Goal: Task Accomplishment & Management: Use online tool/utility

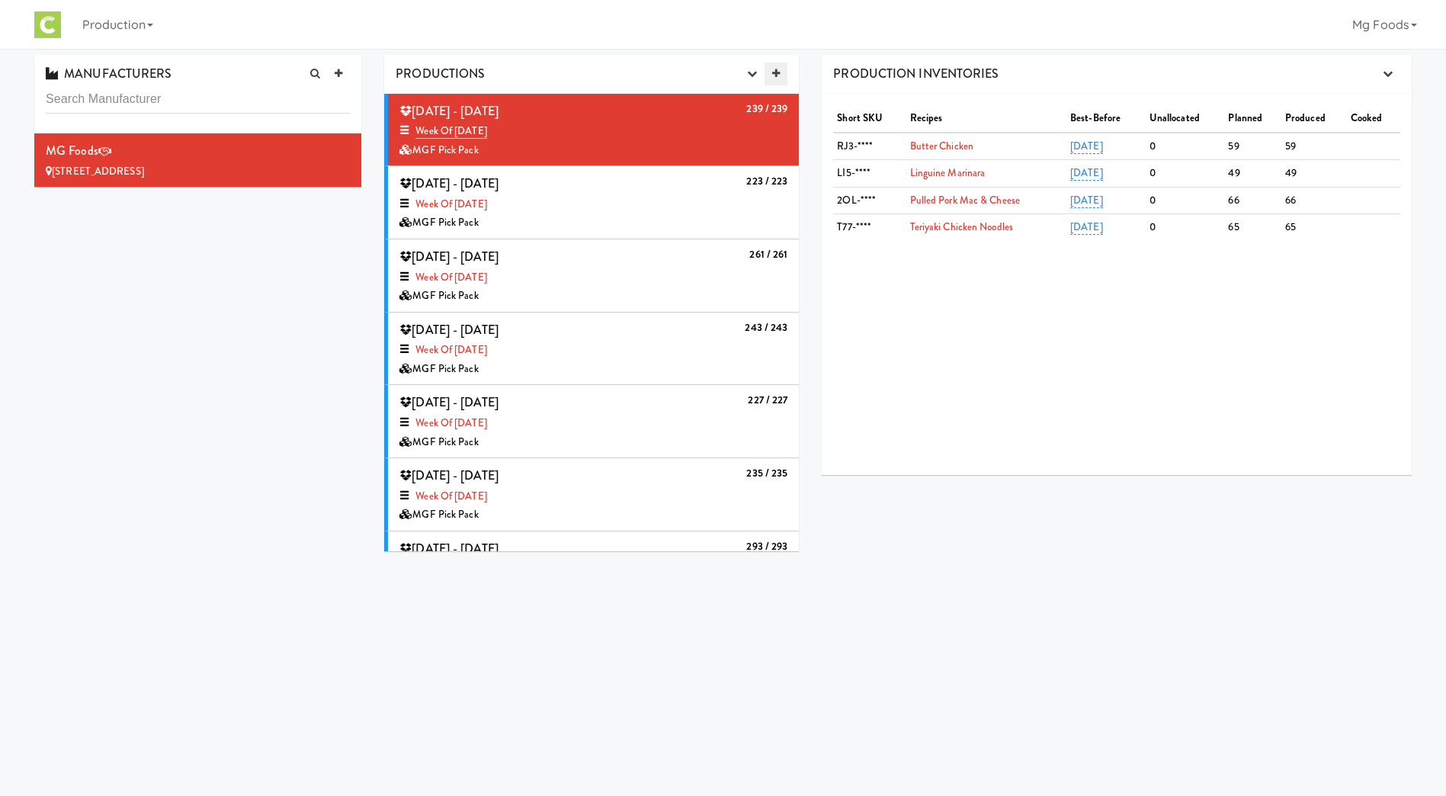
click at [775, 74] on icon at bounding box center [776, 74] width 8 height 10
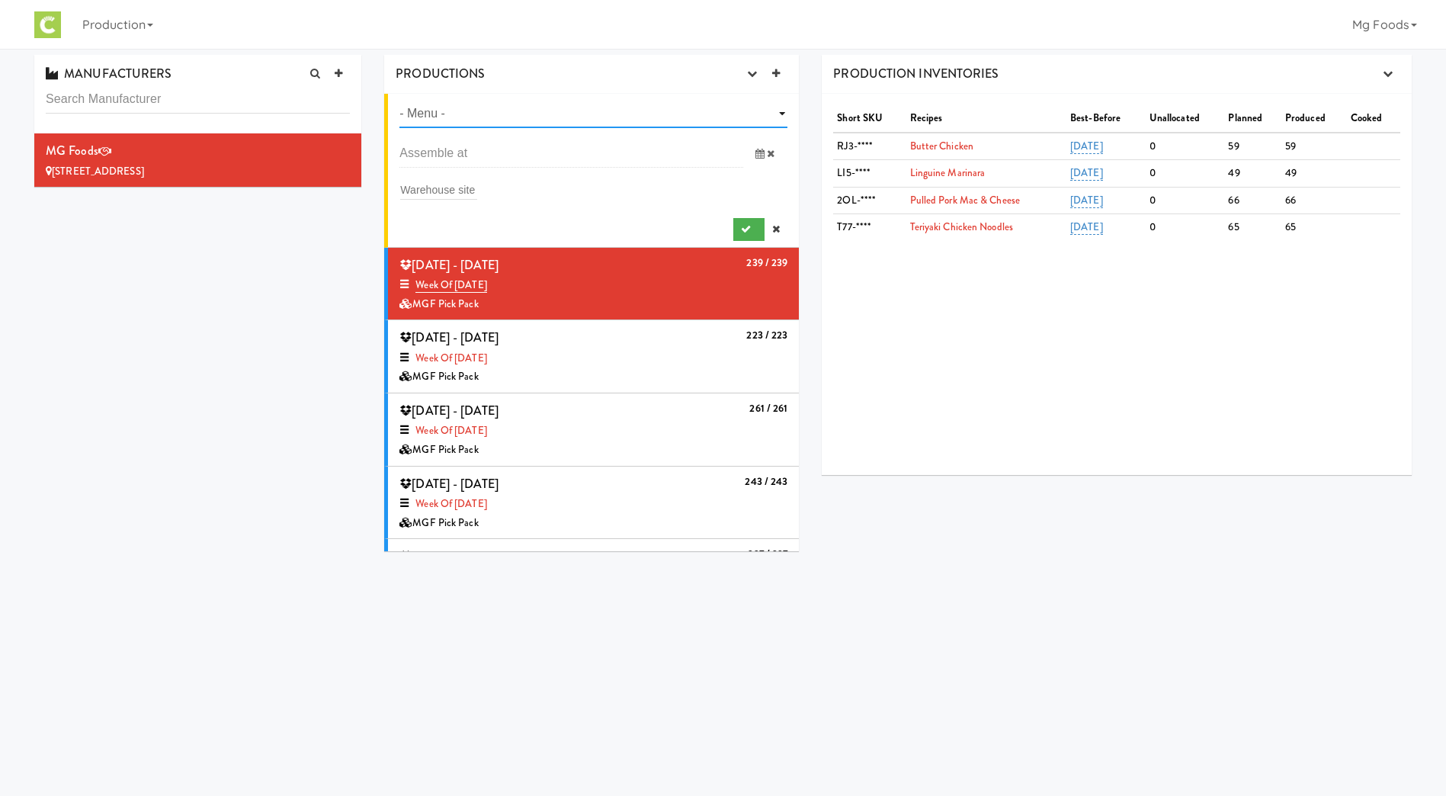
click at [444, 108] on select "- Menu - Week of [DATE] Week of [DATE] Week of [DATE] Week of [DATE] Week of [D…" at bounding box center [593, 114] width 388 height 28
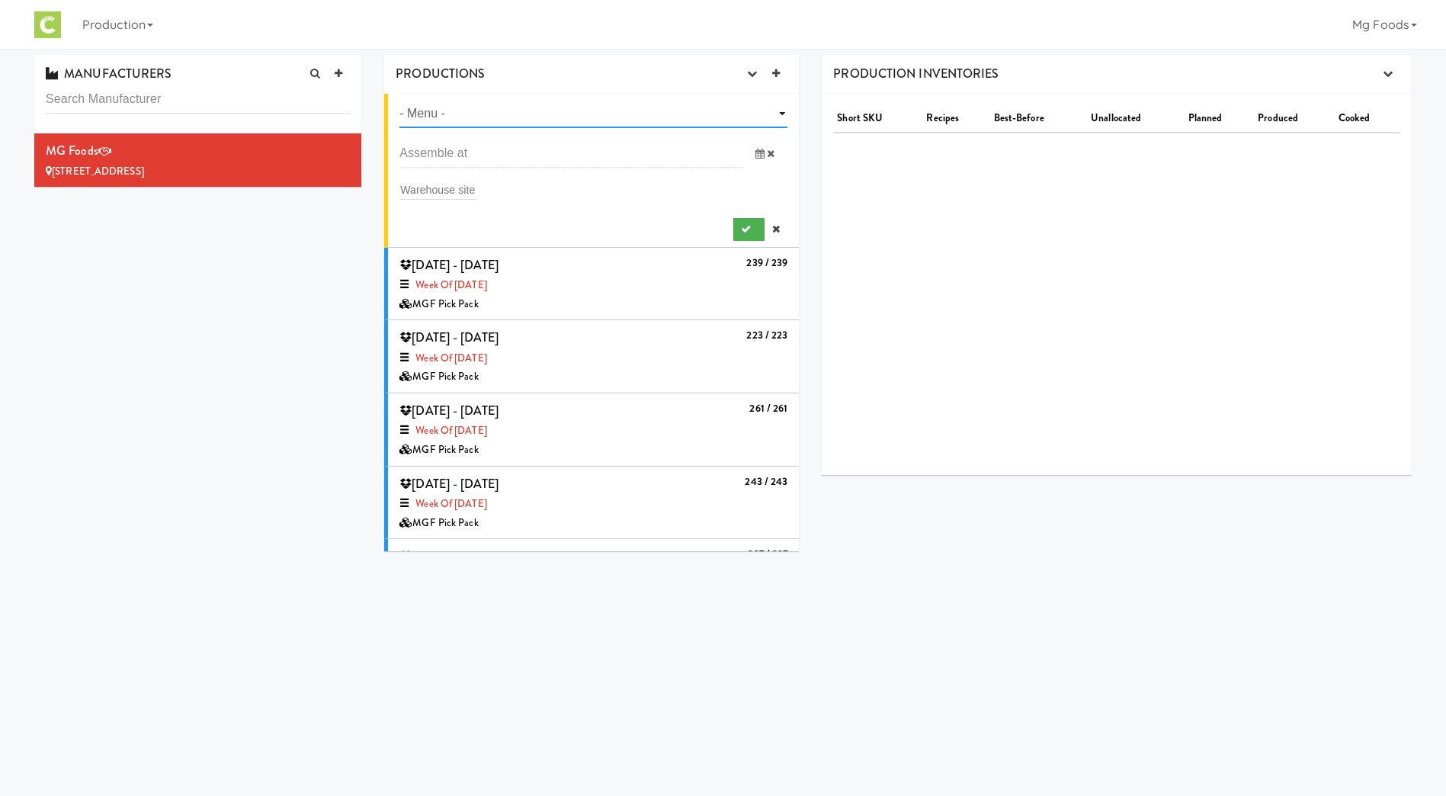
click at [486, 114] on select "- Menu - Week of [DATE] Week of [DATE] Week of [DATE] Week of [DATE] Week of [D…" at bounding box center [593, 114] width 388 height 28
select select "number:1465"
click at [399, 100] on select "- Menu - Week of [DATE] Week of [DATE] Week of [DATE] Week of [DATE] Week of [D…" at bounding box center [593, 114] width 388 height 28
click at [449, 148] on input "text" at bounding box center [571, 154] width 344 height 28
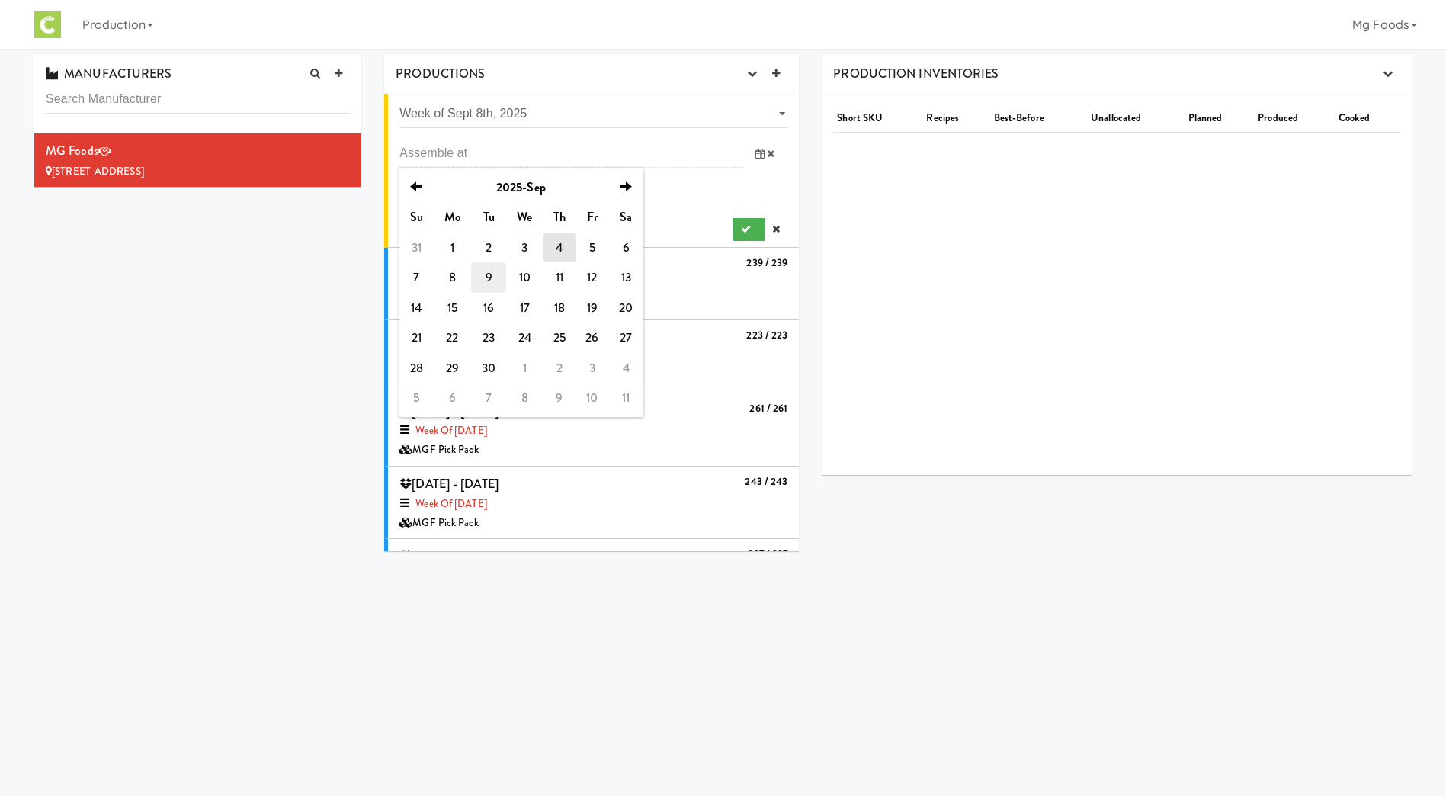
click at [485, 274] on td "9" at bounding box center [488, 277] width 34 height 30
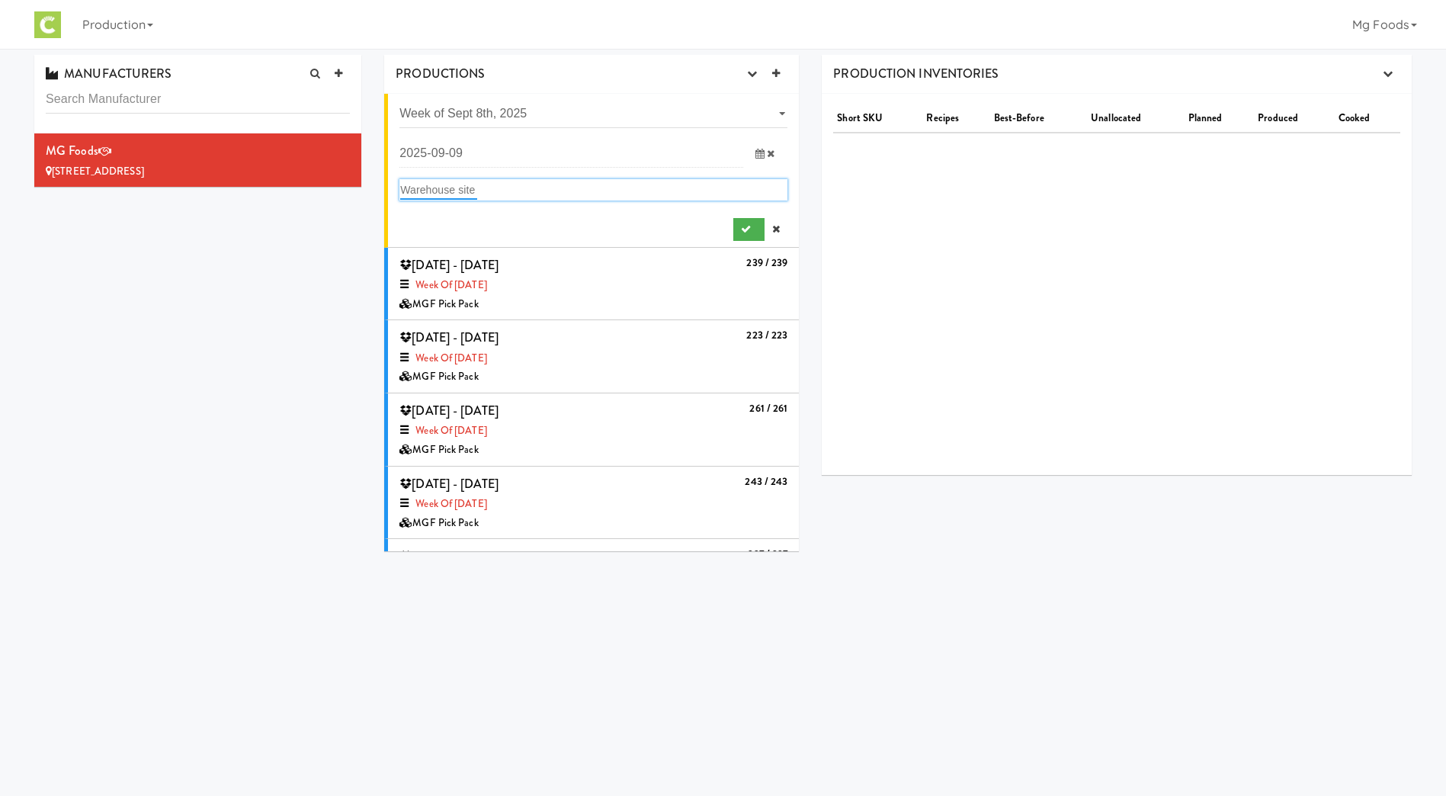
click at [452, 185] on input "text" at bounding box center [438, 190] width 77 height 20
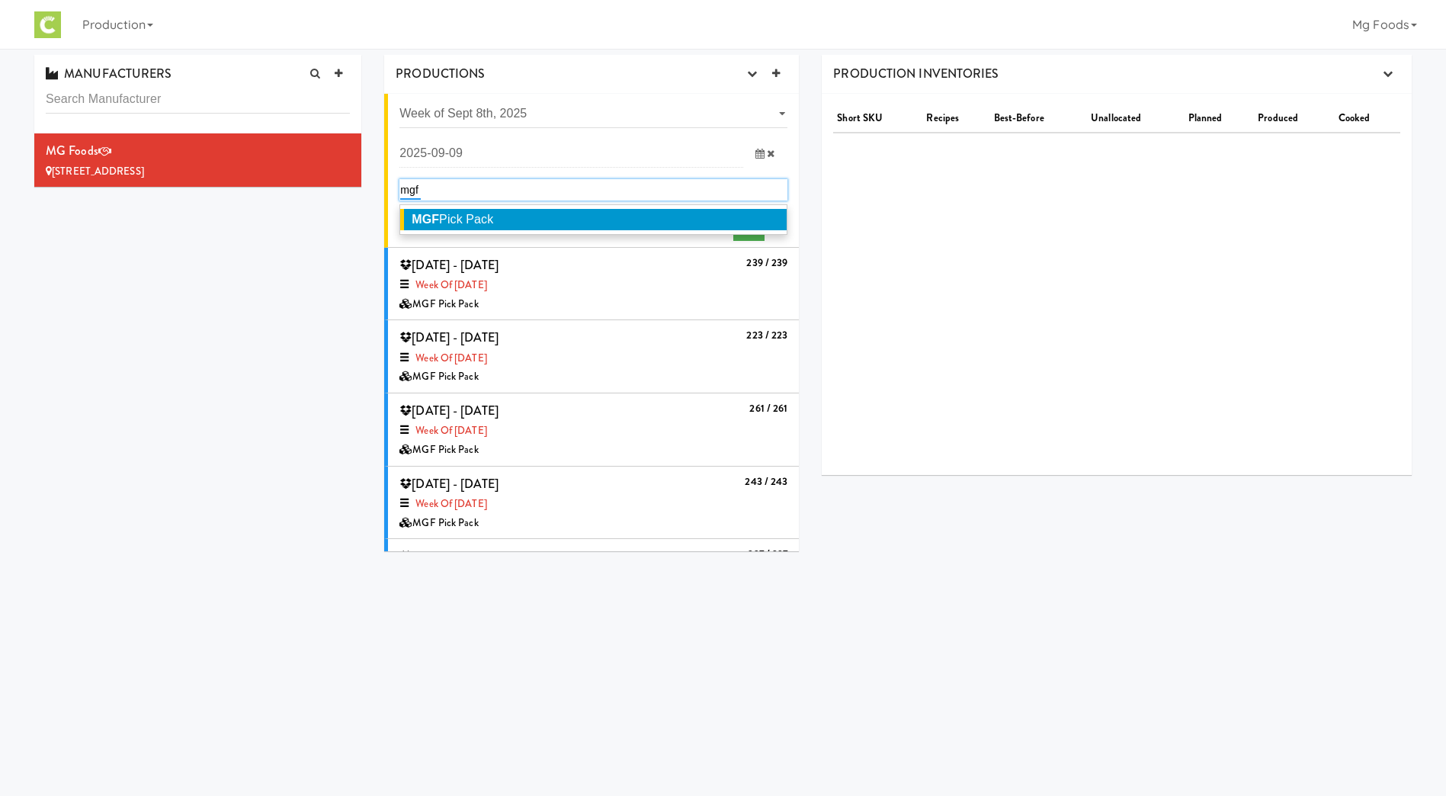
type input "mgf"
click at [448, 218] on span "MGF Pick Pack" at bounding box center [453, 219] width 82 height 13
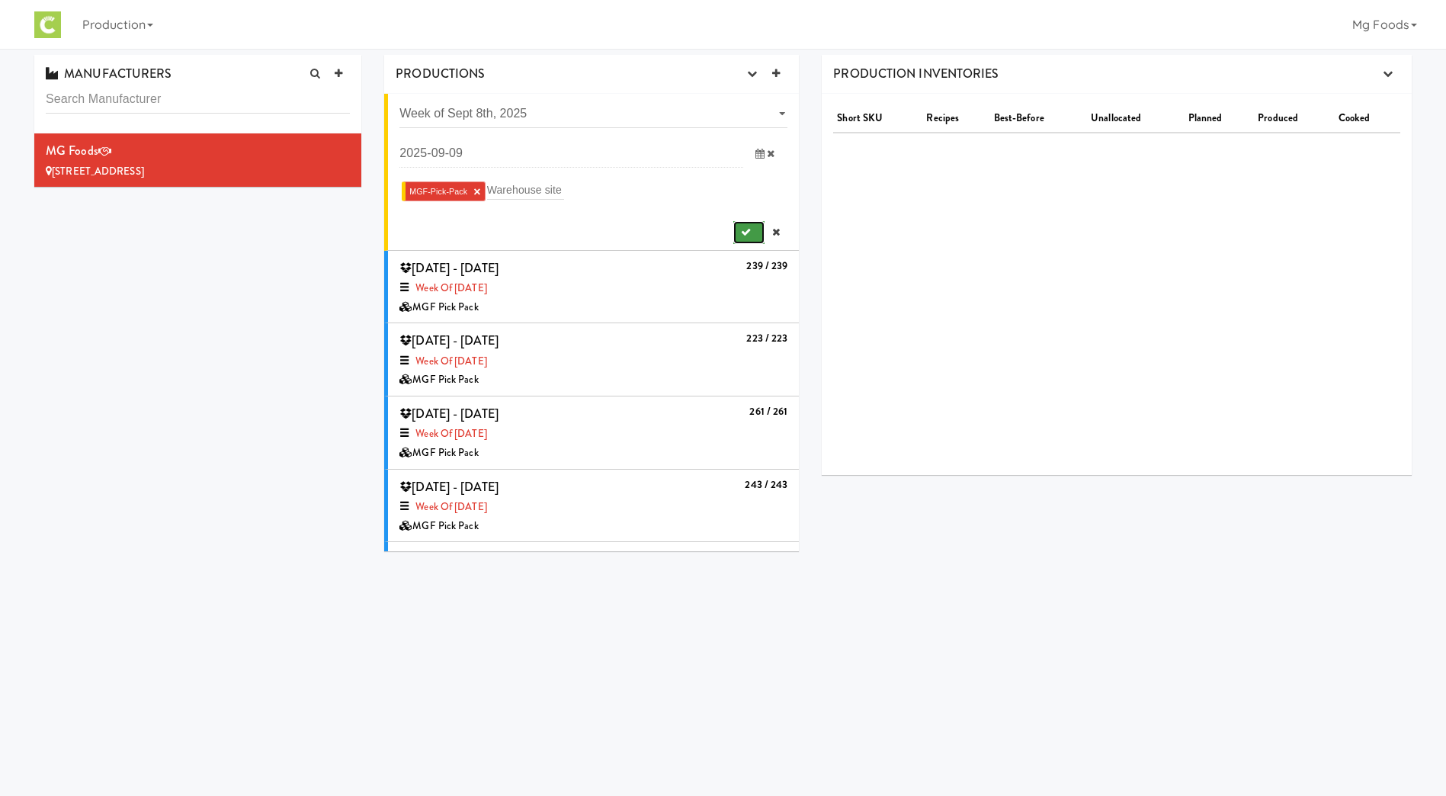
click at [741, 229] on icon "submit" at bounding box center [746, 232] width 10 height 10
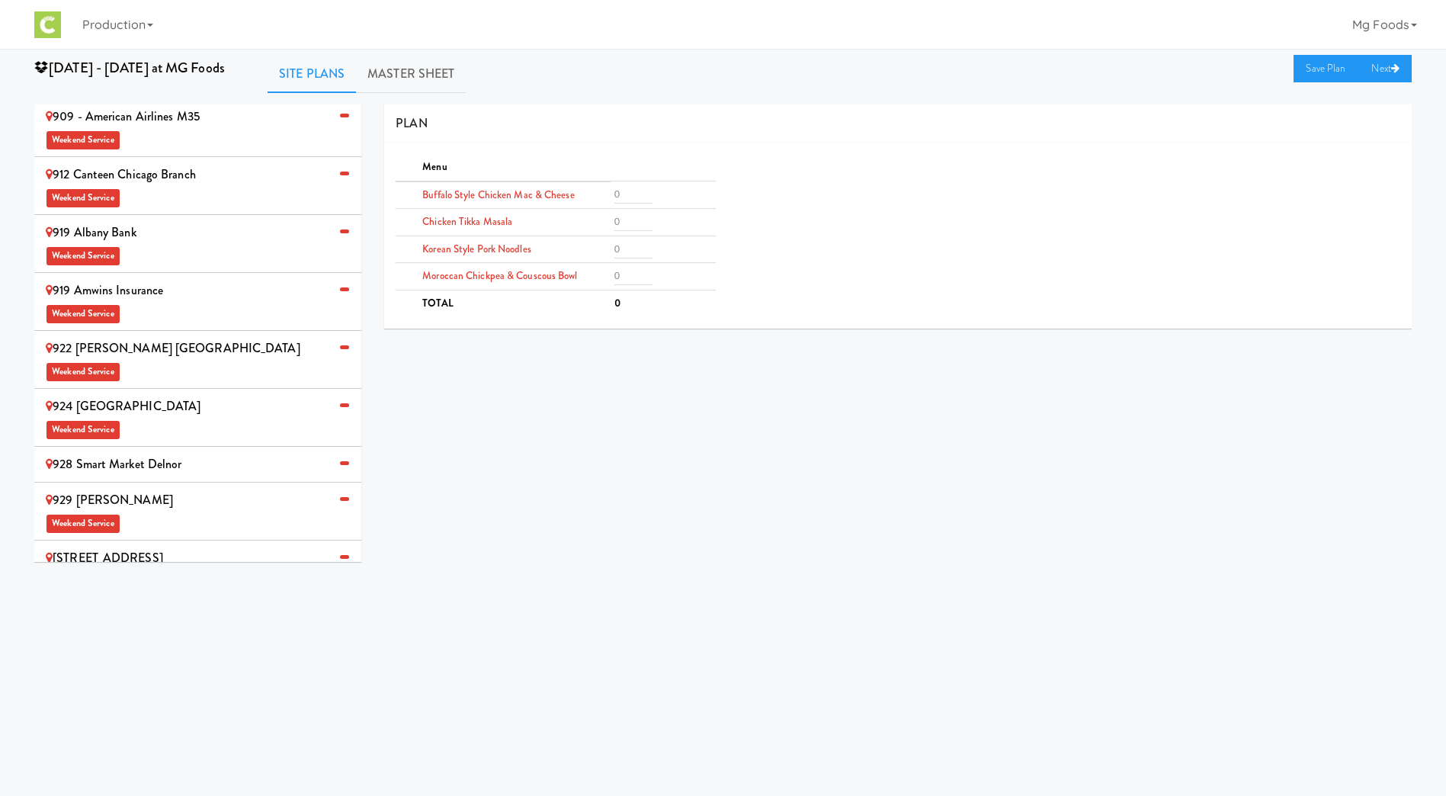
scroll to position [859, 0]
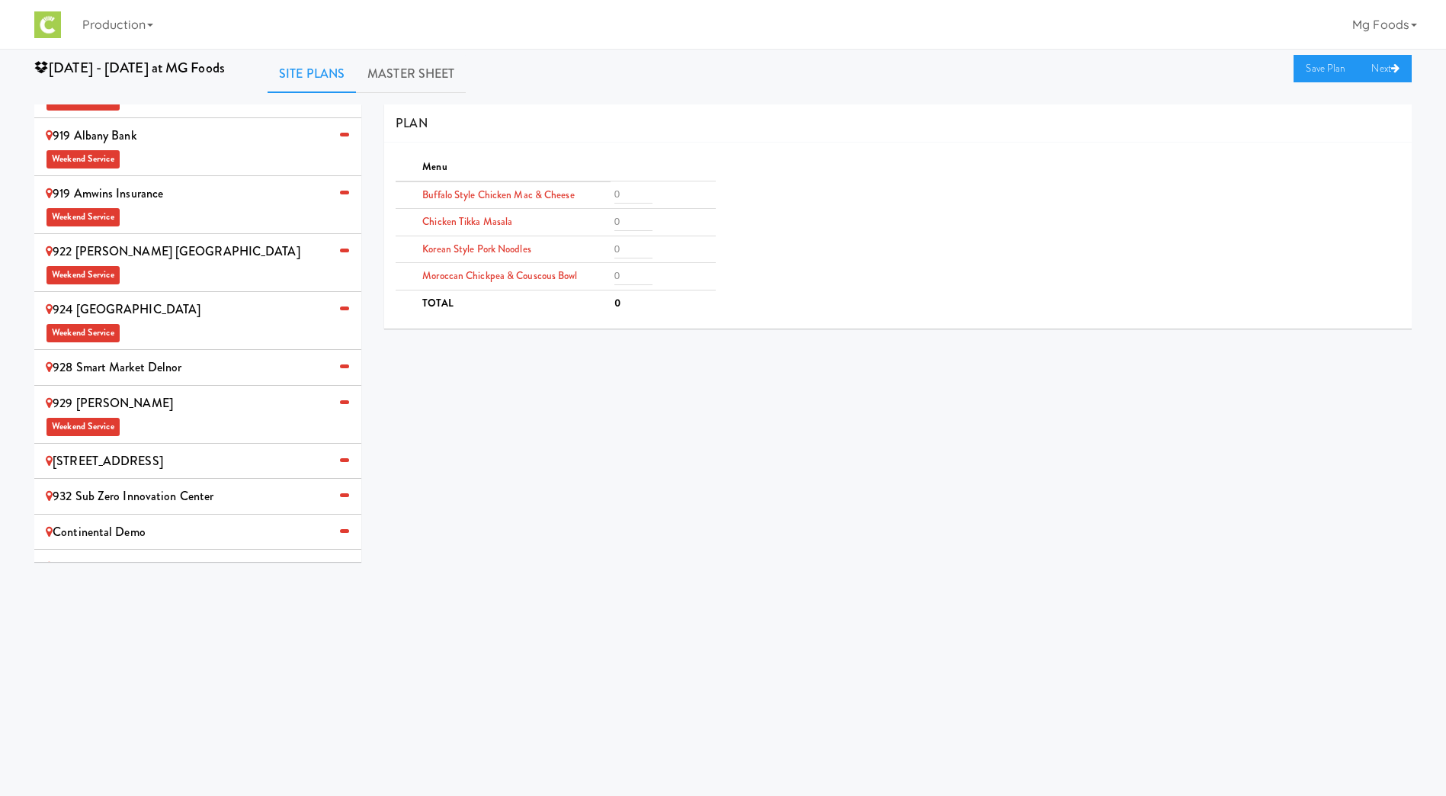
click at [220, 579] on span "Weekend Service" at bounding box center [198, 590] width 304 height 23
click at [624, 196] on input "number" at bounding box center [633, 194] width 38 height 18
type input "2"
click at [623, 217] on input "number" at bounding box center [633, 222] width 38 height 18
type input "2"
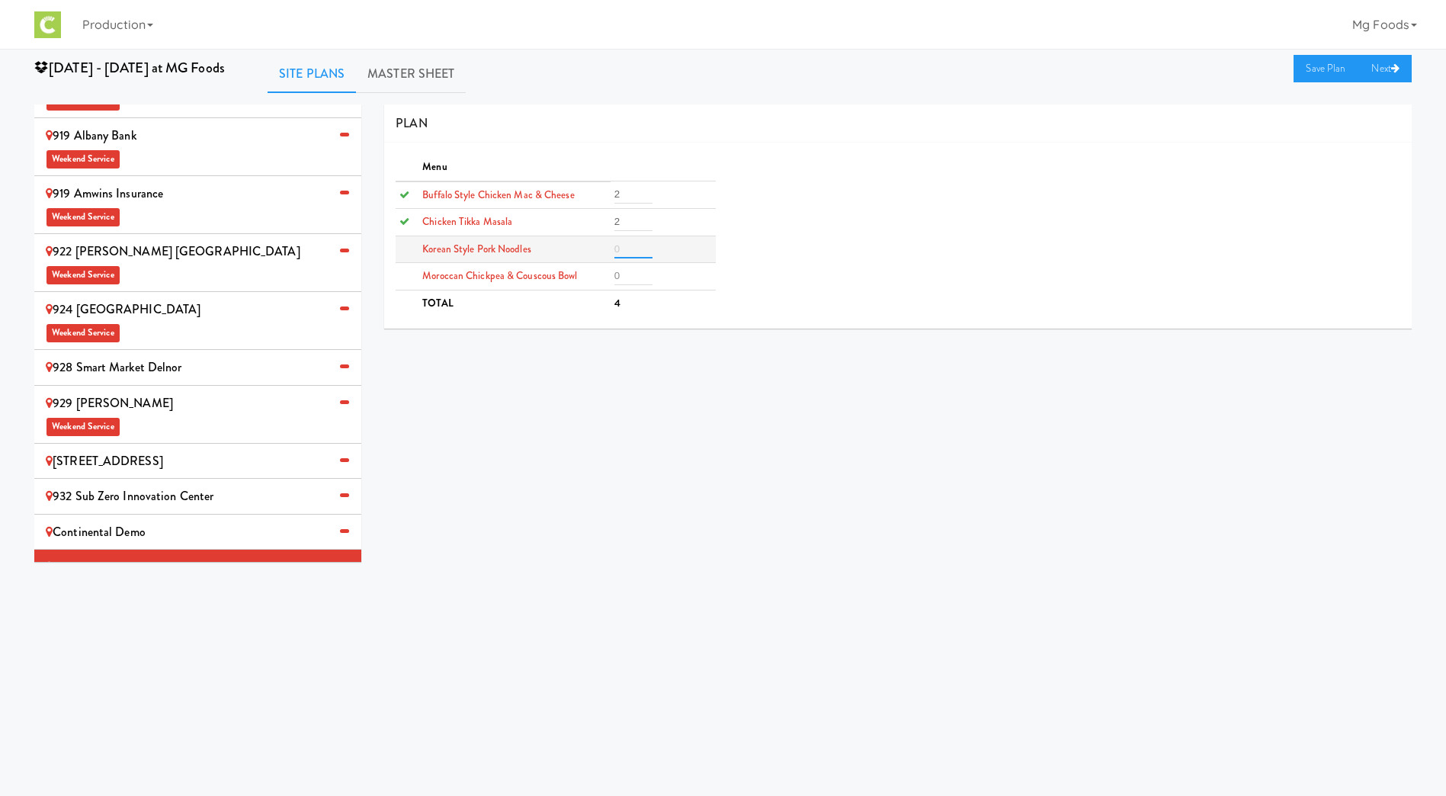
click at [624, 249] on input "number" at bounding box center [633, 249] width 38 height 18
type input "2"
click at [623, 274] on input "number" at bounding box center [633, 276] width 38 height 18
type input "2"
click at [1304, 65] on link "Save Plan" at bounding box center [1327, 68] width 66 height 27
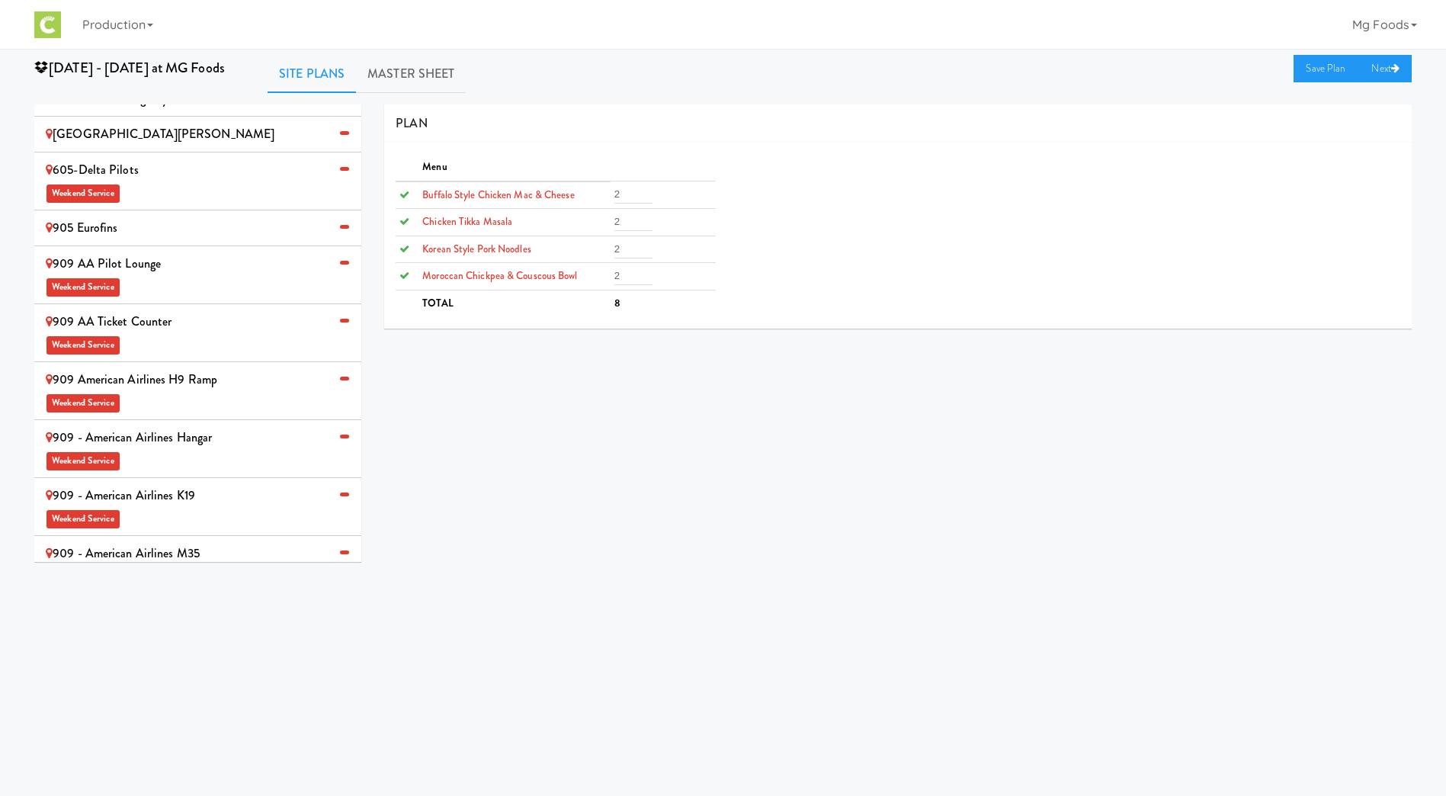
scroll to position [97, 0]
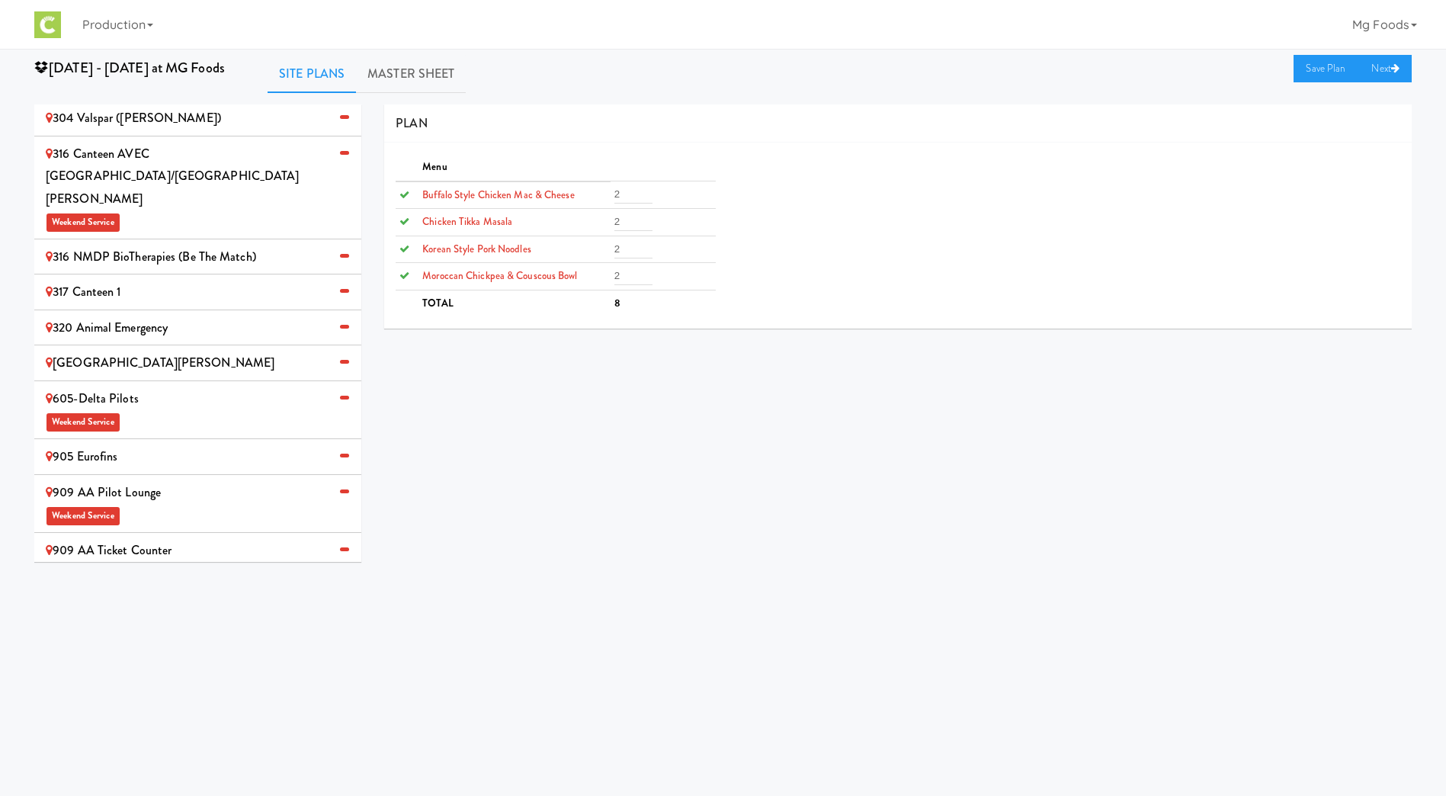
click at [141, 445] on div "905 Eurofins" at bounding box center [198, 456] width 304 height 23
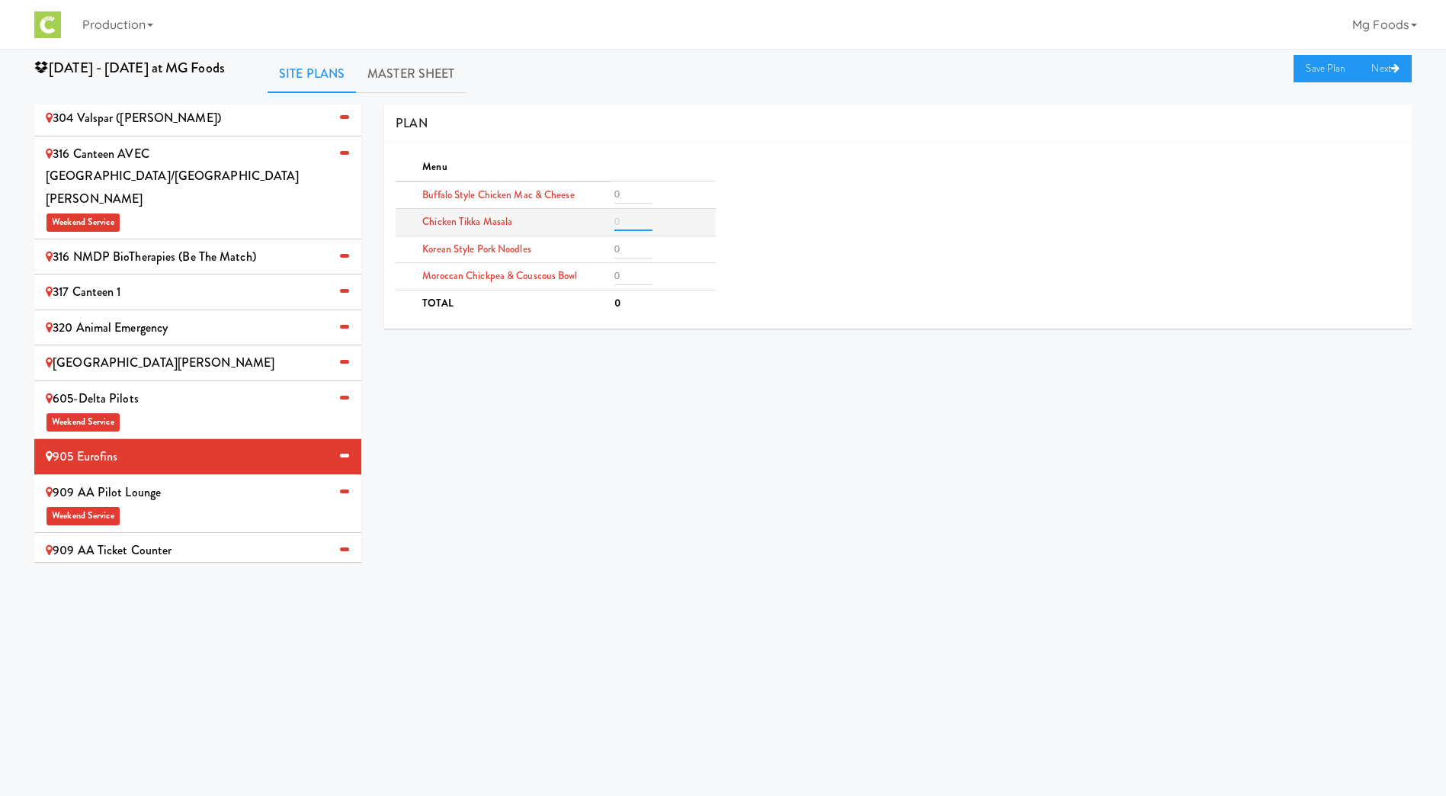
click at [627, 225] on input "number" at bounding box center [633, 222] width 38 height 18
type input "4"
click at [567, 414] on div "0 301-Canteen Rochester (Mayo Clinic) Weekend Service 301 [PERSON_NAME] ZRC 304…" at bounding box center [723, 338] width 1400 height 469
click at [630, 250] on input "number" at bounding box center [633, 249] width 38 height 18
type input "4"
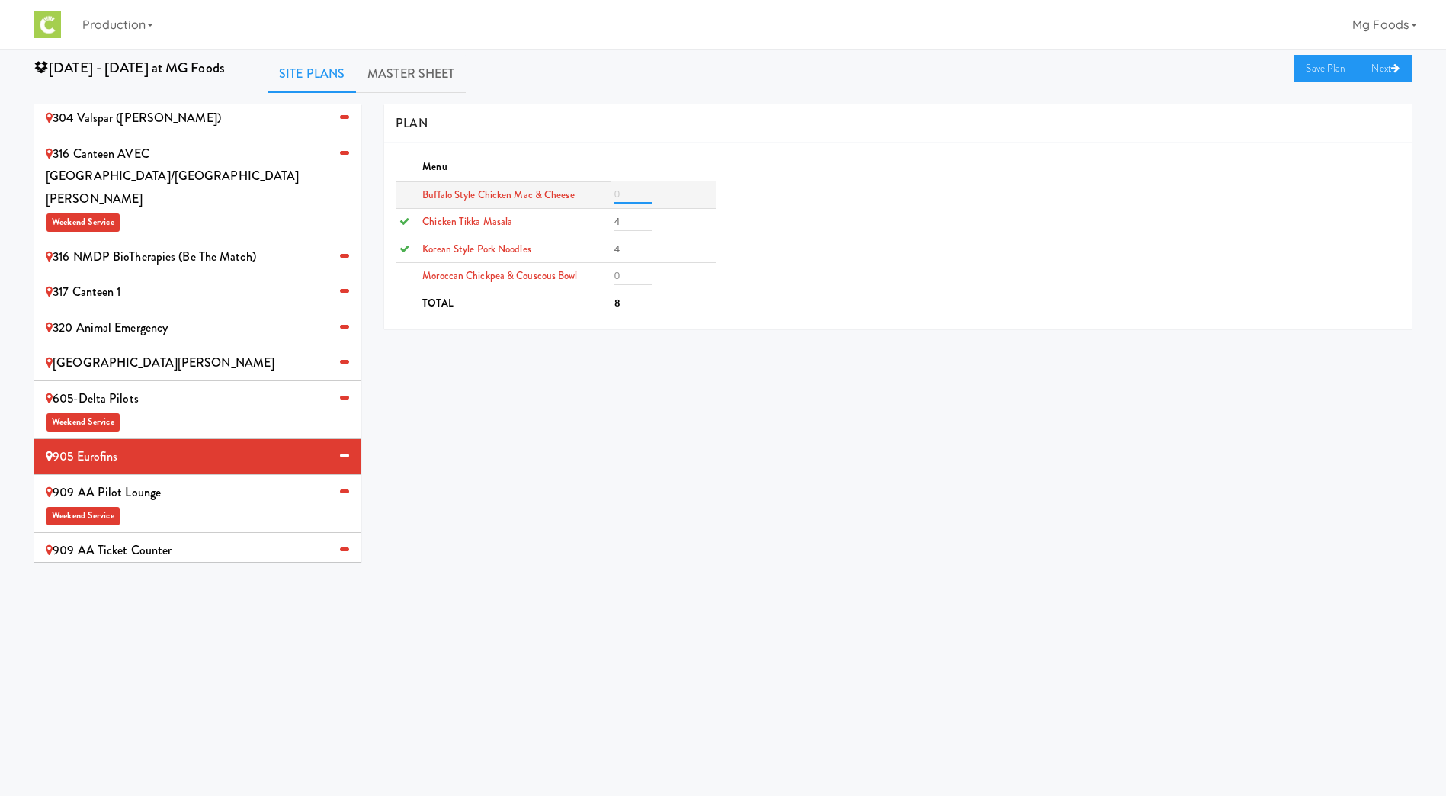
click at [624, 193] on input "number" at bounding box center [633, 194] width 38 height 18
type input "3"
click at [637, 276] on input "number" at bounding box center [633, 276] width 38 height 18
type input "1"
click at [1311, 63] on link "Save Plan" at bounding box center [1327, 68] width 66 height 27
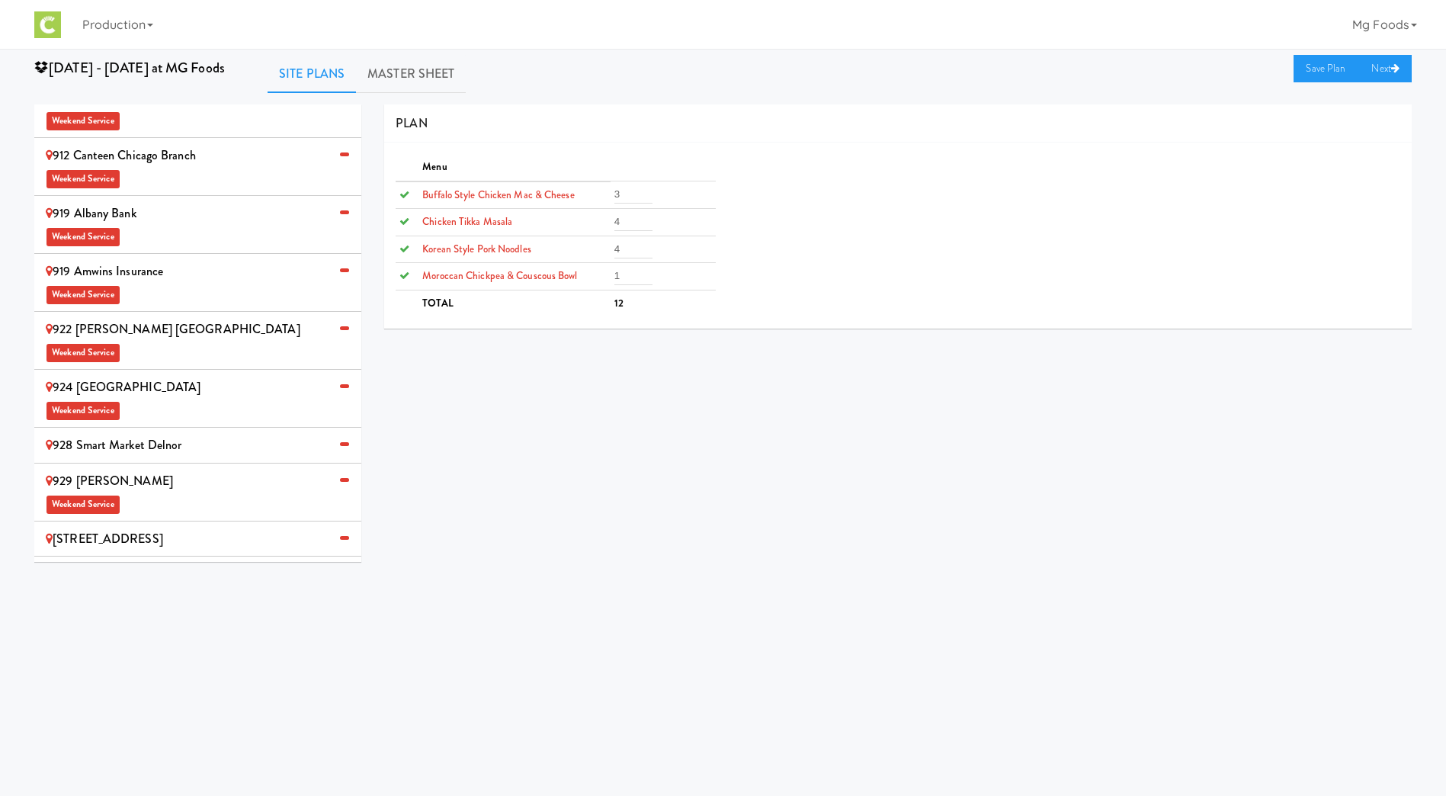
scroll to position [783, 0]
click at [156, 526] on div "[STREET_ADDRESS]" at bounding box center [198, 537] width 304 height 23
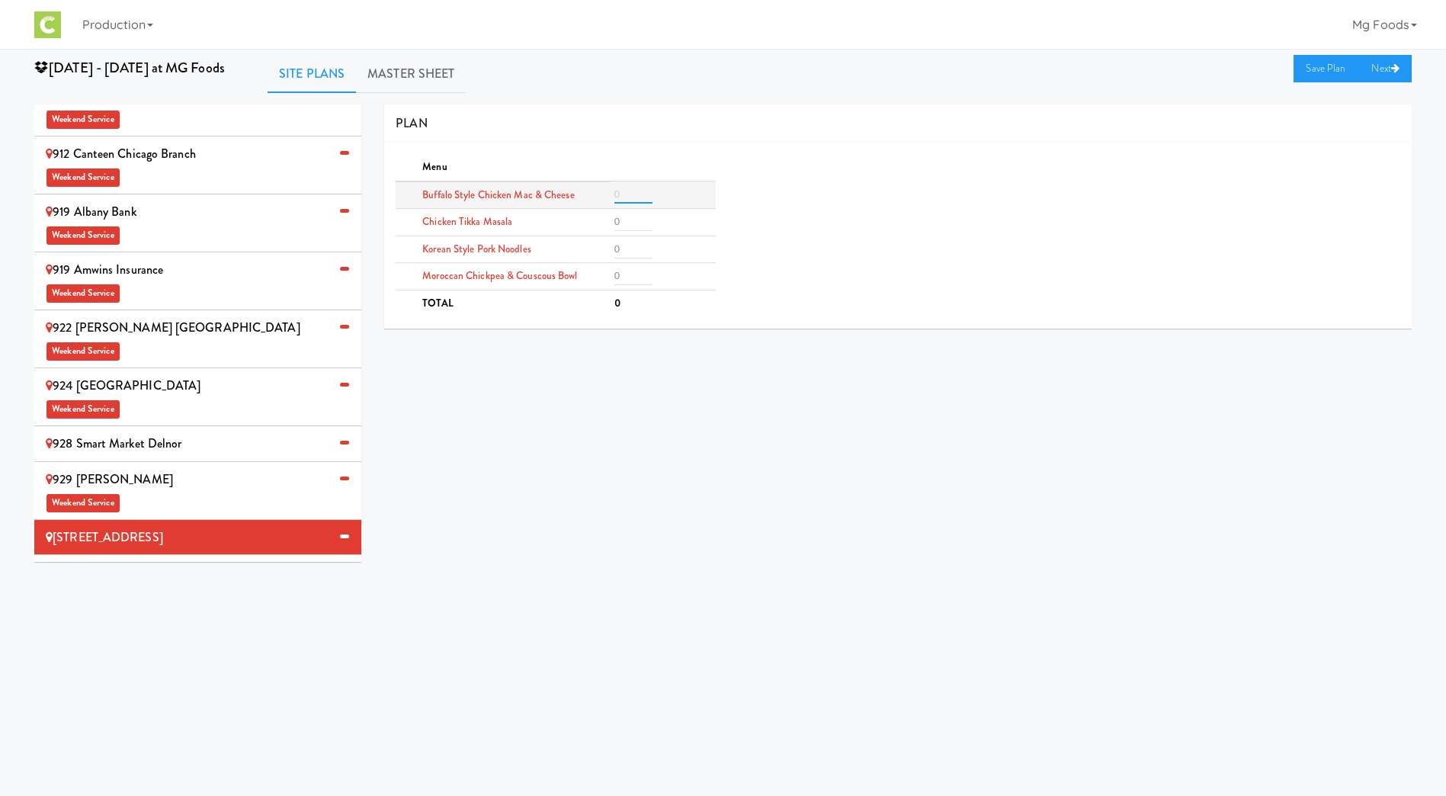
click at [628, 189] on input "number" at bounding box center [633, 194] width 38 height 18
type input "4"
click at [637, 246] on input "number" at bounding box center [633, 249] width 38 height 18
type input "4"
click at [620, 217] on input "number" at bounding box center [633, 222] width 38 height 18
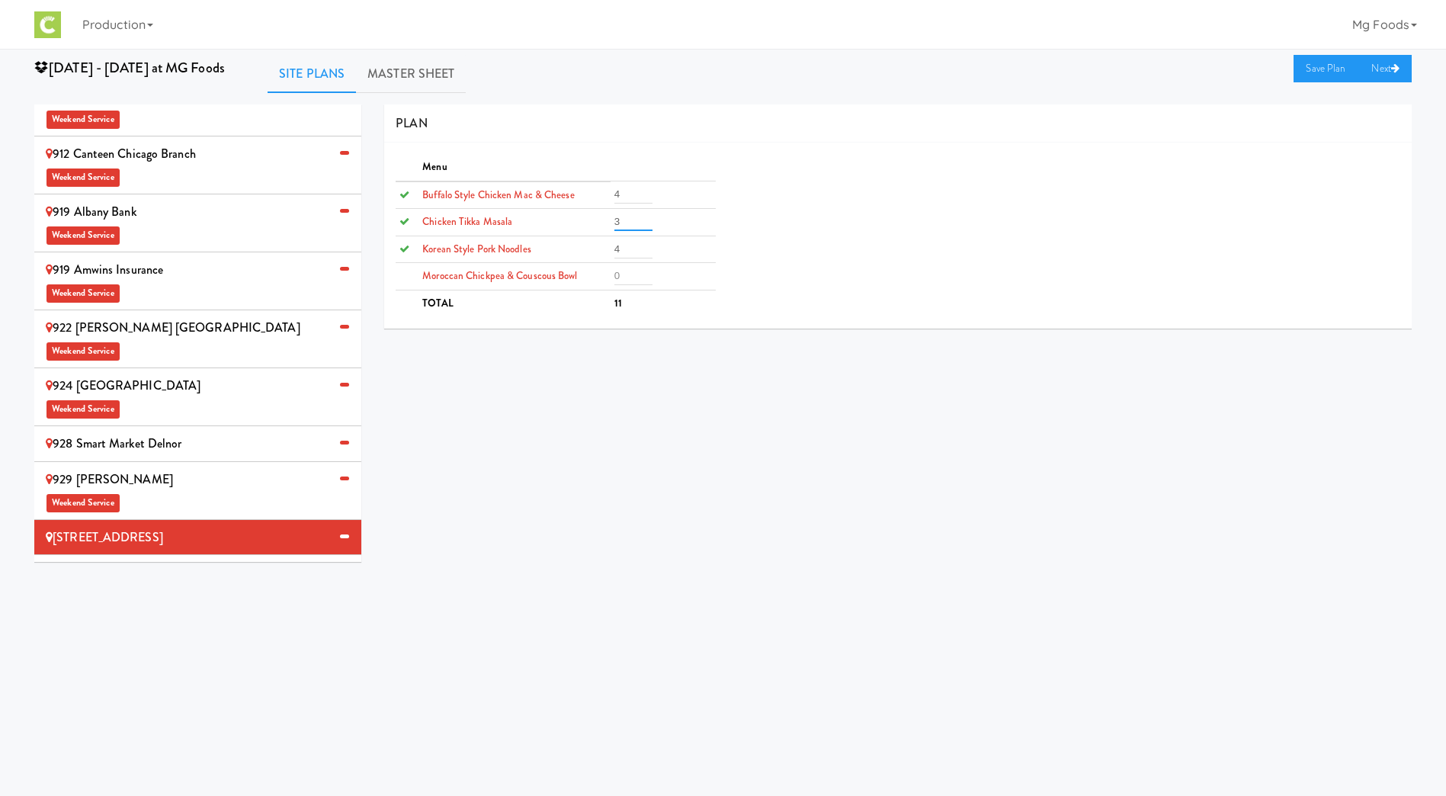
type input "3"
click at [629, 275] on input "number" at bounding box center [633, 276] width 38 height 18
type input "1"
click at [1317, 65] on link "Save Plan" at bounding box center [1327, 68] width 66 height 27
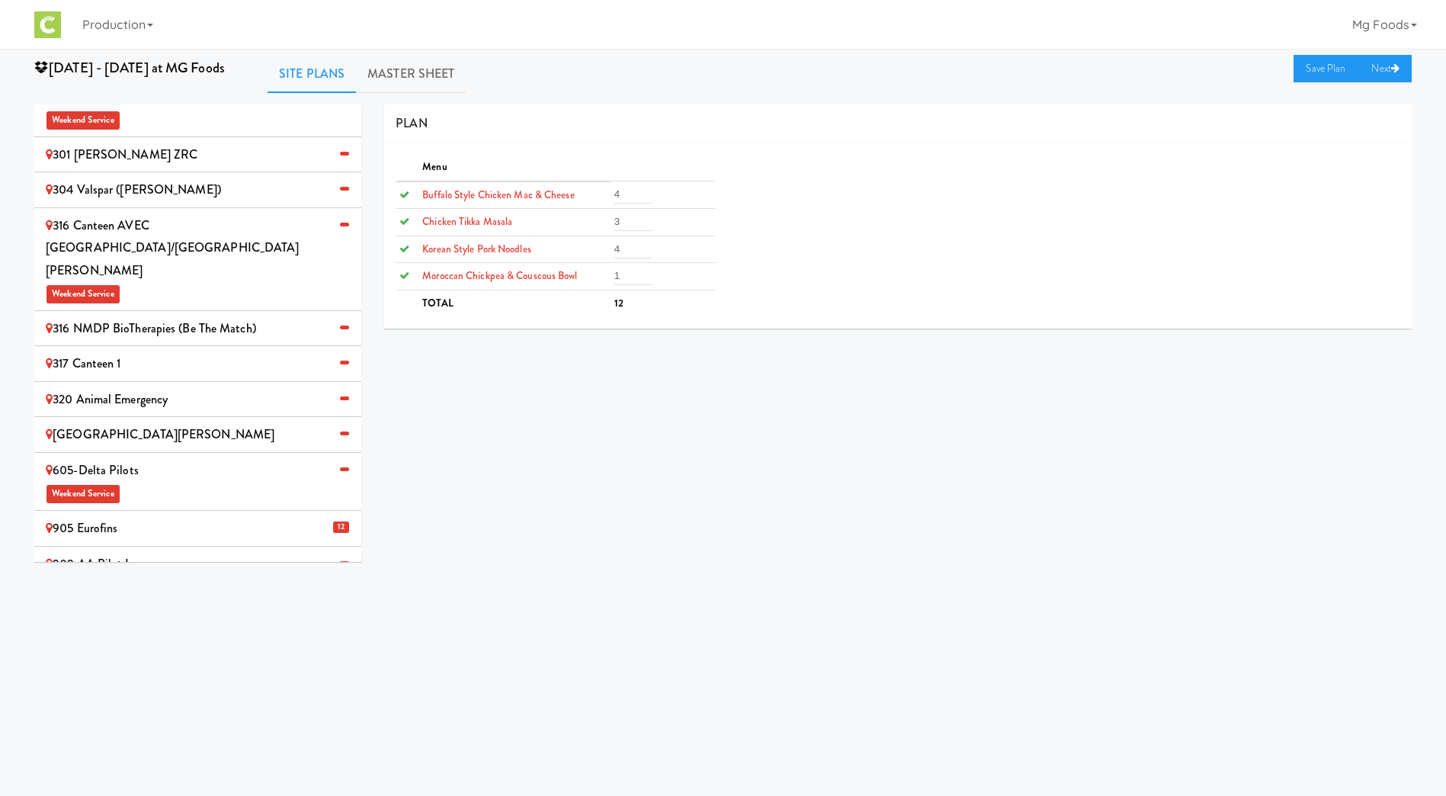
scroll to position [0, 0]
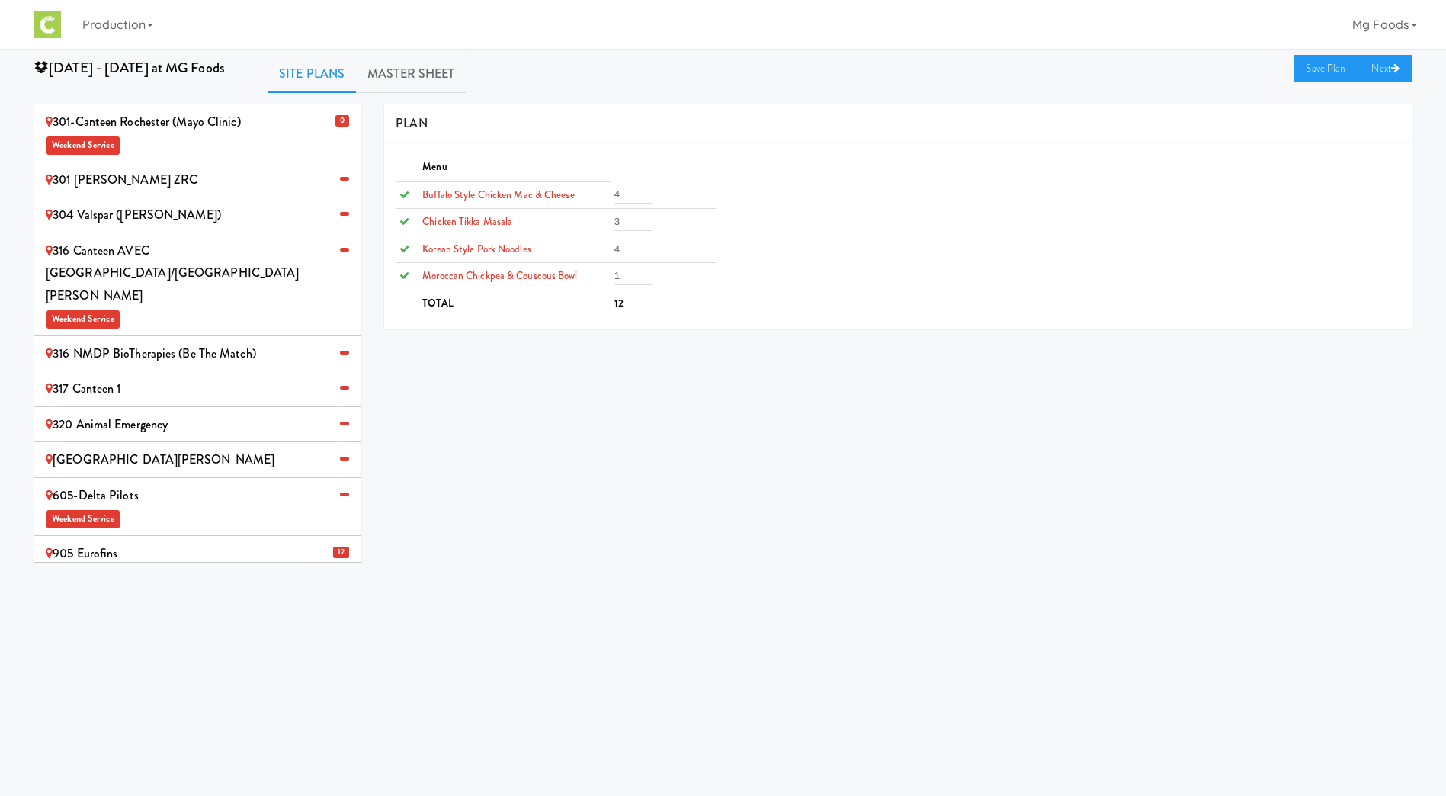
click at [162, 216] on div "304 Valspar ([PERSON_NAME])" at bounding box center [198, 215] width 304 height 23
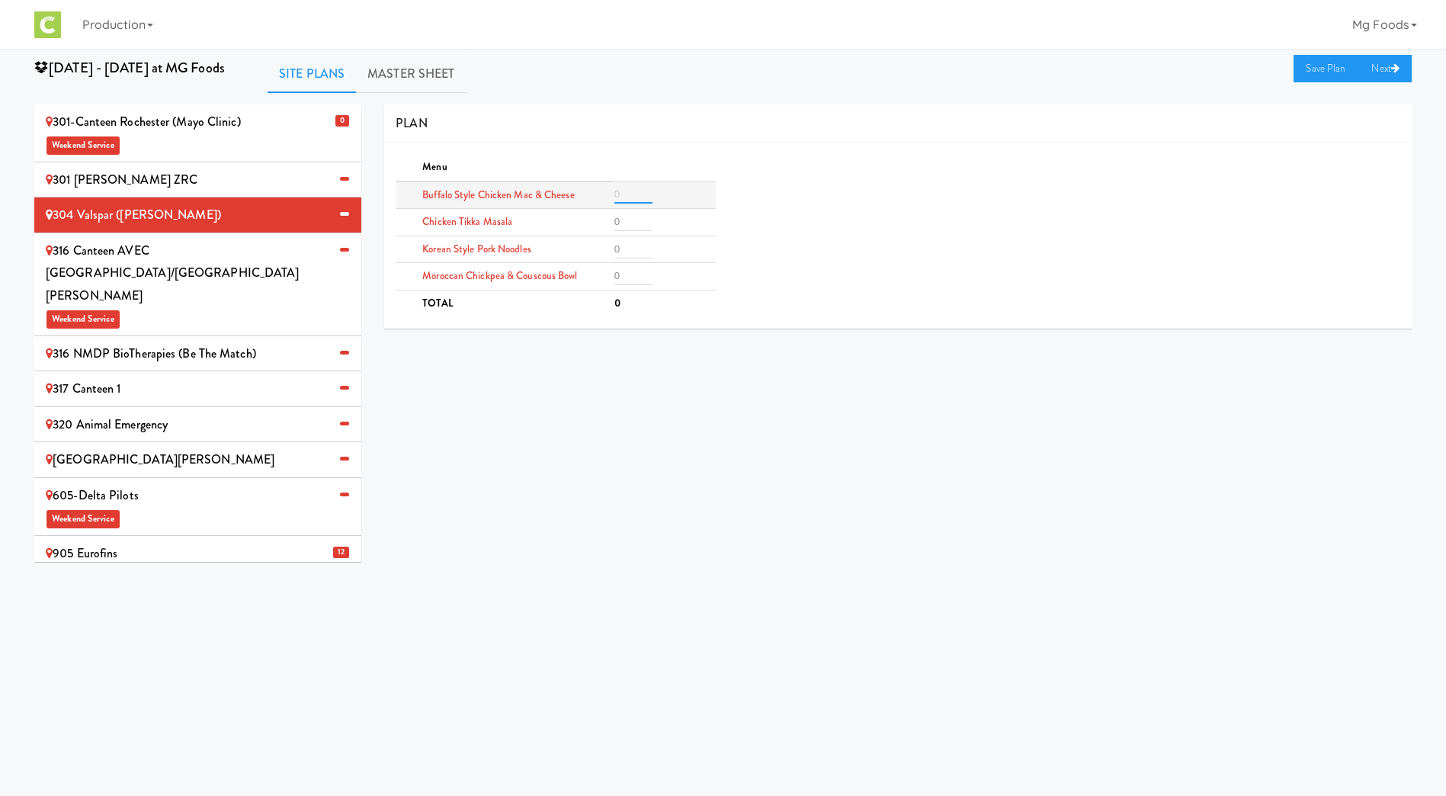
click at [625, 197] on input "number" at bounding box center [633, 194] width 38 height 18
type input "2"
click at [621, 228] on input "number" at bounding box center [633, 222] width 38 height 18
type input "2"
click at [624, 246] on input "number" at bounding box center [633, 249] width 38 height 18
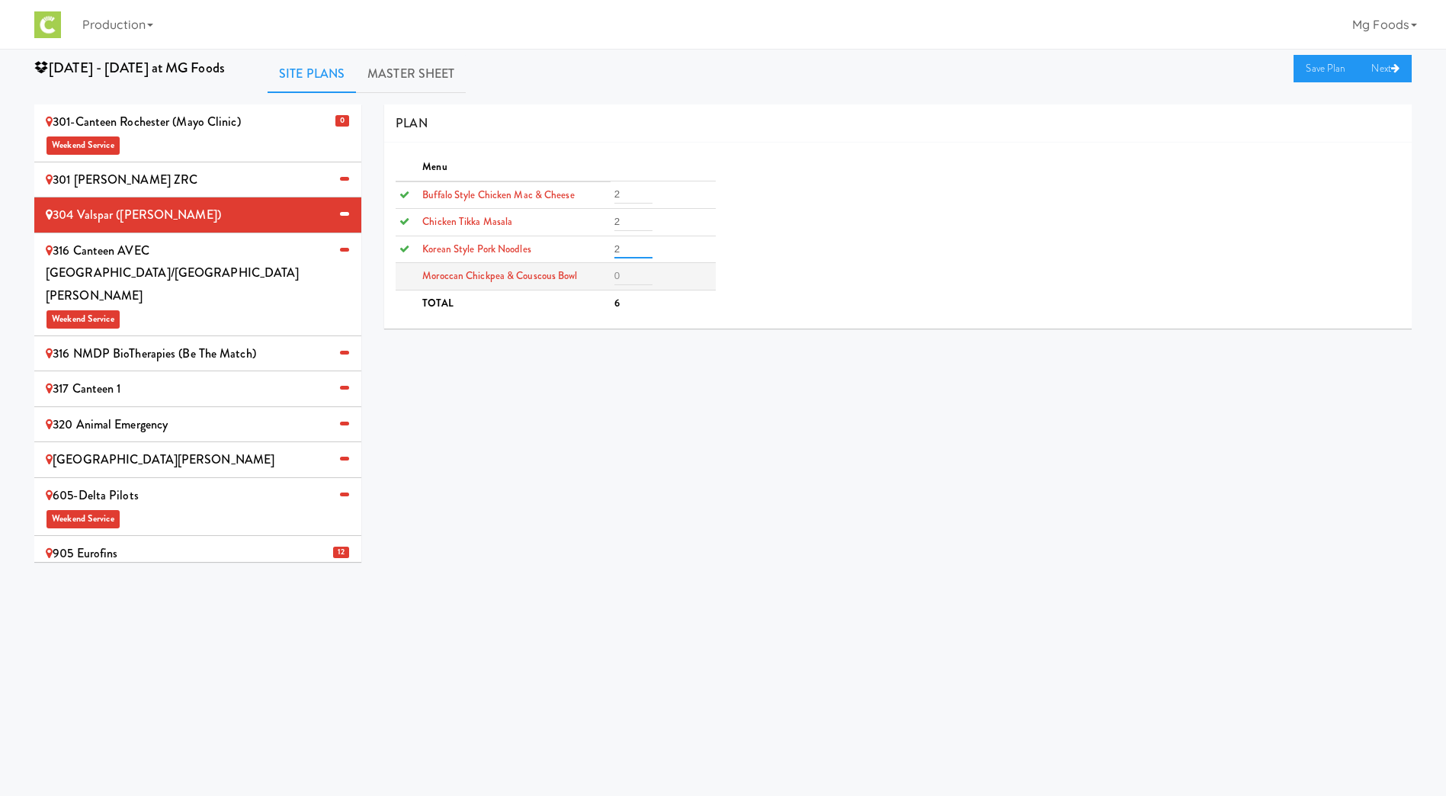
type input "2"
click at [625, 277] on input "number" at bounding box center [633, 276] width 38 height 18
type input "2"
click at [1327, 66] on link "Save Plan" at bounding box center [1327, 68] width 66 height 27
click at [169, 306] on span "Weekend Service" at bounding box center [198, 317] width 304 height 23
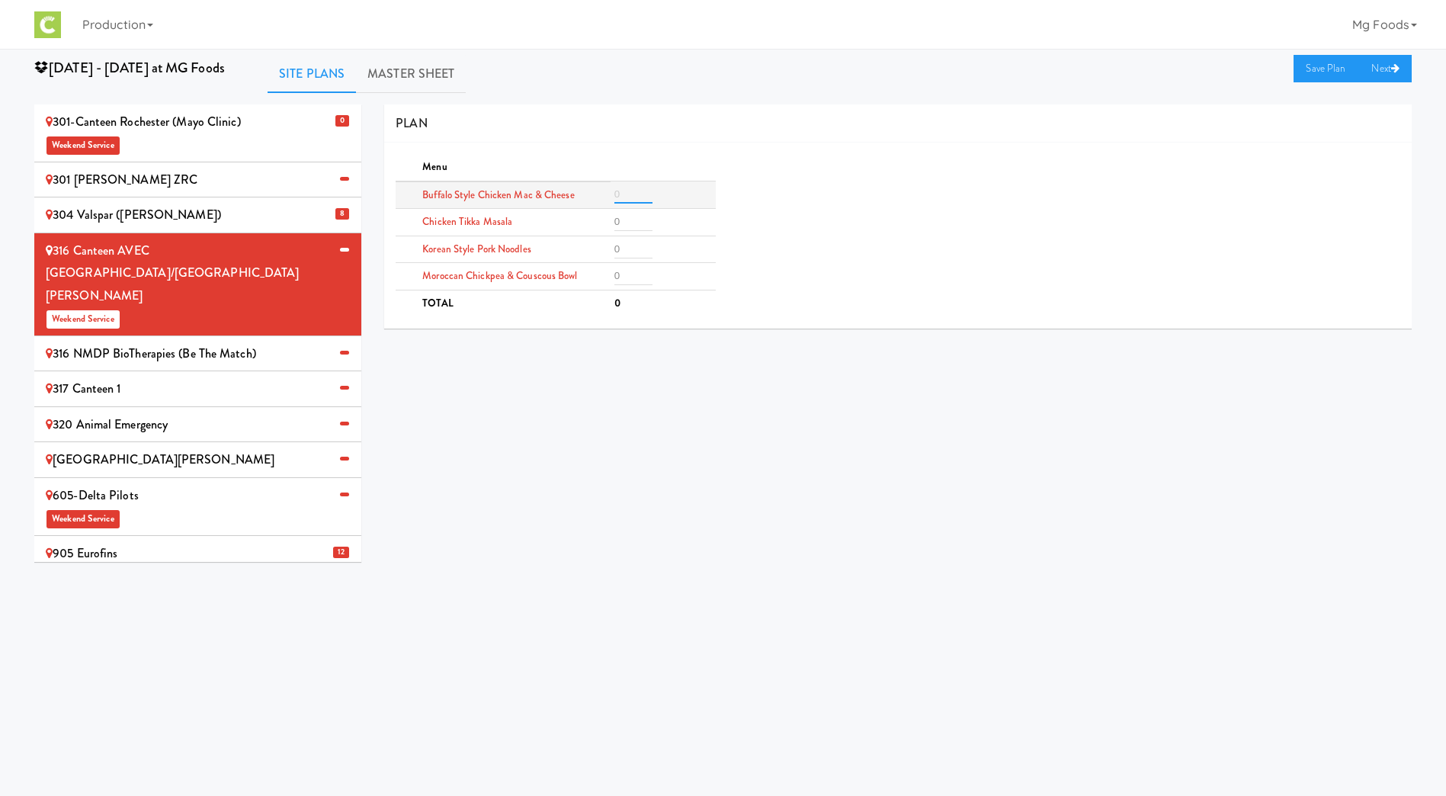
click at [624, 192] on input "number" at bounding box center [633, 194] width 38 height 18
type input "3"
click at [632, 223] on input "number" at bounding box center [633, 222] width 38 height 18
type input "3"
click at [625, 245] on input "number" at bounding box center [633, 249] width 38 height 18
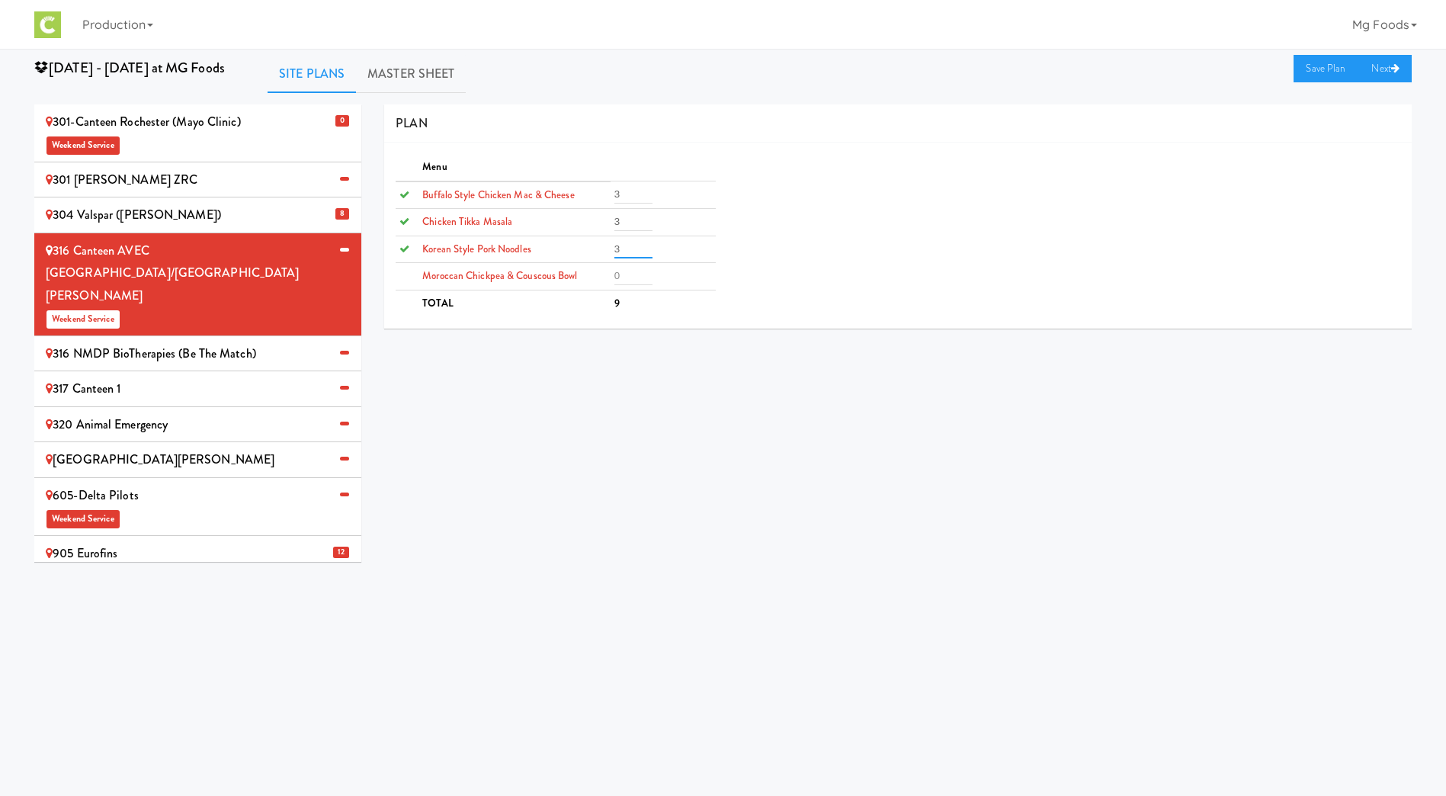
type input "3"
click at [624, 273] on input "number" at bounding box center [633, 276] width 38 height 18
type input "1"
click at [1322, 66] on link "Save Plan" at bounding box center [1327, 68] width 66 height 27
click at [104, 342] on div "316 NMDP BioTherapies (Be the match)" at bounding box center [198, 353] width 304 height 23
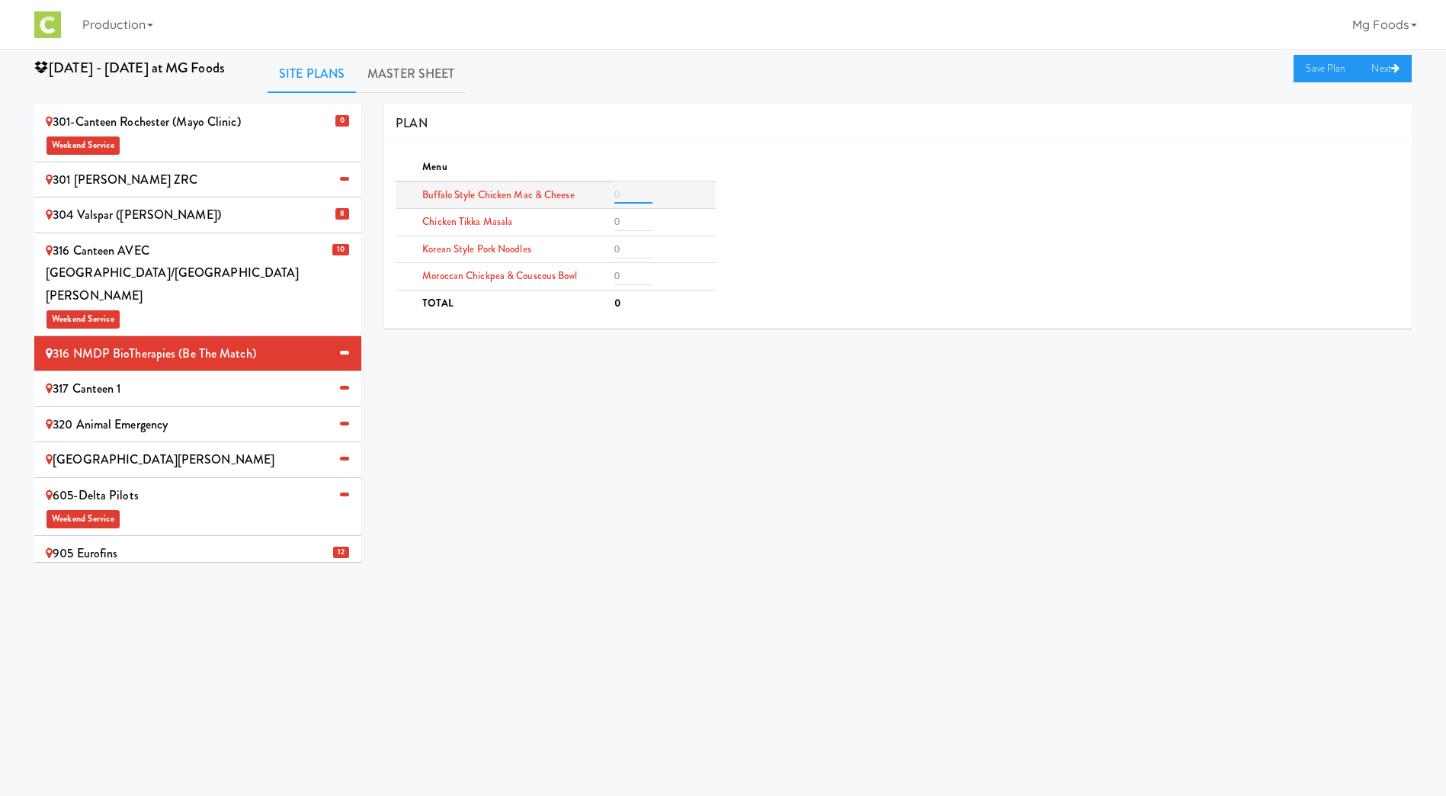
click at [636, 194] on input "number" at bounding box center [633, 194] width 38 height 18
type input "3"
click at [628, 220] on input "number" at bounding box center [633, 222] width 38 height 18
type input "3"
click at [626, 240] on input "number" at bounding box center [633, 249] width 38 height 18
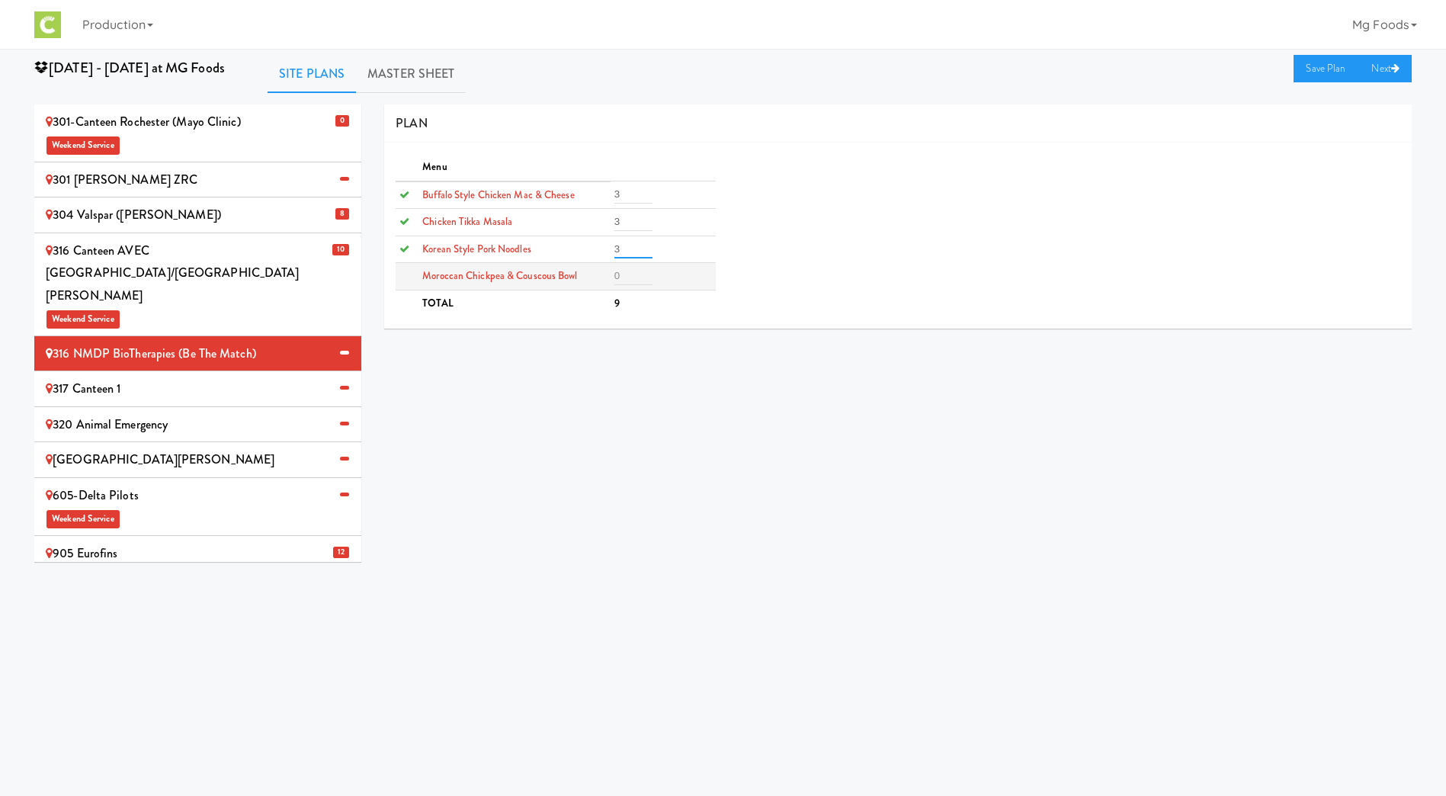
type input "3"
click at [627, 281] on input "number" at bounding box center [633, 276] width 38 height 18
type input "3"
click at [1323, 63] on link "Save Plan" at bounding box center [1327, 68] width 66 height 27
click at [143, 377] on div "317 Canteen 1" at bounding box center [198, 388] width 304 height 23
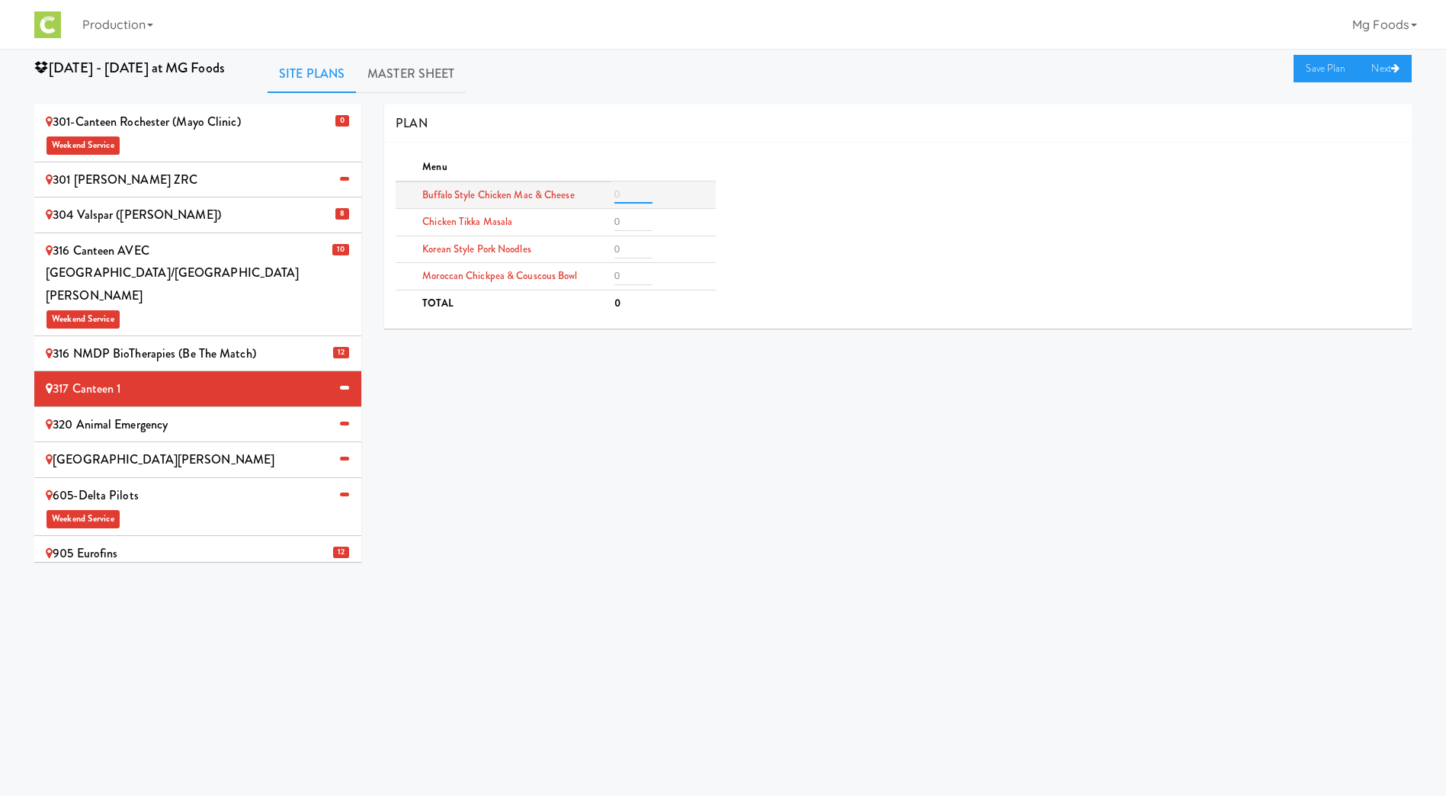
click at [624, 196] on input "number" at bounding box center [633, 194] width 38 height 18
type input "8"
click at [618, 224] on input "number" at bounding box center [633, 222] width 38 height 18
type input "8"
click at [624, 252] on input "number" at bounding box center [633, 249] width 38 height 18
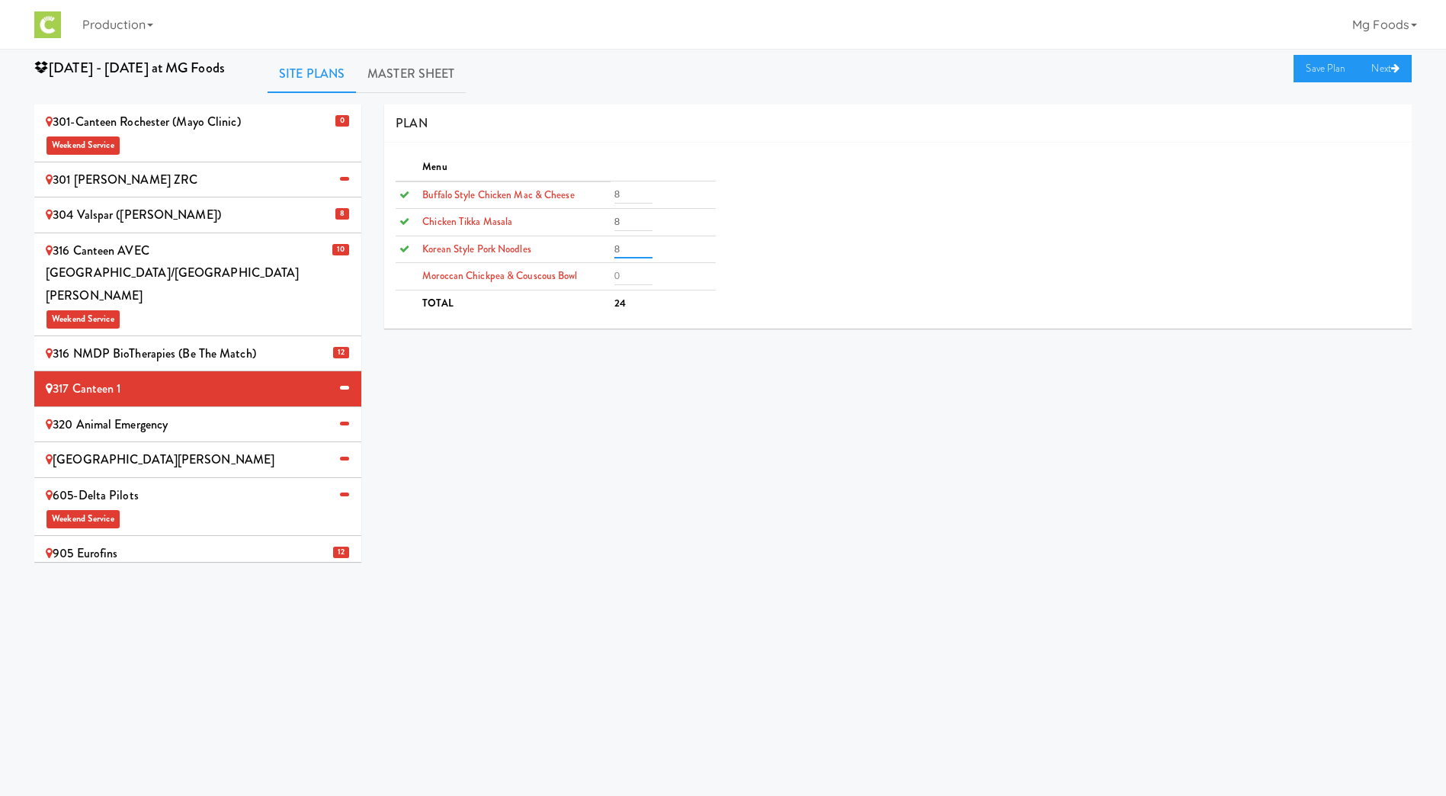
type input "8"
click at [634, 277] on input "number" at bounding box center [633, 276] width 38 height 18
type input "6"
click at [1306, 61] on link "Save Plan" at bounding box center [1327, 68] width 66 height 27
click at [128, 413] on div "320 Animal Emergency" at bounding box center [198, 424] width 304 height 23
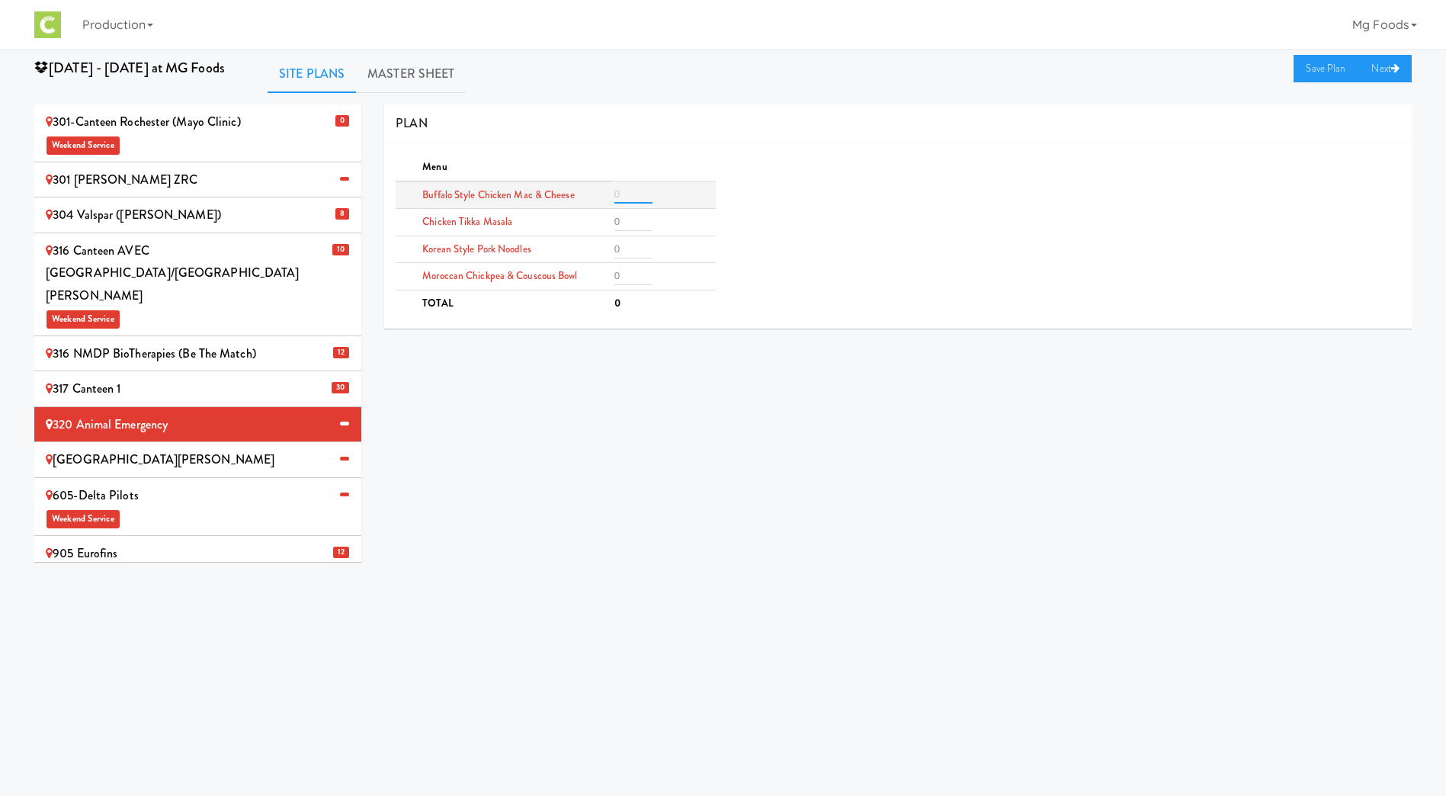
click at [622, 197] on input "number" at bounding box center [633, 194] width 38 height 18
type input "3"
click at [624, 222] on input "number" at bounding box center [633, 222] width 38 height 18
type input "3"
click at [628, 245] on input "number" at bounding box center [633, 249] width 38 height 18
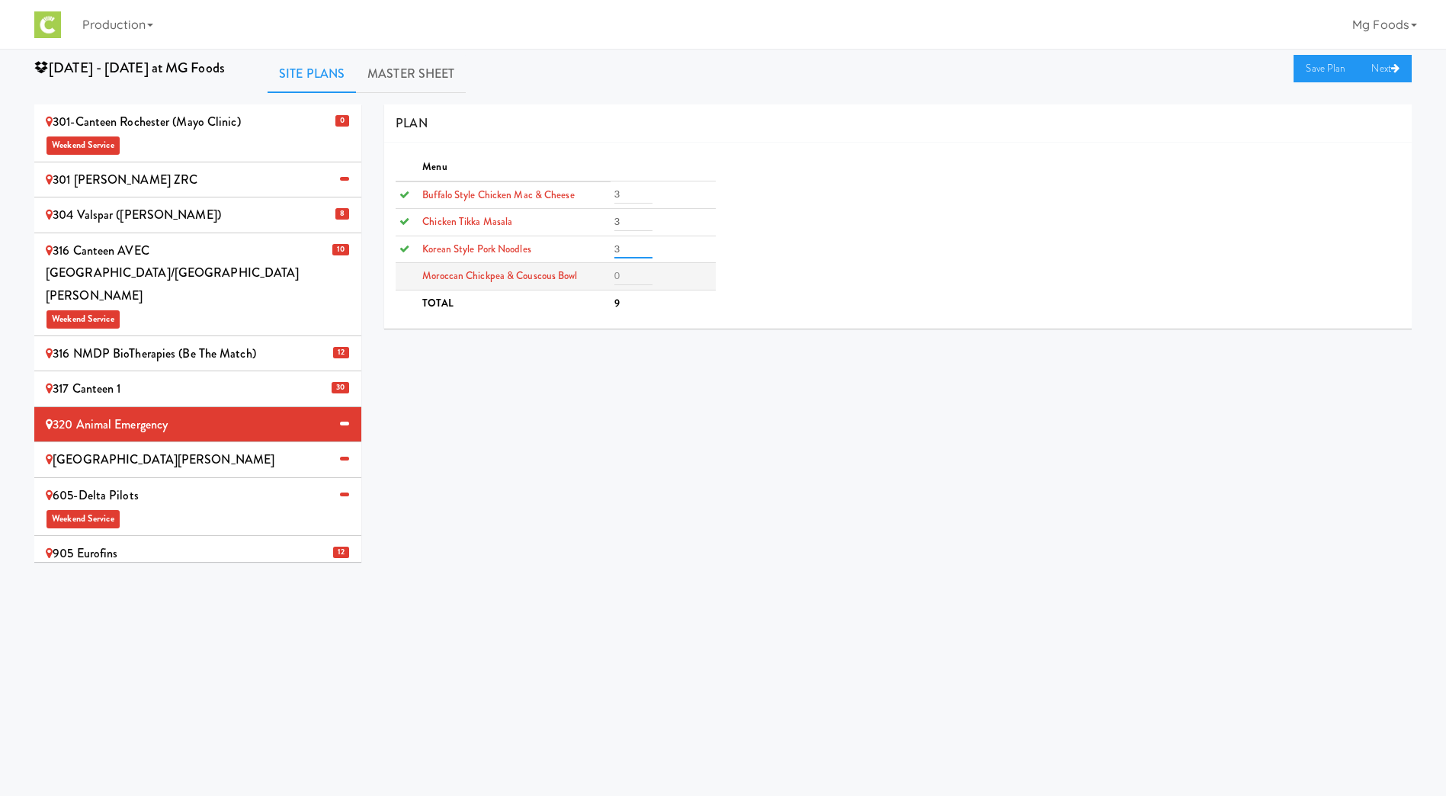
type input "3"
click at [624, 274] on input "number" at bounding box center [633, 276] width 38 height 18
type input "3"
click at [1312, 69] on link "Save Plan" at bounding box center [1327, 68] width 66 height 27
click at [151, 448] on div "[GEOGRAPHIC_DATA][PERSON_NAME]" at bounding box center [198, 459] width 304 height 23
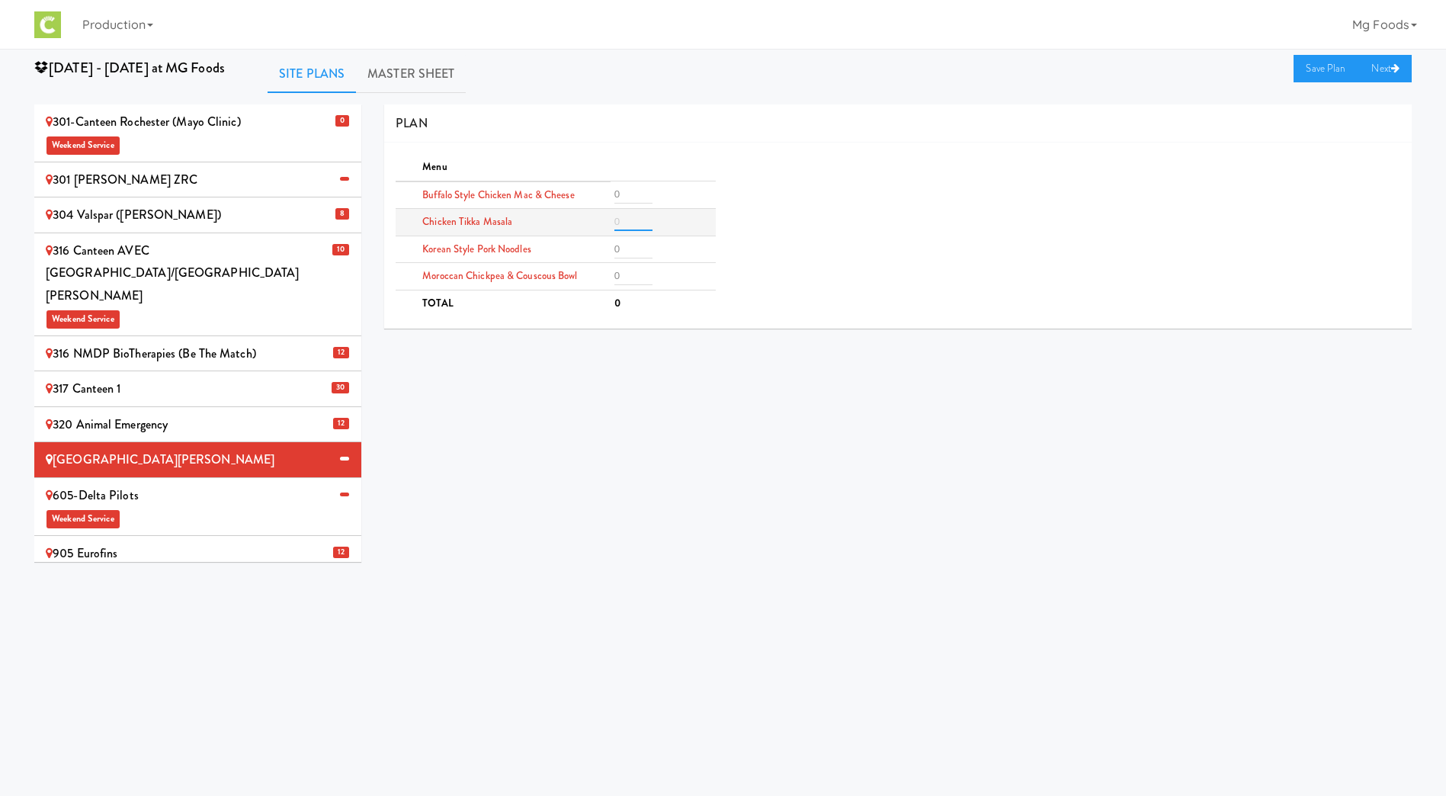
click at [627, 225] on input "number" at bounding box center [633, 222] width 38 height 18
type input "3"
click at [637, 250] on input "number" at bounding box center [633, 249] width 38 height 18
type input "3"
click at [624, 195] on input "number" at bounding box center [633, 194] width 38 height 18
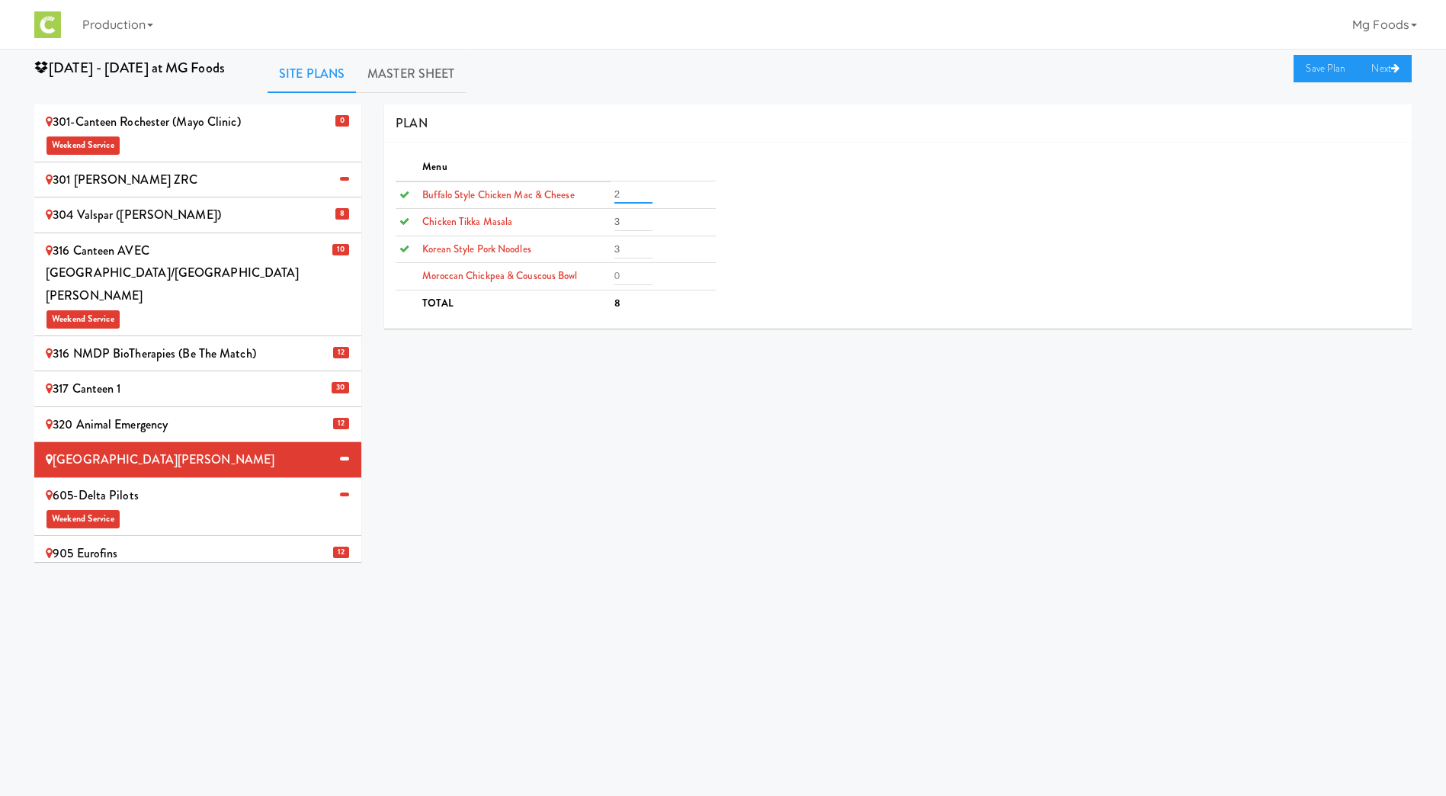
type input "2"
click at [626, 278] on input "number" at bounding box center [633, 276] width 38 height 18
type input "2"
click at [1315, 66] on link "Save Plan" at bounding box center [1327, 68] width 66 height 27
click at [174, 484] on div "605-Delta Pilots Weekend Service" at bounding box center [198, 506] width 304 height 45
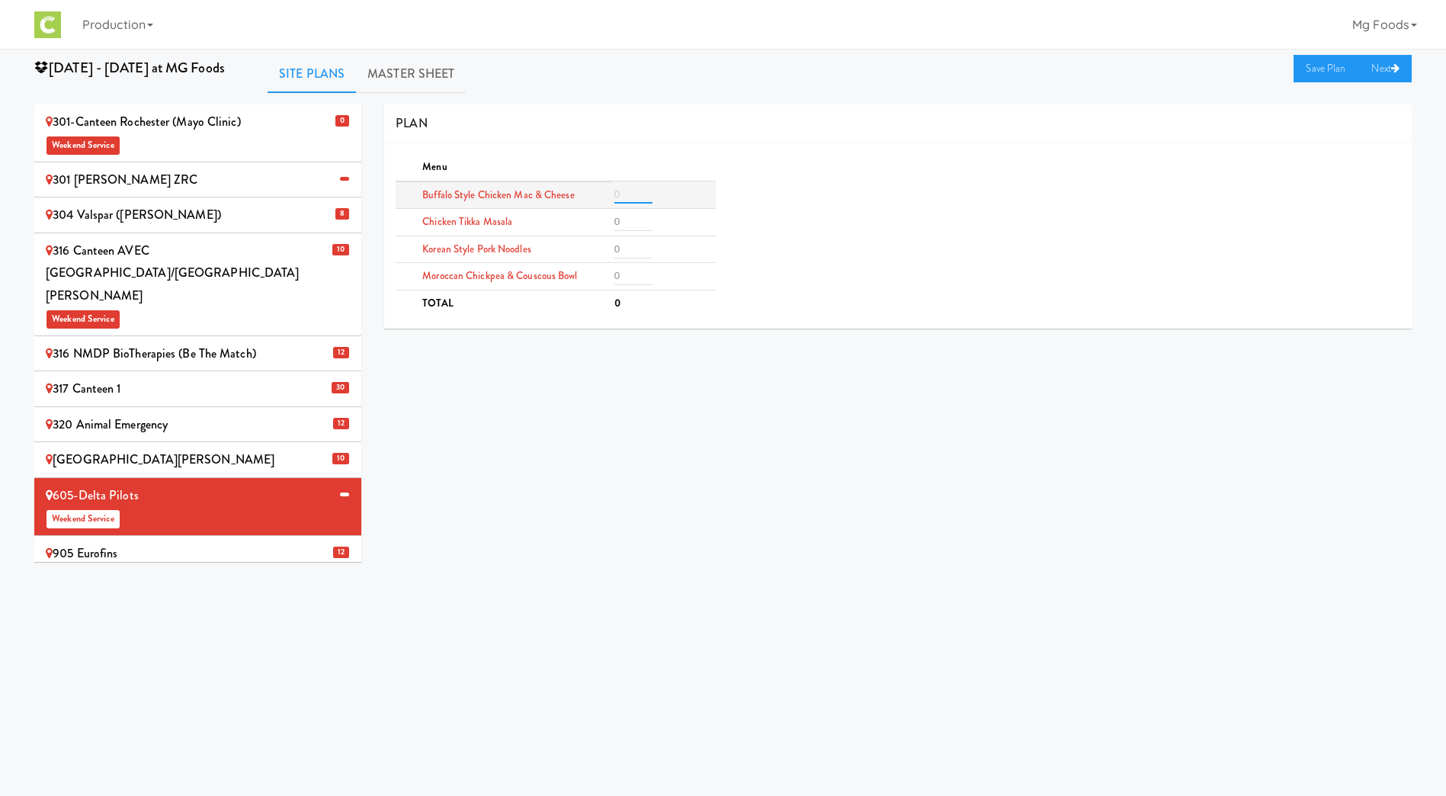
click at [626, 194] on input "number" at bounding box center [633, 194] width 38 height 18
type input "2"
click at [627, 222] on input "number" at bounding box center [633, 222] width 38 height 18
type input "2"
click at [625, 247] on input "number" at bounding box center [633, 249] width 38 height 18
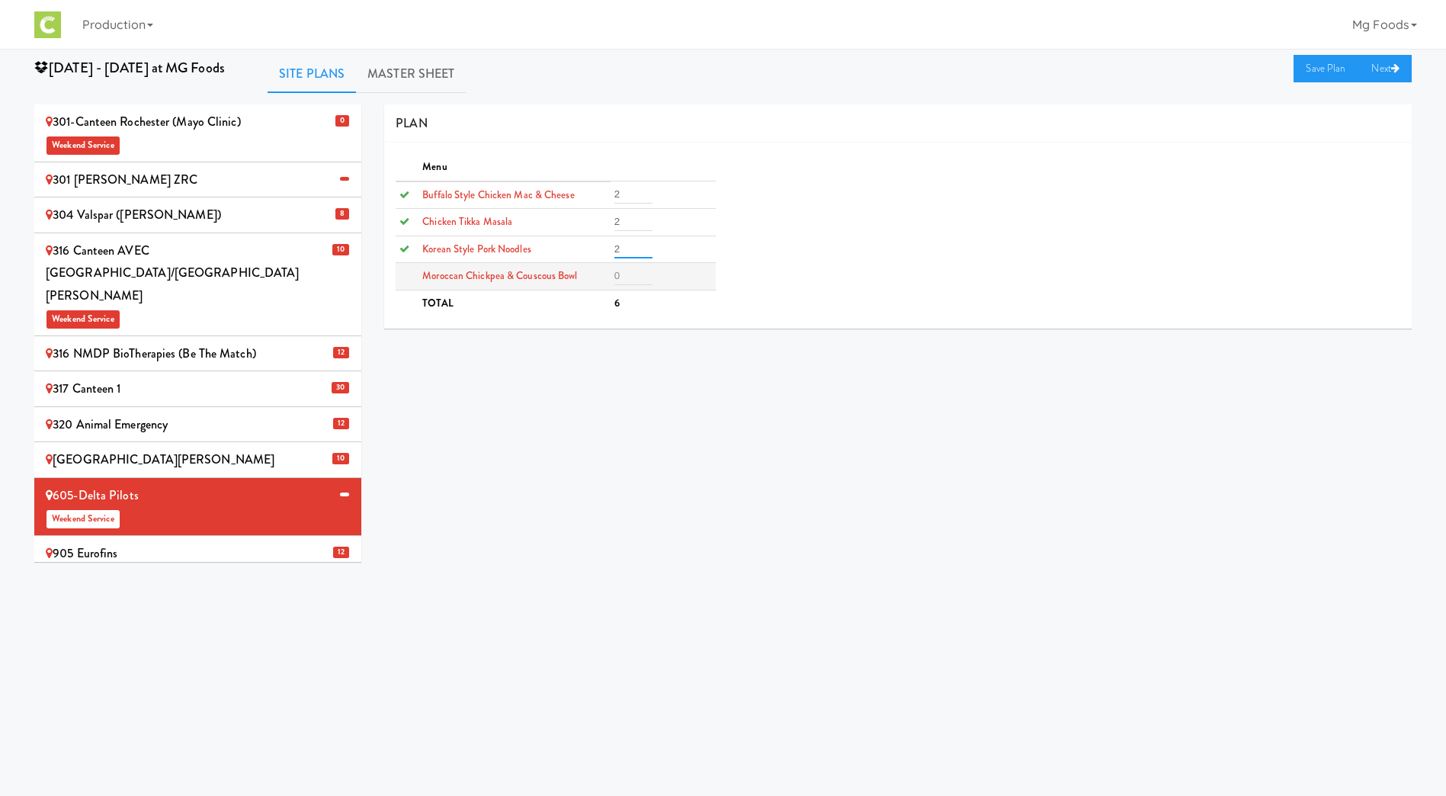
type input "2"
click at [621, 278] on input "number" at bounding box center [633, 276] width 38 height 18
type input "2"
click at [1330, 64] on link "Save Plan" at bounding box center [1327, 68] width 66 height 27
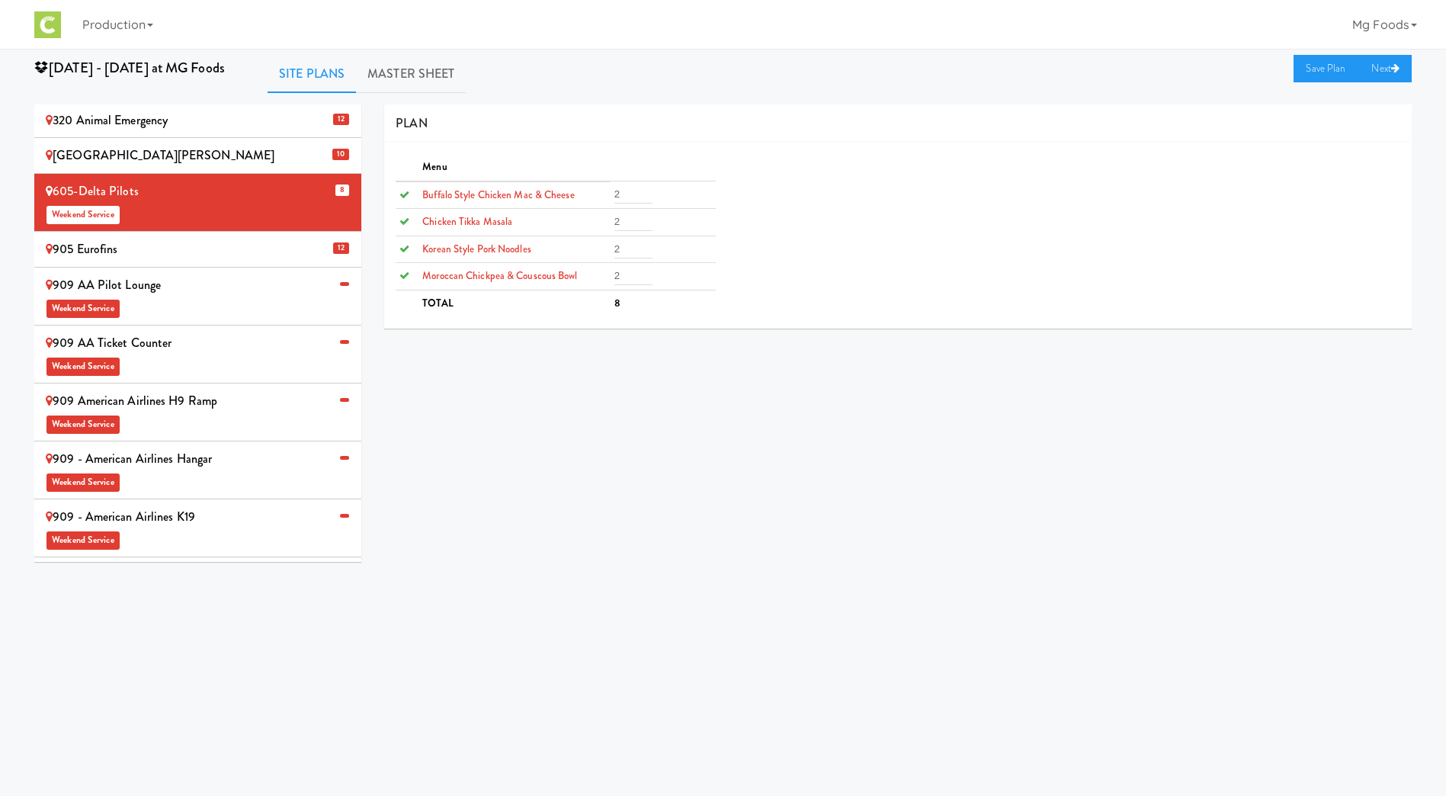
scroll to position [305, 0]
click at [197, 331] on div "909 AA Ticket Counter Weekend Service" at bounding box center [198, 353] width 304 height 45
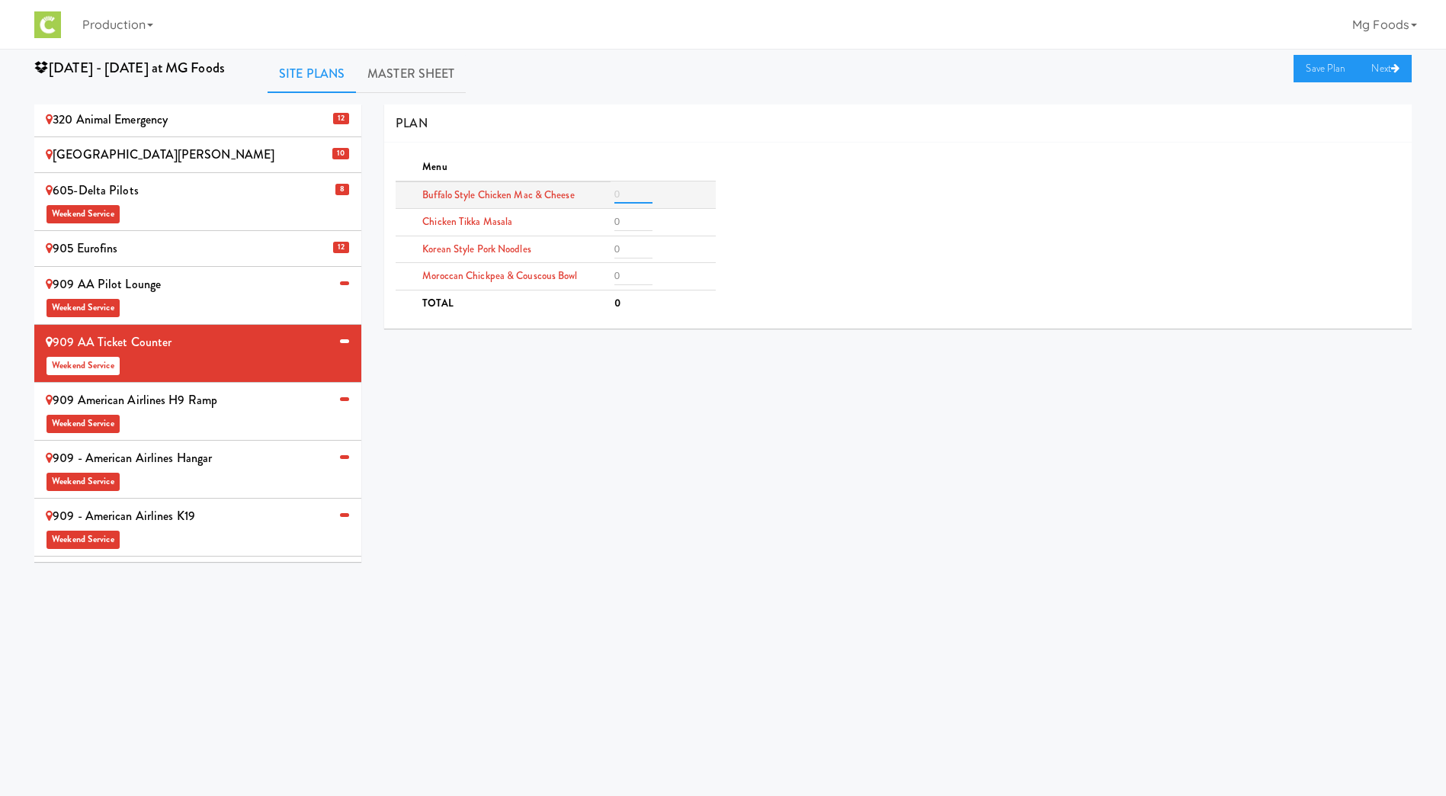
click at [618, 190] on input "number" at bounding box center [633, 194] width 38 height 18
type input "1"
click at [626, 218] on input "number" at bounding box center [633, 222] width 38 height 18
type input "1"
click at [626, 278] on input "number" at bounding box center [633, 276] width 38 height 18
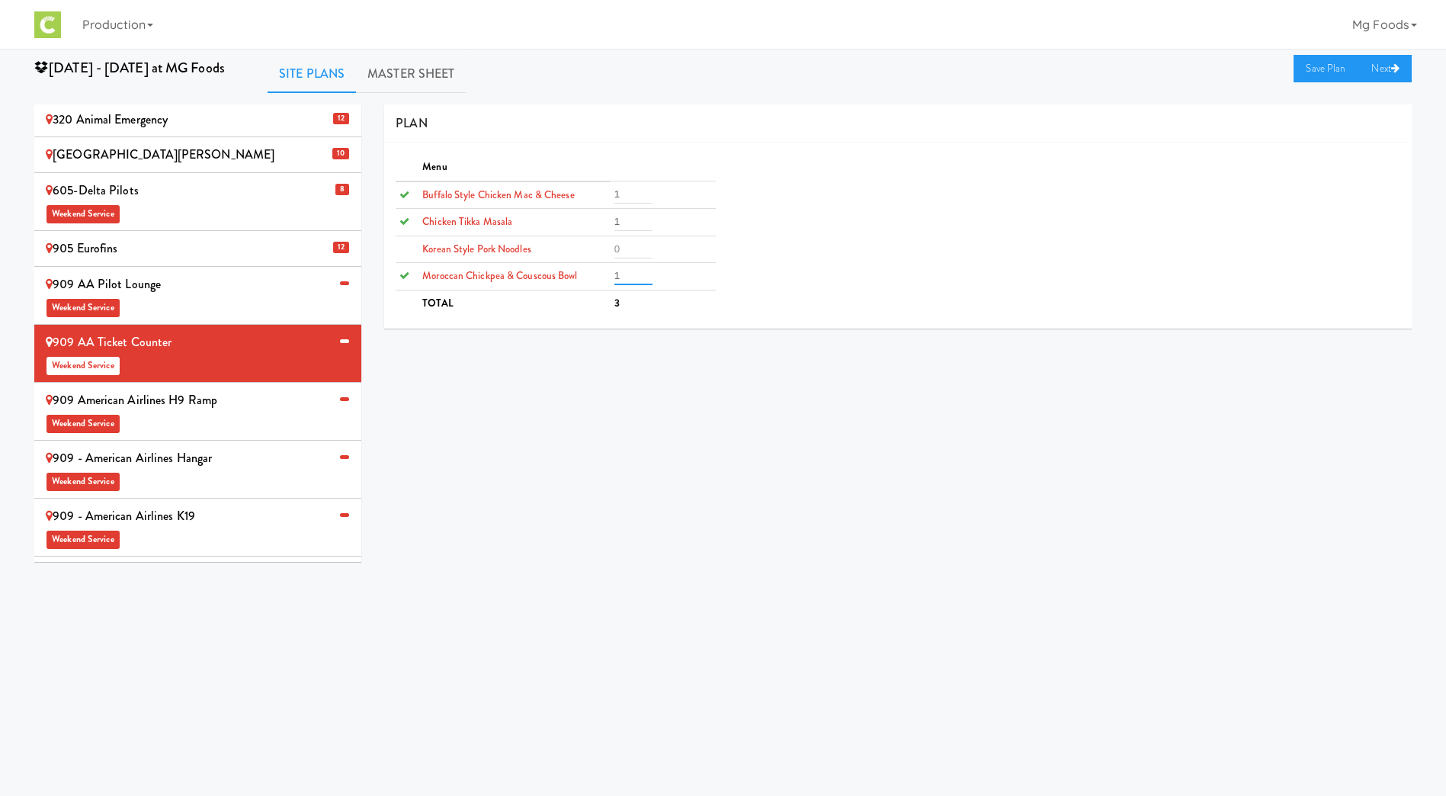
type input "1"
click at [1320, 60] on link "Save Plan" at bounding box center [1327, 68] width 66 height 27
click at [212, 411] on span "Weekend Service" at bounding box center [198, 422] width 304 height 23
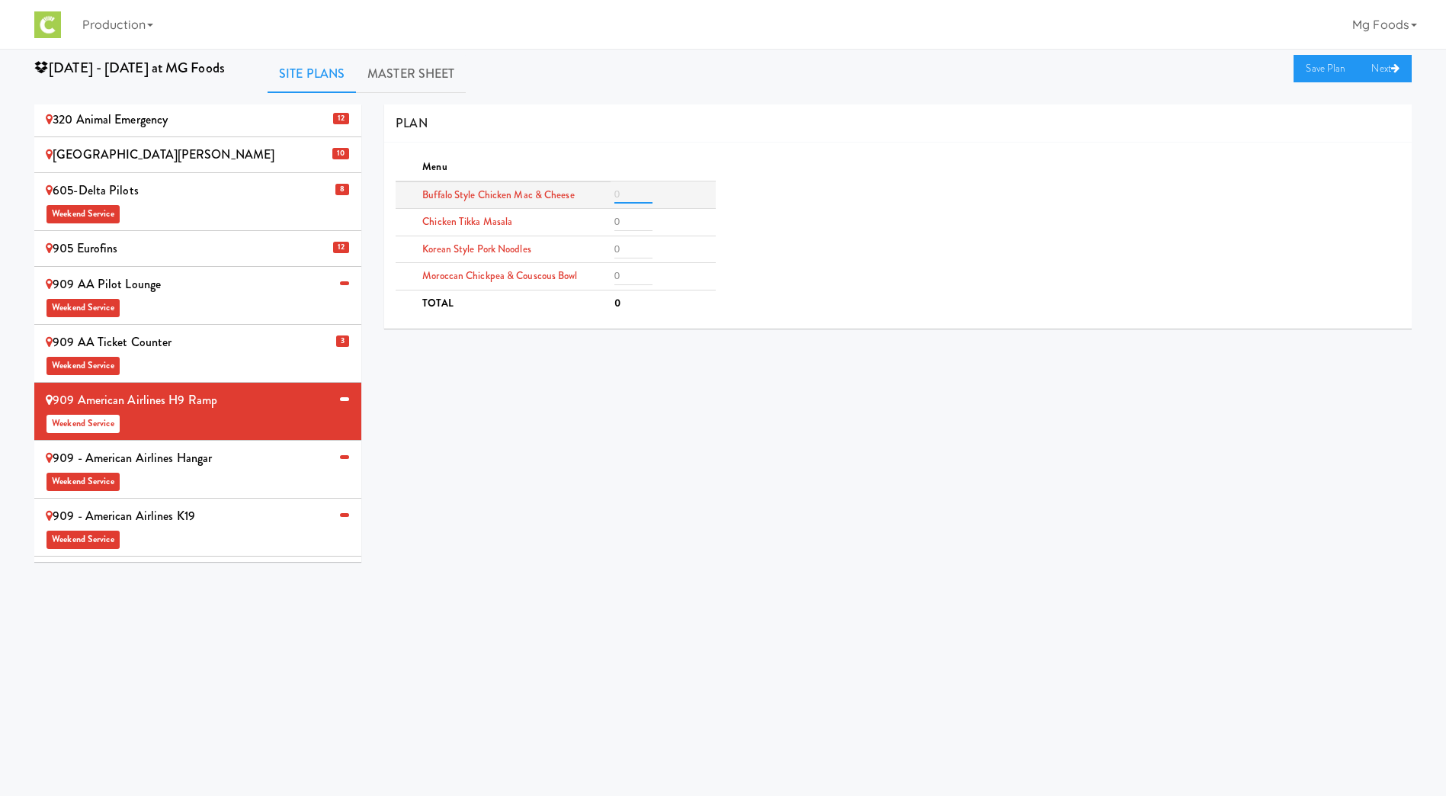
click at [626, 194] on input "number" at bounding box center [633, 194] width 38 height 18
type input "3"
click at [627, 249] on input "number" at bounding box center [633, 249] width 38 height 18
type input "3"
drag, startPoint x: 621, startPoint y: 217, endPoint x: 647, endPoint y: 235, distance: 31.1
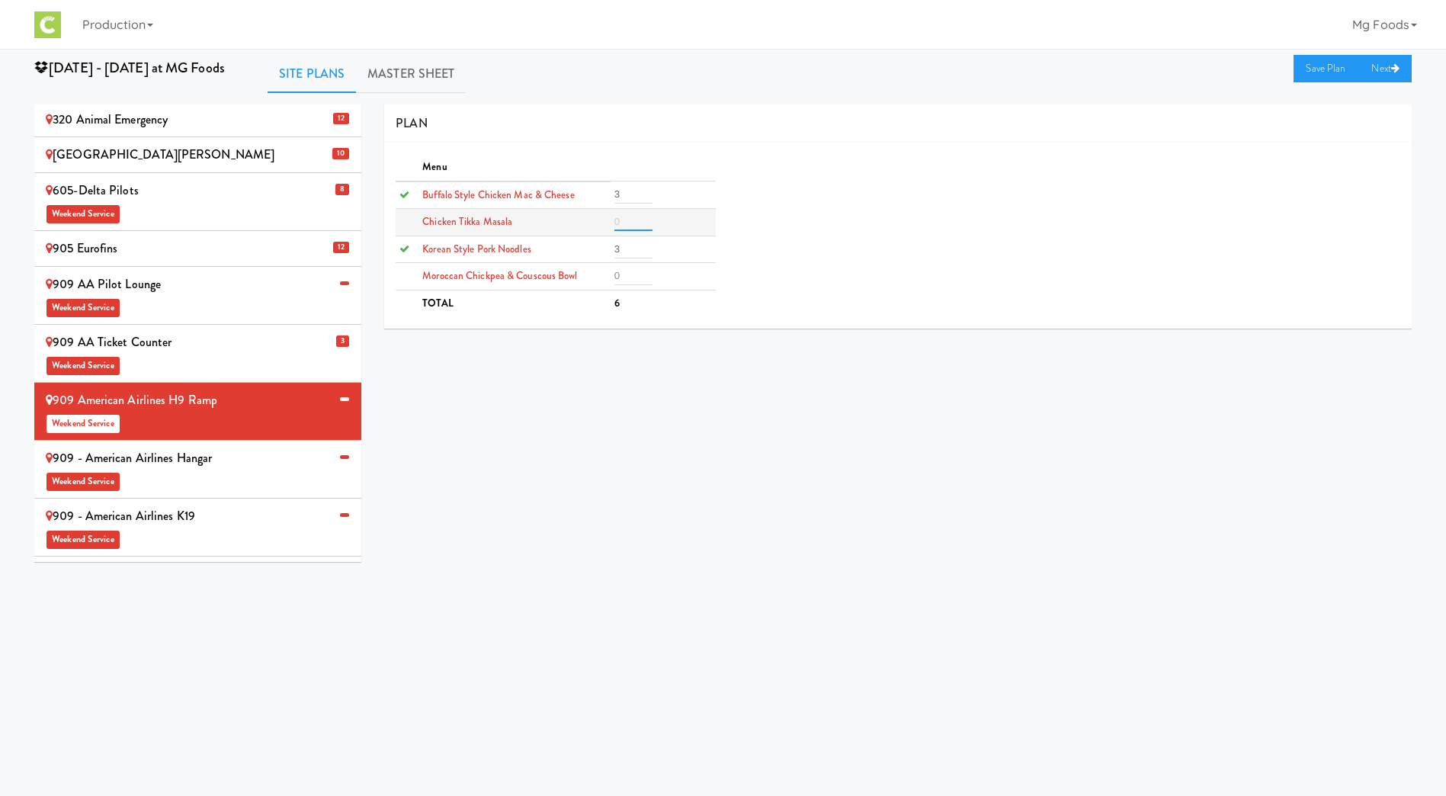
click at [622, 217] on input "number" at bounding box center [633, 222] width 38 height 18
type input "2"
click at [626, 281] on input "number" at bounding box center [633, 276] width 38 height 18
type input "2"
click at [1314, 67] on link "Save Plan" at bounding box center [1327, 68] width 66 height 27
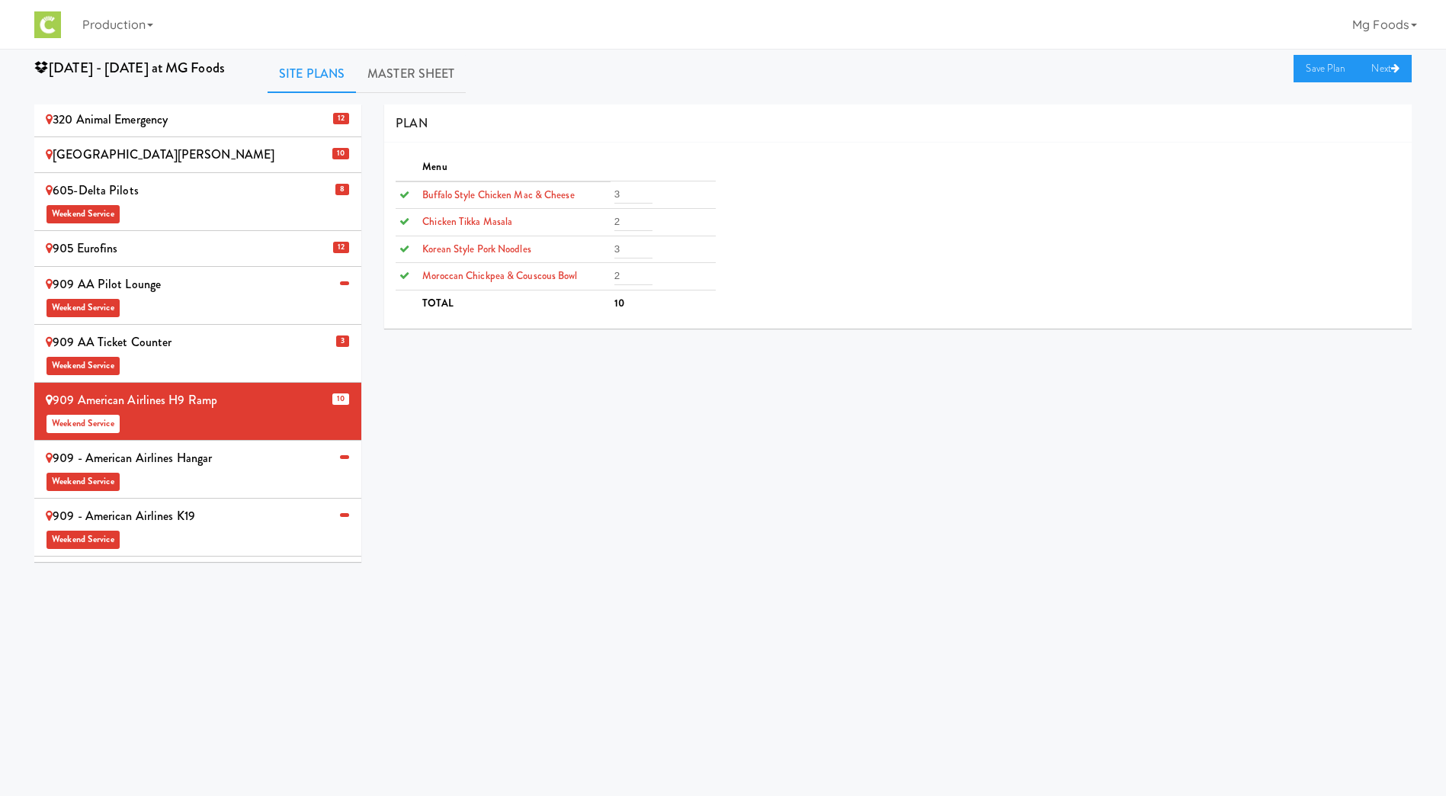
click at [189, 469] on span "Weekend Service" at bounding box center [198, 480] width 304 height 23
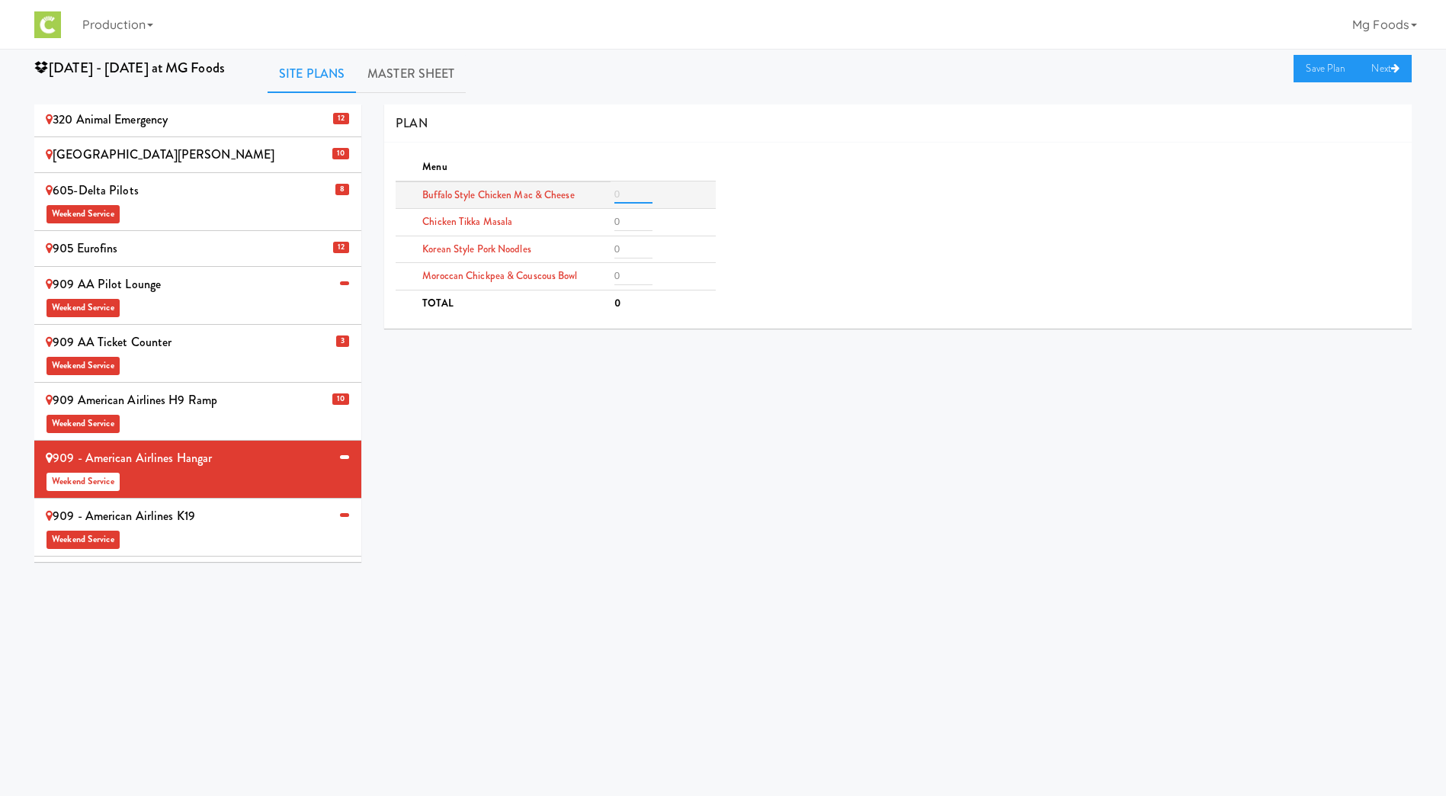
click at [622, 188] on input "number" at bounding box center [633, 194] width 38 height 18
type input "3"
click at [634, 223] on input "number" at bounding box center [633, 222] width 38 height 18
type input "3"
click at [628, 244] on input "number" at bounding box center [633, 249] width 38 height 18
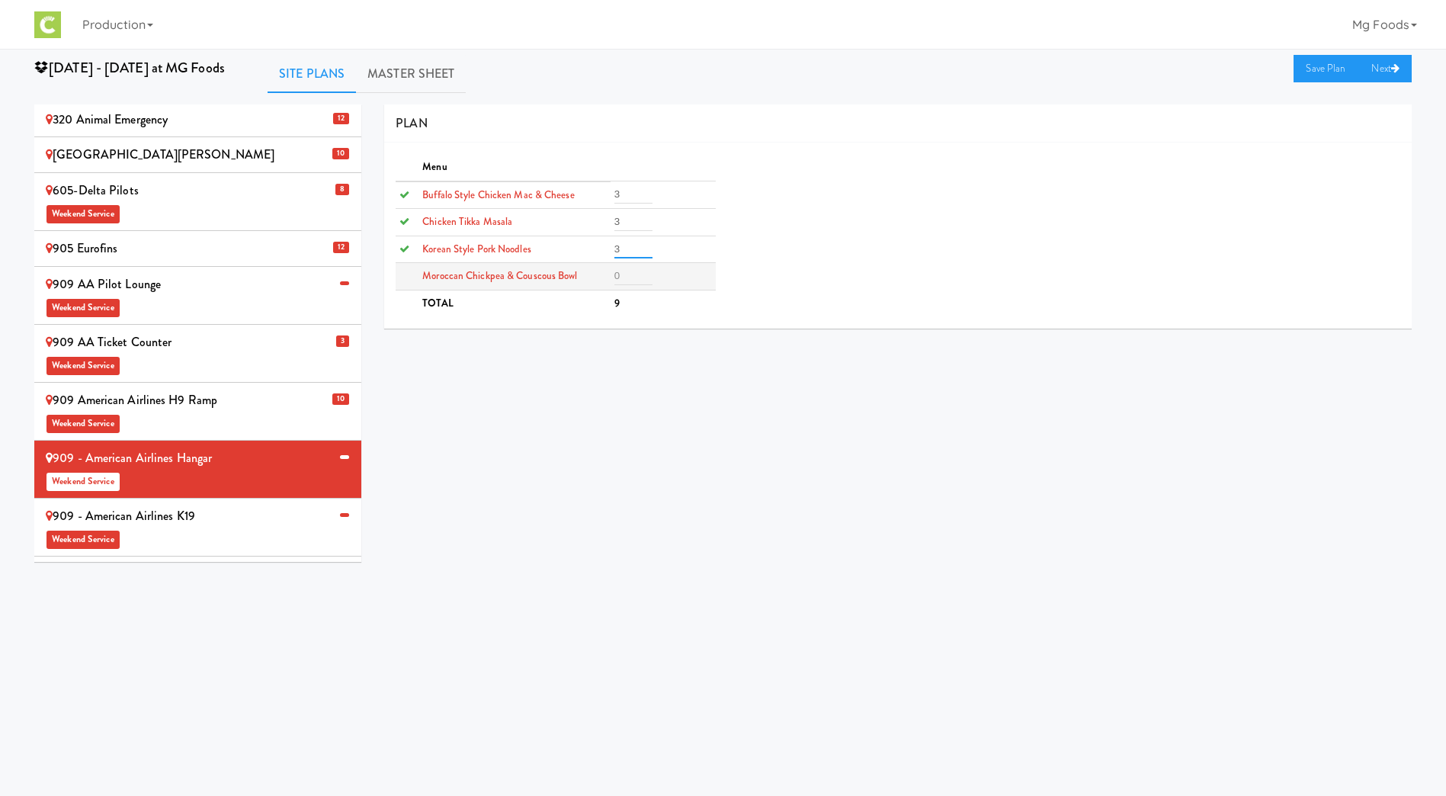
type input "3"
click at [623, 276] on input "number" at bounding box center [633, 276] width 38 height 18
type input "3"
click at [1317, 66] on link "Save Plan" at bounding box center [1327, 68] width 66 height 27
click at [239, 505] on div "909 - American Airlines K19 Weekend Service" at bounding box center [198, 527] width 304 height 45
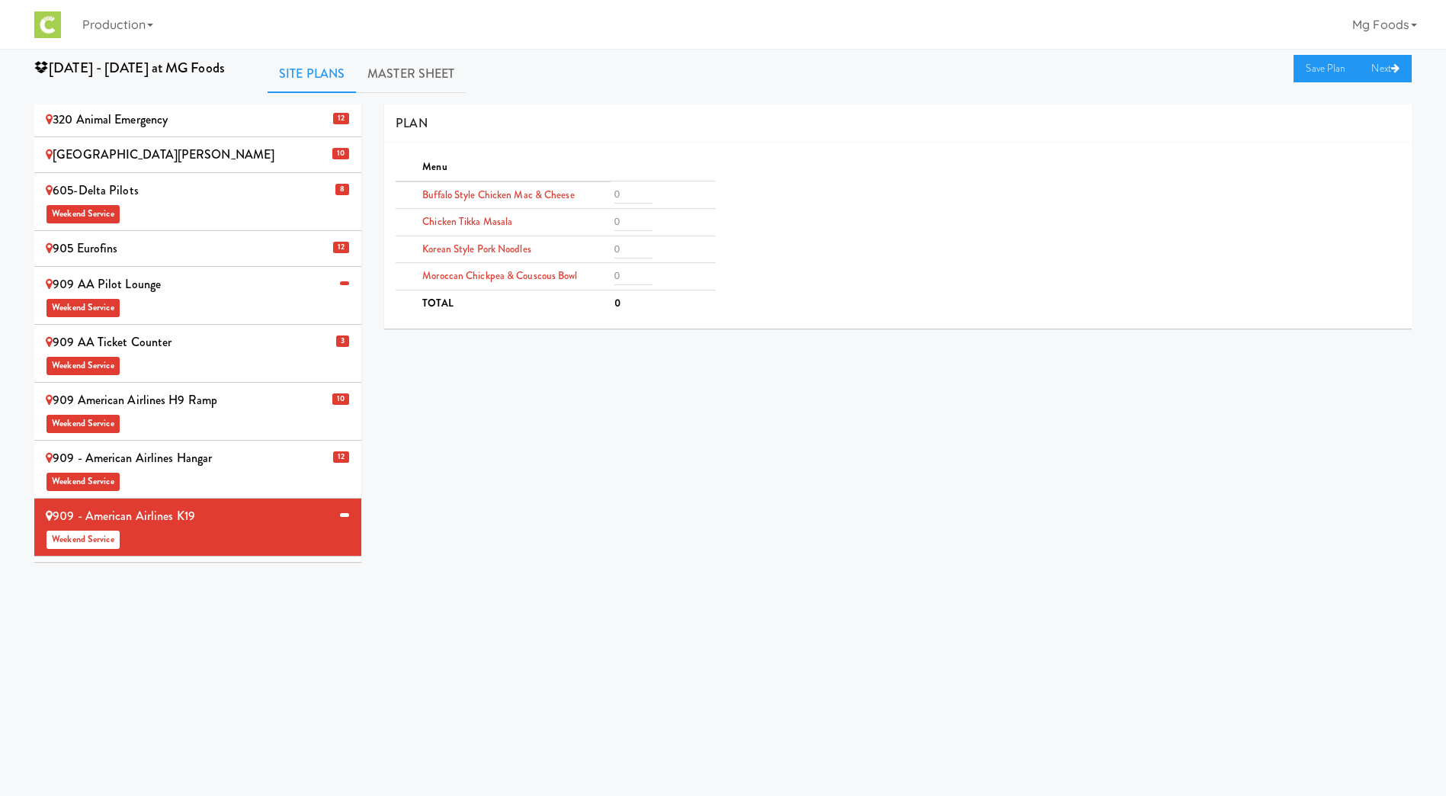
click at [223, 527] on span "Weekend Service" at bounding box center [198, 538] width 304 height 23
click at [616, 191] on input "number" at bounding box center [633, 194] width 38 height 18
type input "3"
click at [625, 225] on input "number" at bounding box center [633, 222] width 38 height 18
type input "2"
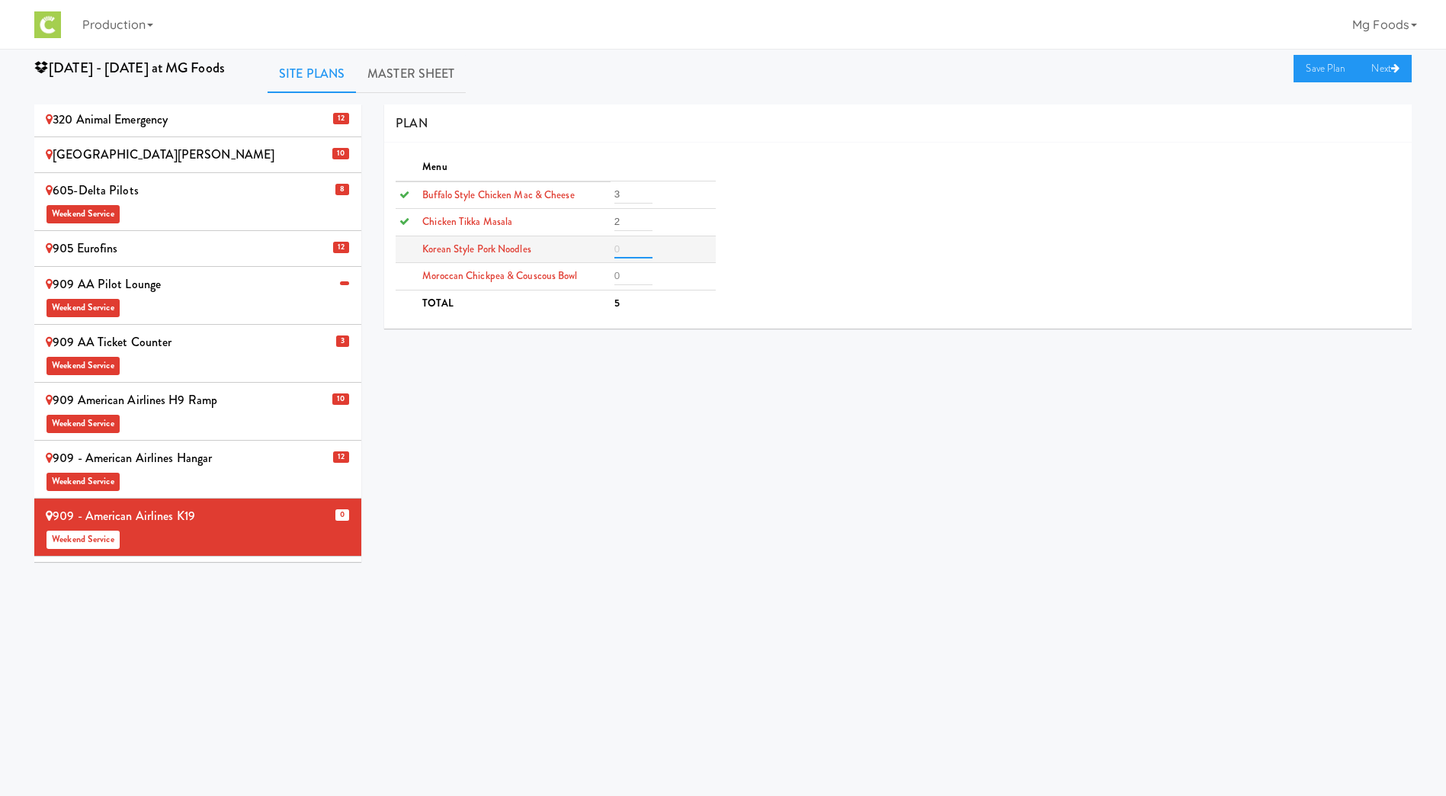
click at [621, 249] on input "number" at bounding box center [633, 249] width 38 height 18
type input "2"
click at [625, 280] on input "number" at bounding box center [633, 276] width 38 height 18
type input "2"
click at [1323, 65] on link "Save Plan" at bounding box center [1327, 68] width 66 height 27
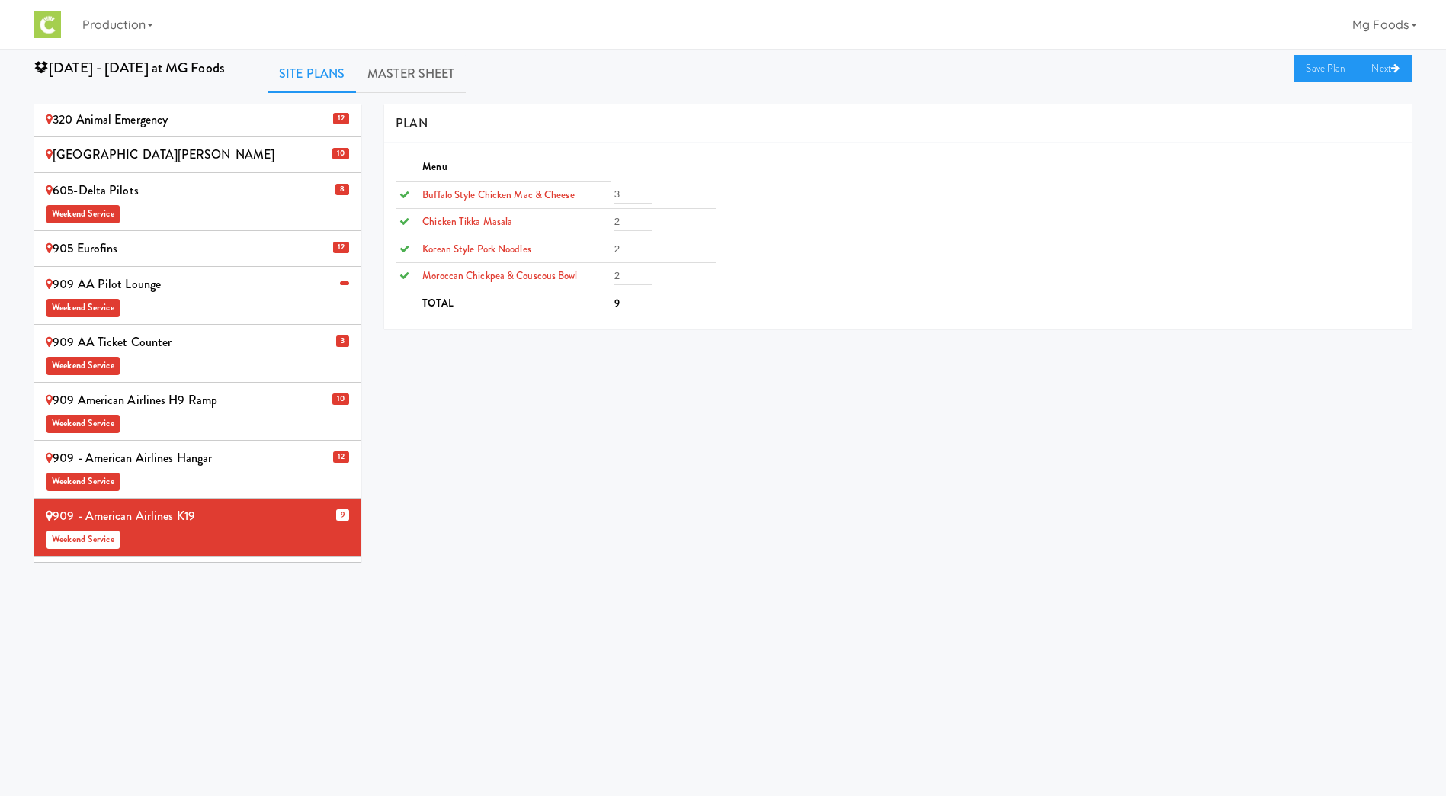
click at [189, 273] on div "909 AA Pilot Lounge Weekend Service" at bounding box center [198, 295] width 304 height 45
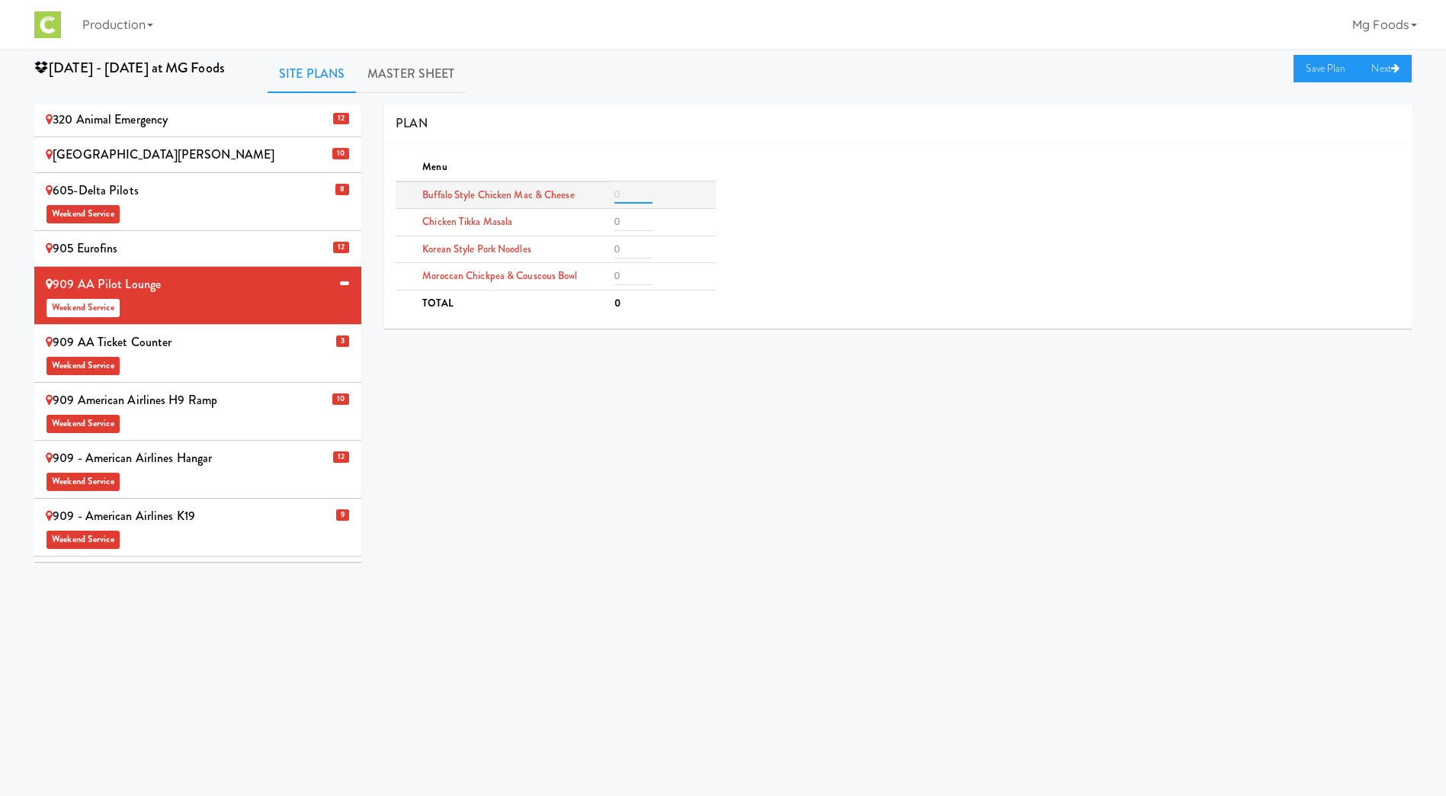
drag, startPoint x: 614, startPoint y: 189, endPoint x: 623, endPoint y: 191, distance: 8.5
click at [616, 189] on input "number" at bounding box center [633, 194] width 38 height 18
type input "2"
click at [629, 279] on input "number" at bounding box center [633, 276] width 38 height 18
type input "2"
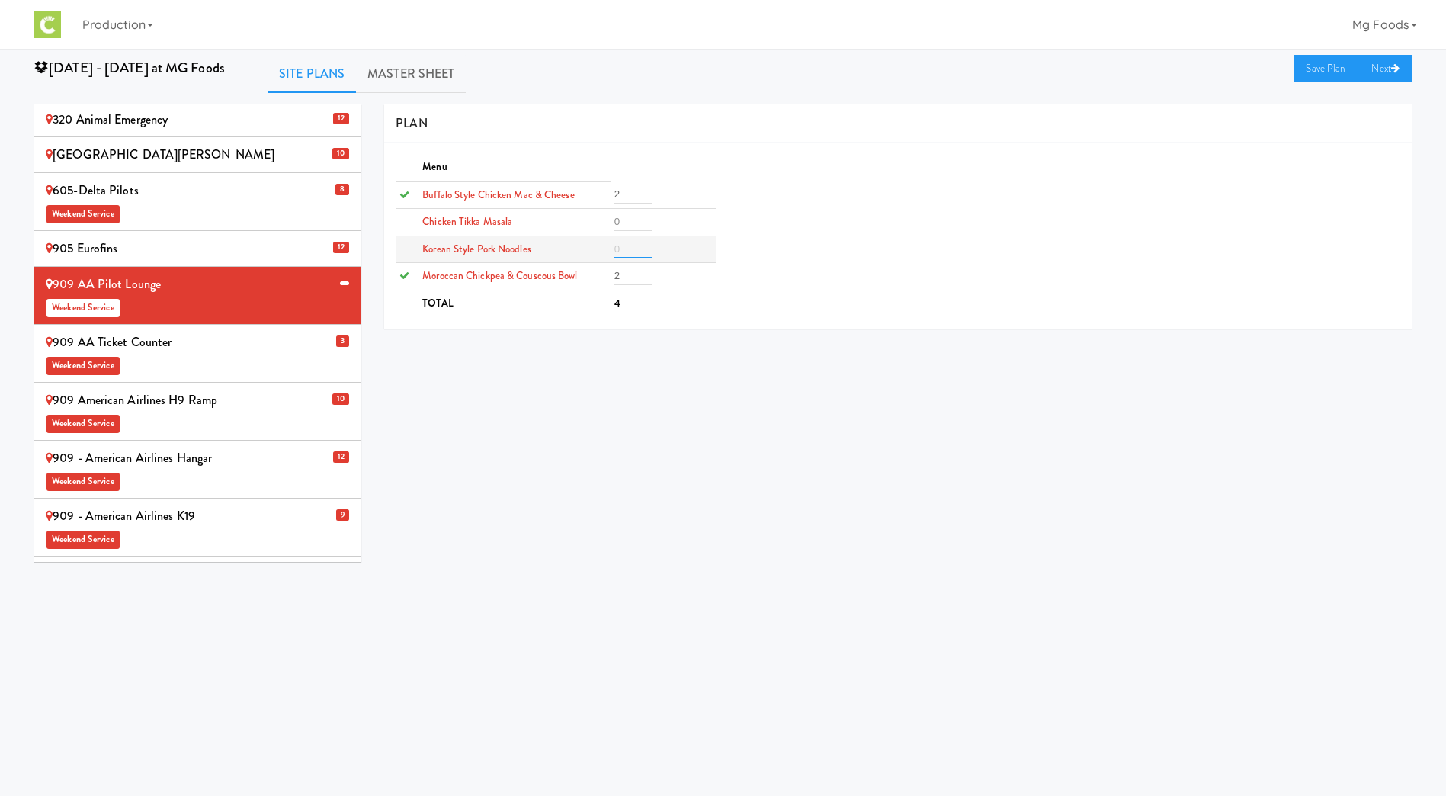
drag, startPoint x: 619, startPoint y: 252, endPoint x: 633, endPoint y: 258, distance: 15.3
click at [620, 252] on input "number" at bounding box center [633, 249] width 38 height 18
type input "2"
click at [1301, 69] on link "Save Plan" at bounding box center [1327, 68] width 66 height 27
click at [224, 563] on div "909 - American Airlines M35 Weekend Service" at bounding box center [198, 585] width 304 height 45
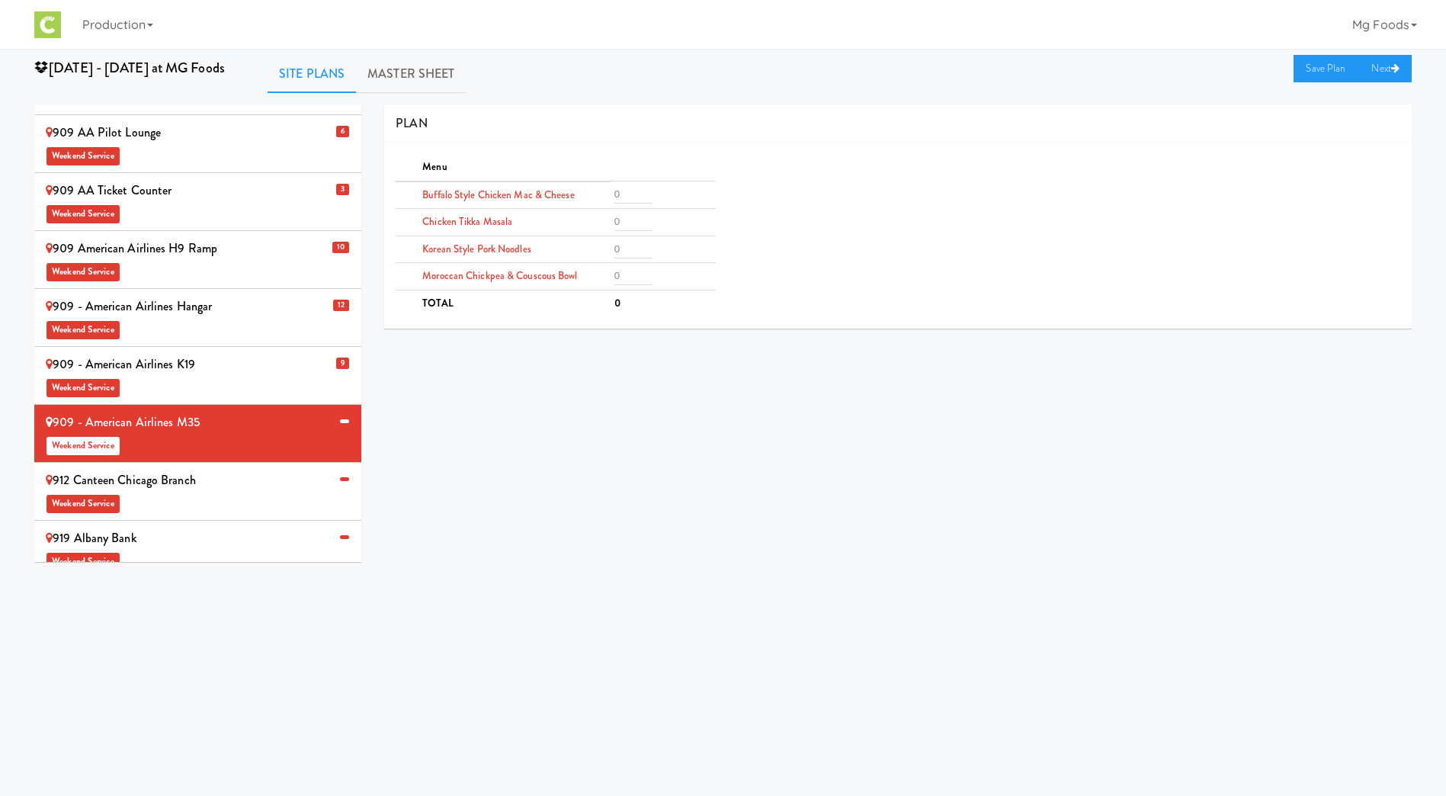
scroll to position [457, 0]
click at [622, 191] on input "number" at bounding box center [633, 194] width 38 height 18
type input "2"
click at [635, 273] on input "number" at bounding box center [633, 276] width 38 height 18
type input "2"
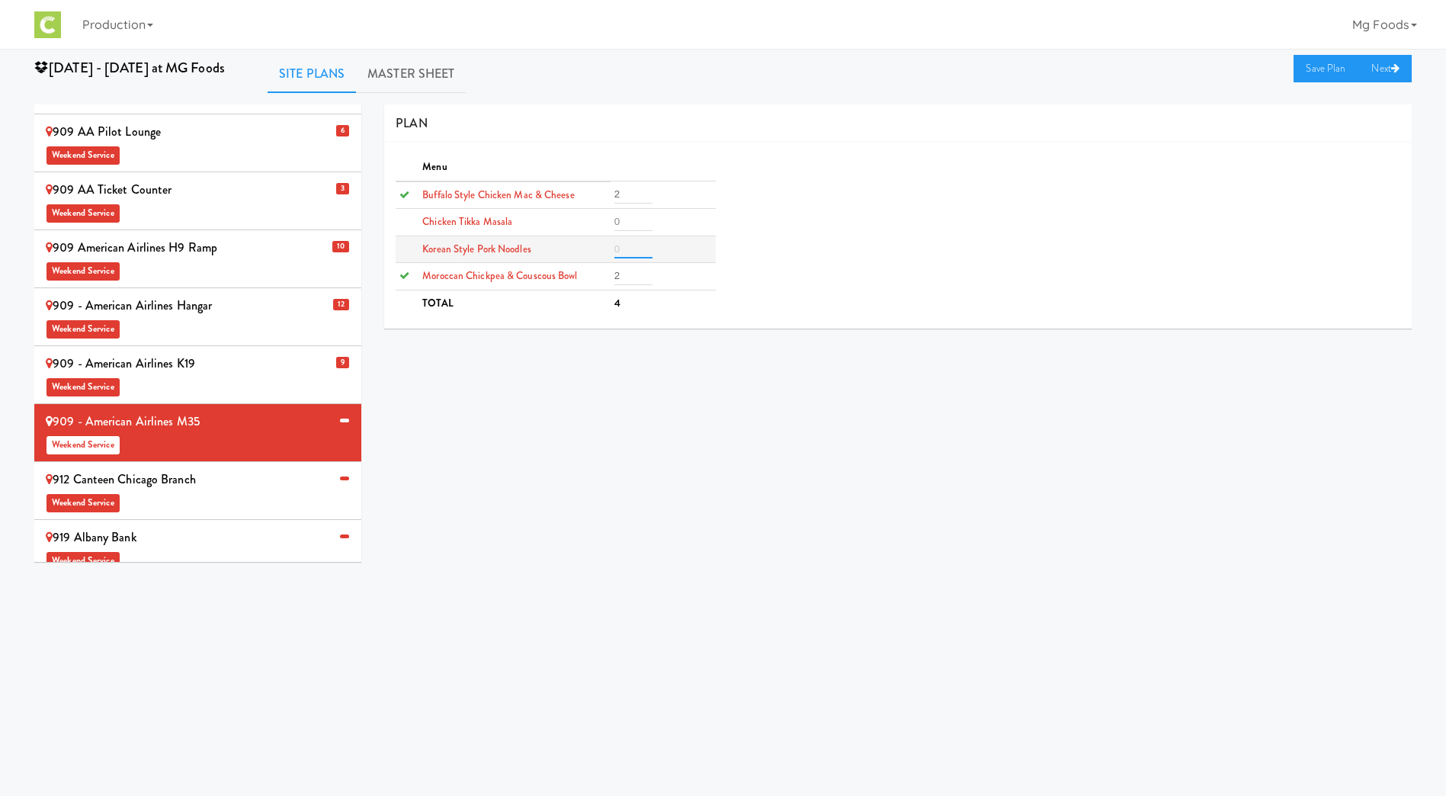
click at [619, 249] on input "number" at bounding box center [633, 249] width 38 height 18
type input "2"
click at [1316, 69] on link "Save Plan" at bounding box center [1327, 68] width 66 height 27
click at [203, 468] on div "912 Canteen Chicago Branch Weekend Service" at bounding box center [198, 490] width 304 height 45
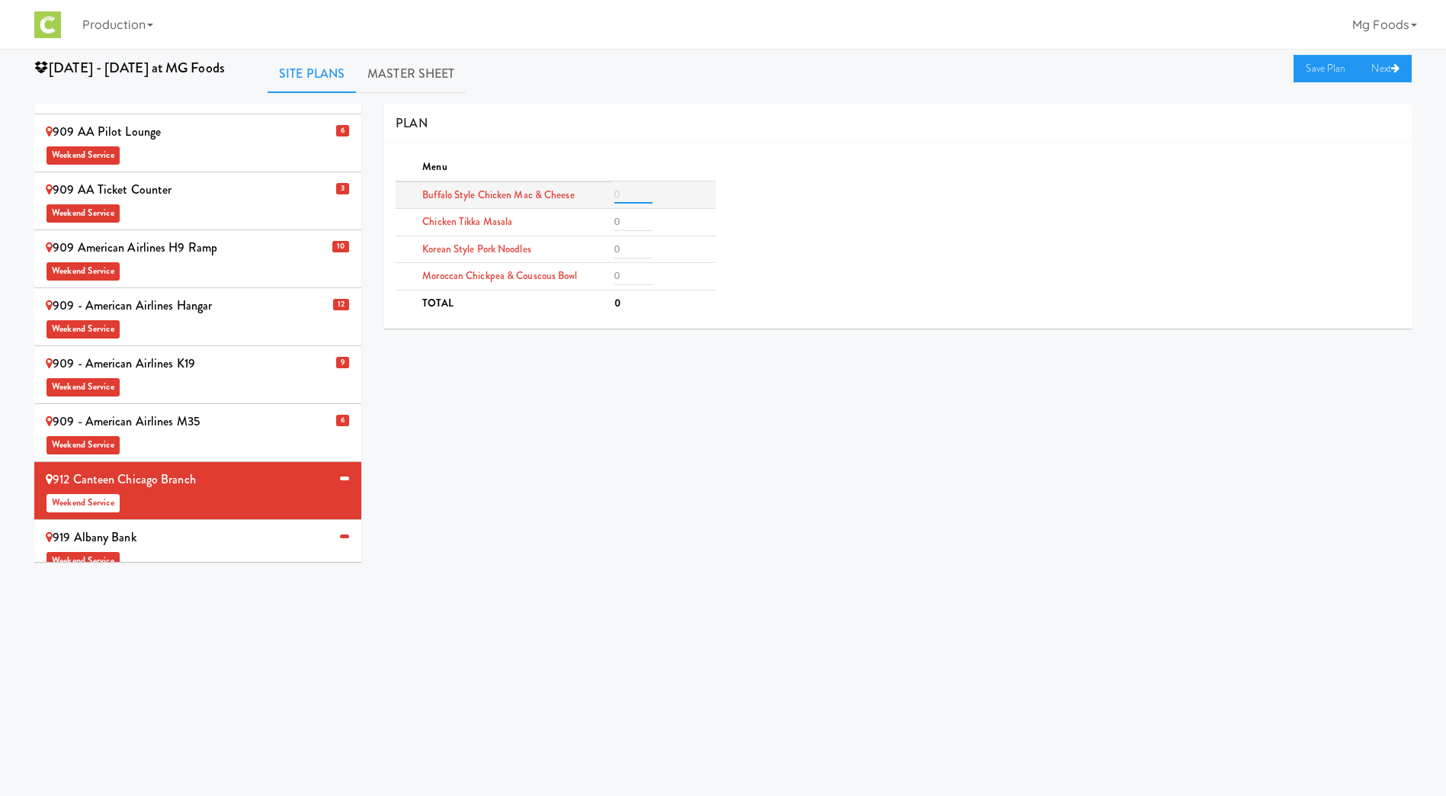
click at [634, 196] on input "number" at bounding box center [633, 194] width 38 height 18
type input "2"
click at [620, 274] on input "number" at bounding box center [633, 276] width 38 height 18
type input "1"
click at [635, 249] on input "number" at bounding box center [633, 249] width 38 height 18
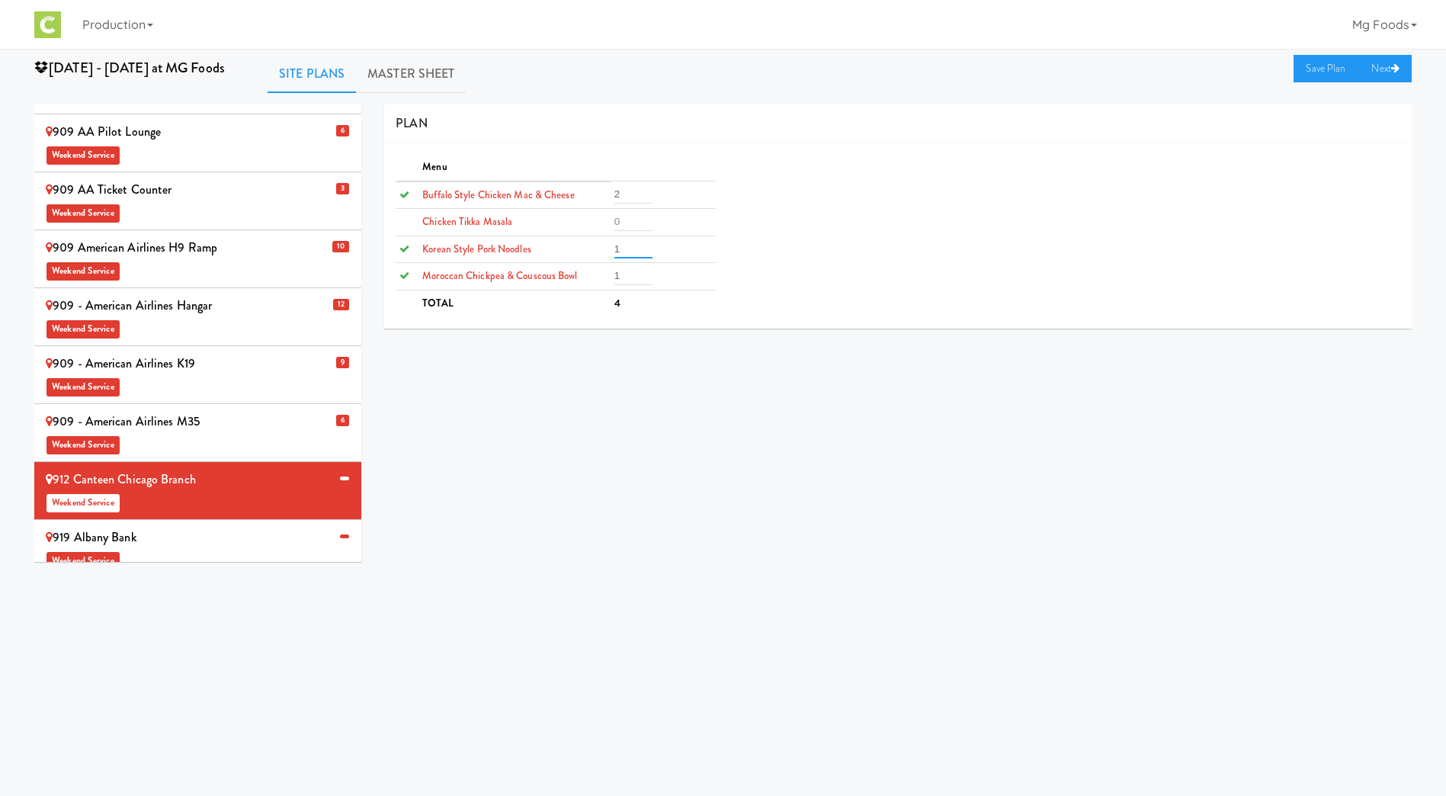
type input "1"
click at [1326, 70] on link "Save Plan" at bounding box center [1327, 68] width 66 height 27
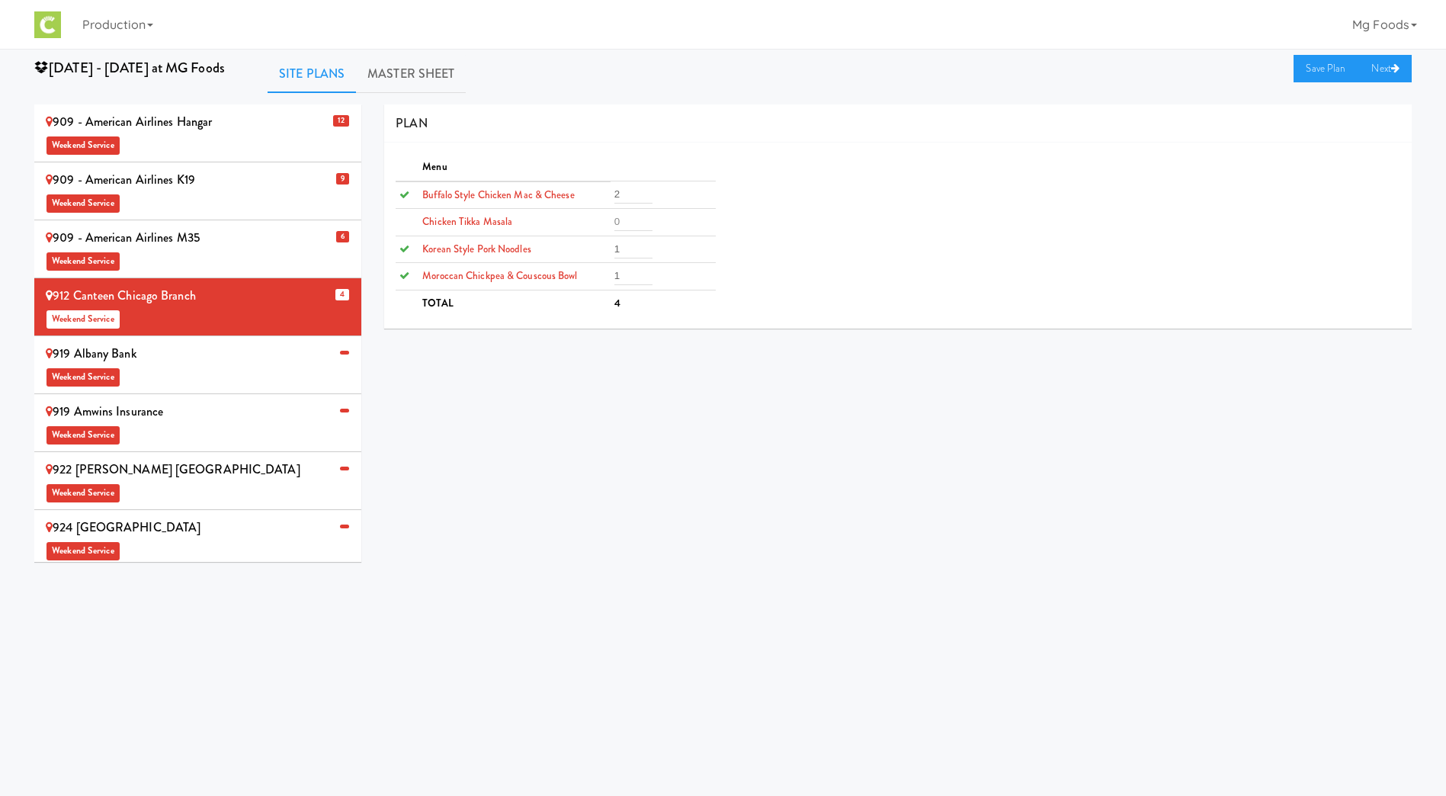
scroll to position [686, 0]
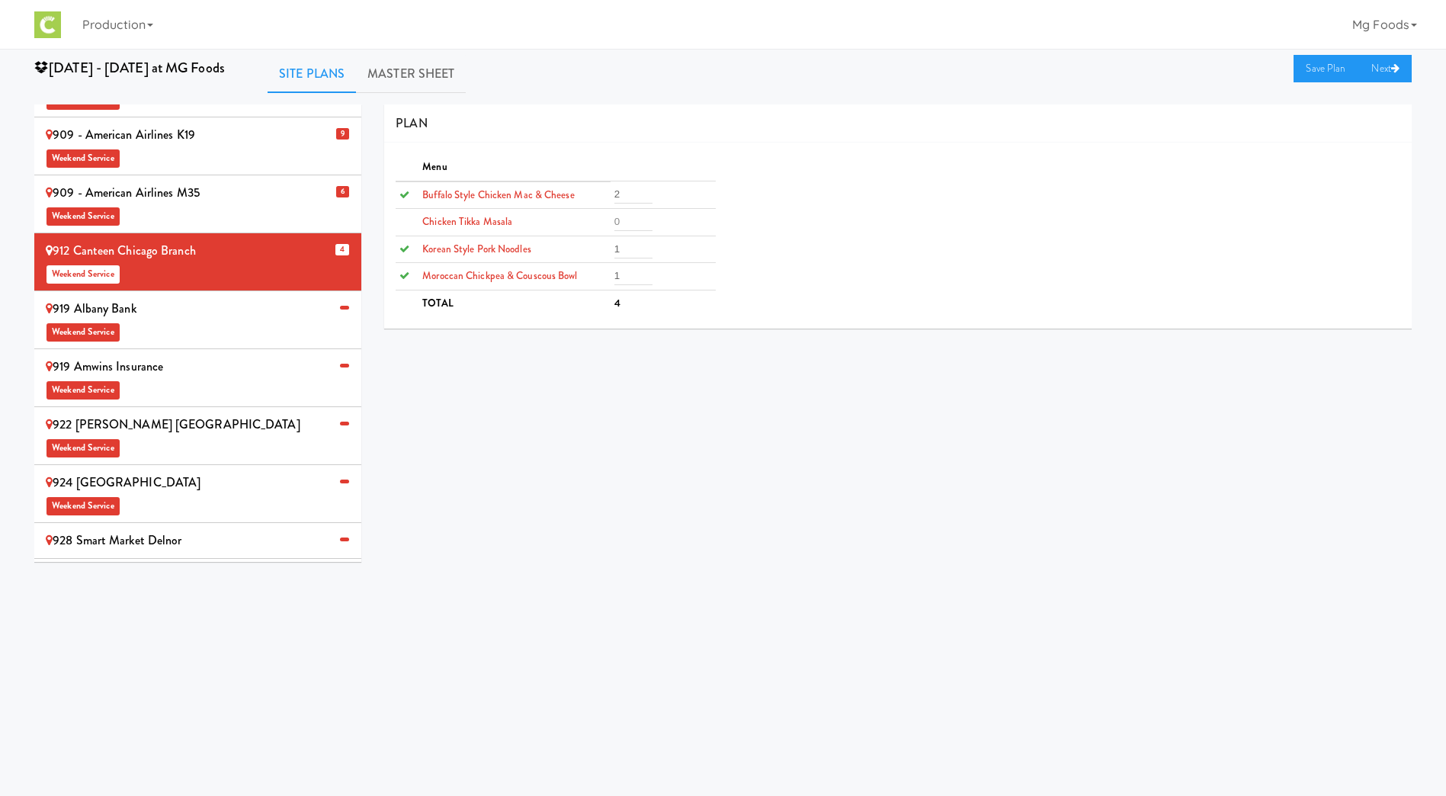
click at [183, 413] on div "922 [PERSON_NAME] USA Weekend Service" at bounding box center [198, 435] width 304 height 45
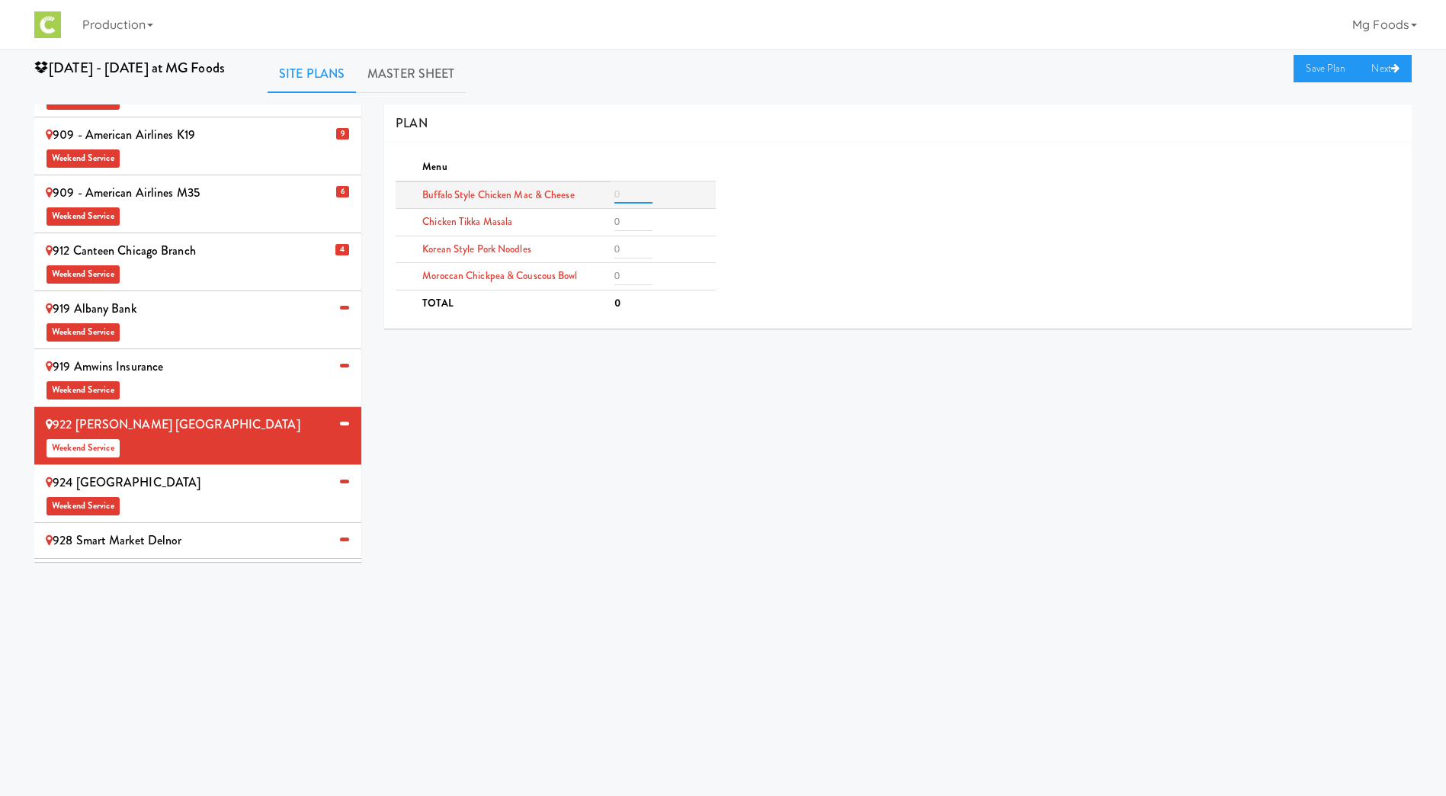
click at [626, 191] on input "number" at bounding box center [633, 194] width 38 height 18
type input "2"
click at [623, 220] on input "number" at bounding box center [633, 222] width 38 height 18
type input "2"
click at [621, 244] on input "number" at bounding box center [633, 249] width 38 height 18
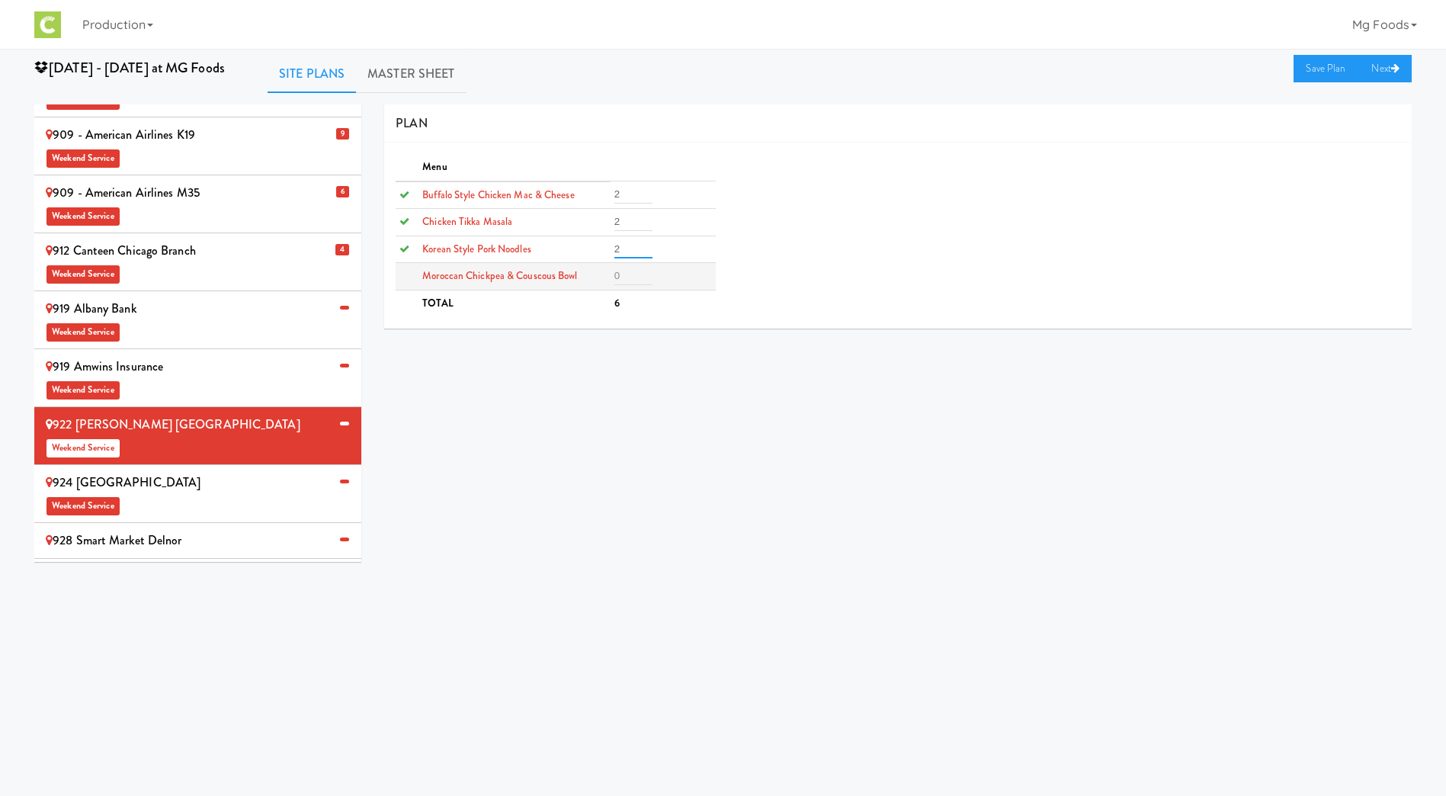
type input "2"
click at [618, 283] on input "number" at bounding box center [633, 276] width 38 height 18
type input "2"
click at [1317, 69] on link "Save Plan" at bounding box center [1327, 68] width 66 height 27
click at [172, 529] on div "928 Smart Market Delnor" at bounding box center [198, 540] width 304 height 23
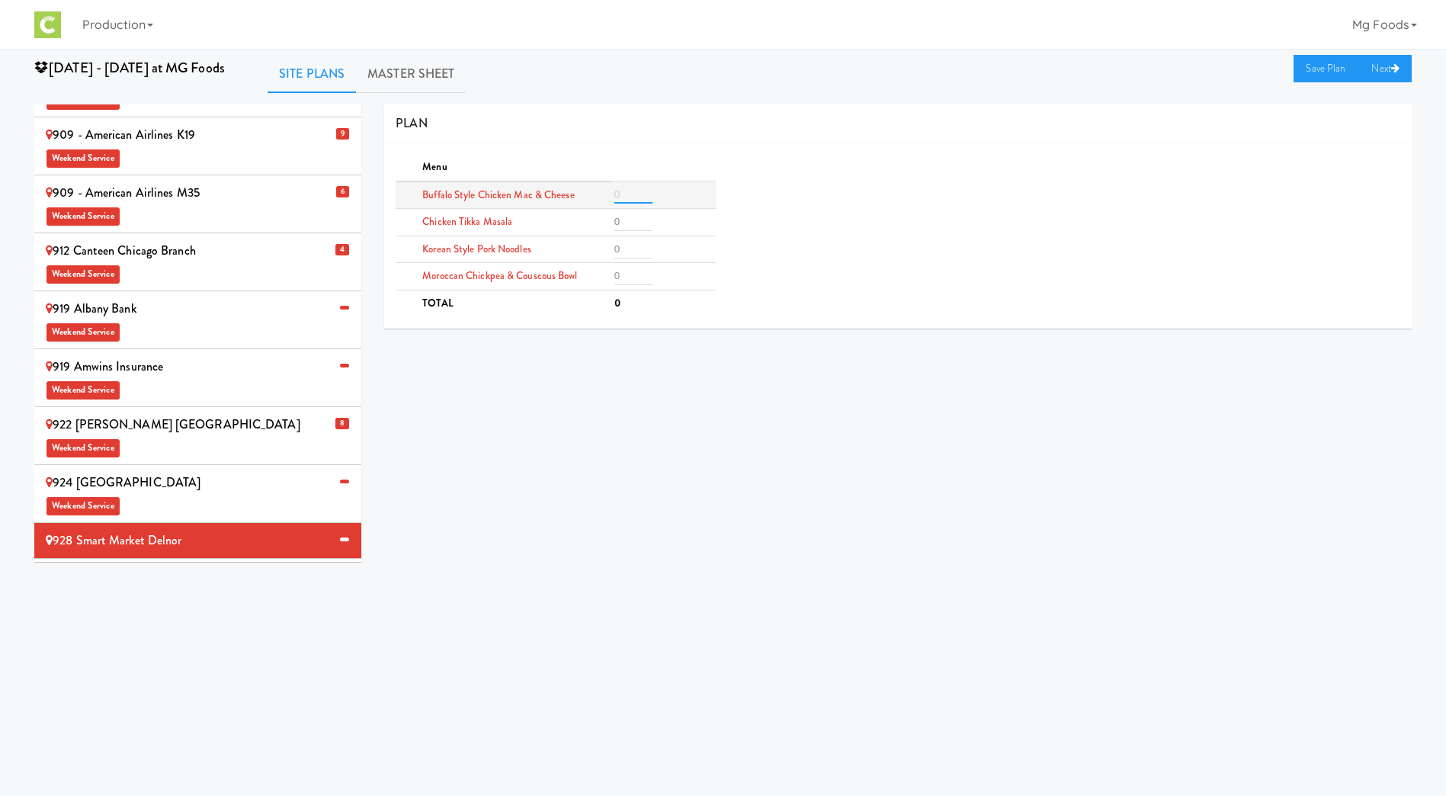
click at [627, 191] on input "number" at bounding box center [633, 194] width 38 height 18
type input "6"
click at [620, 220] on input "number" at bounding box center [633, 222] width 38 height 18
type input "4"
click at [641, 275] on input "1" at bounding box center [633, 276] width 38 height 18
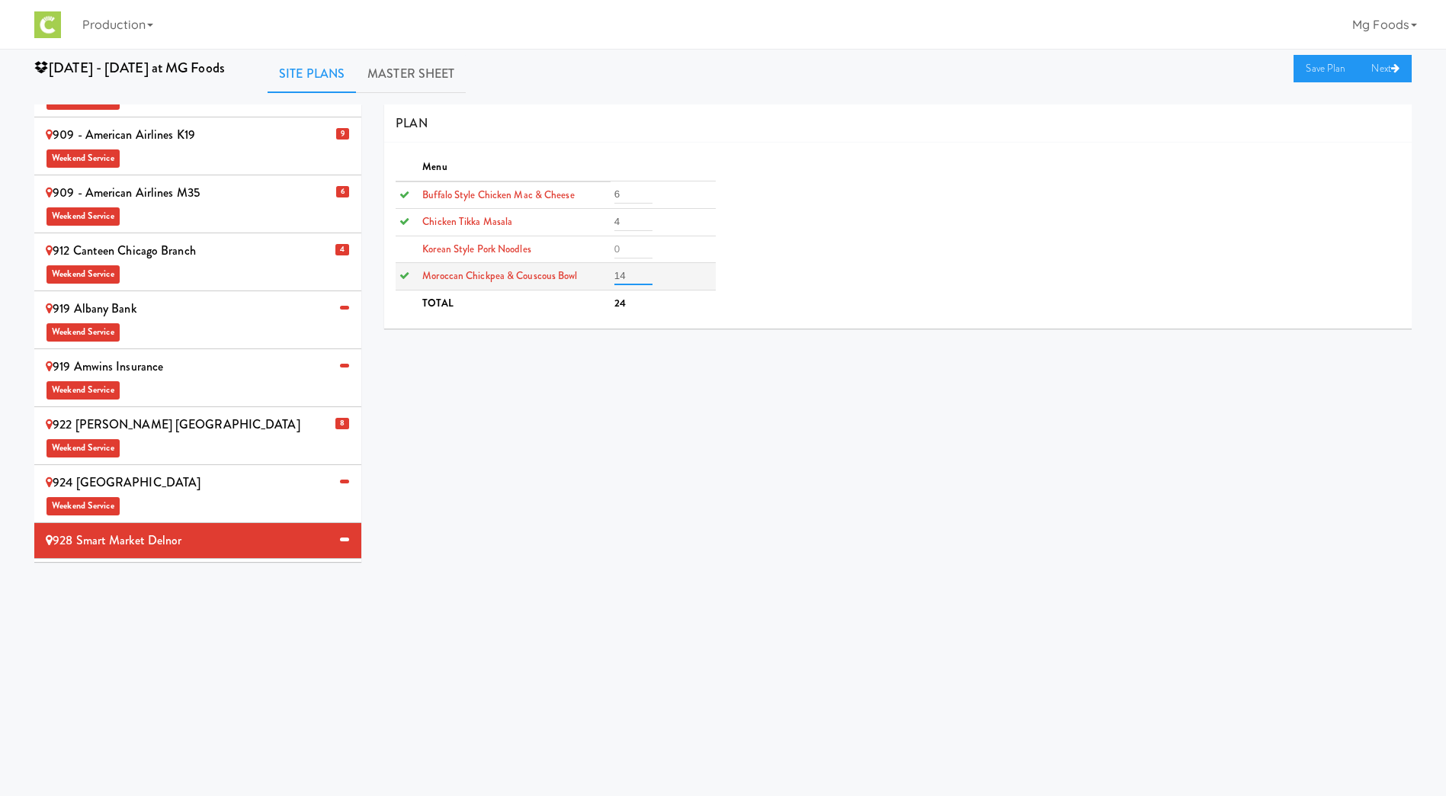
drag, startPoint x: 634, startPoint y: 274, endPoint x: 605, endPoint y: 275, distance: 29.0
click at [605, 275] on tr "Moroccan Chickpea & Couscous Bowl 14" at bounding box center [555, 276] width 319 height 27
type input "4"
click at [625, 244] on input "number" at bounding box center [633, 249] width 38 height 18
type input "4"
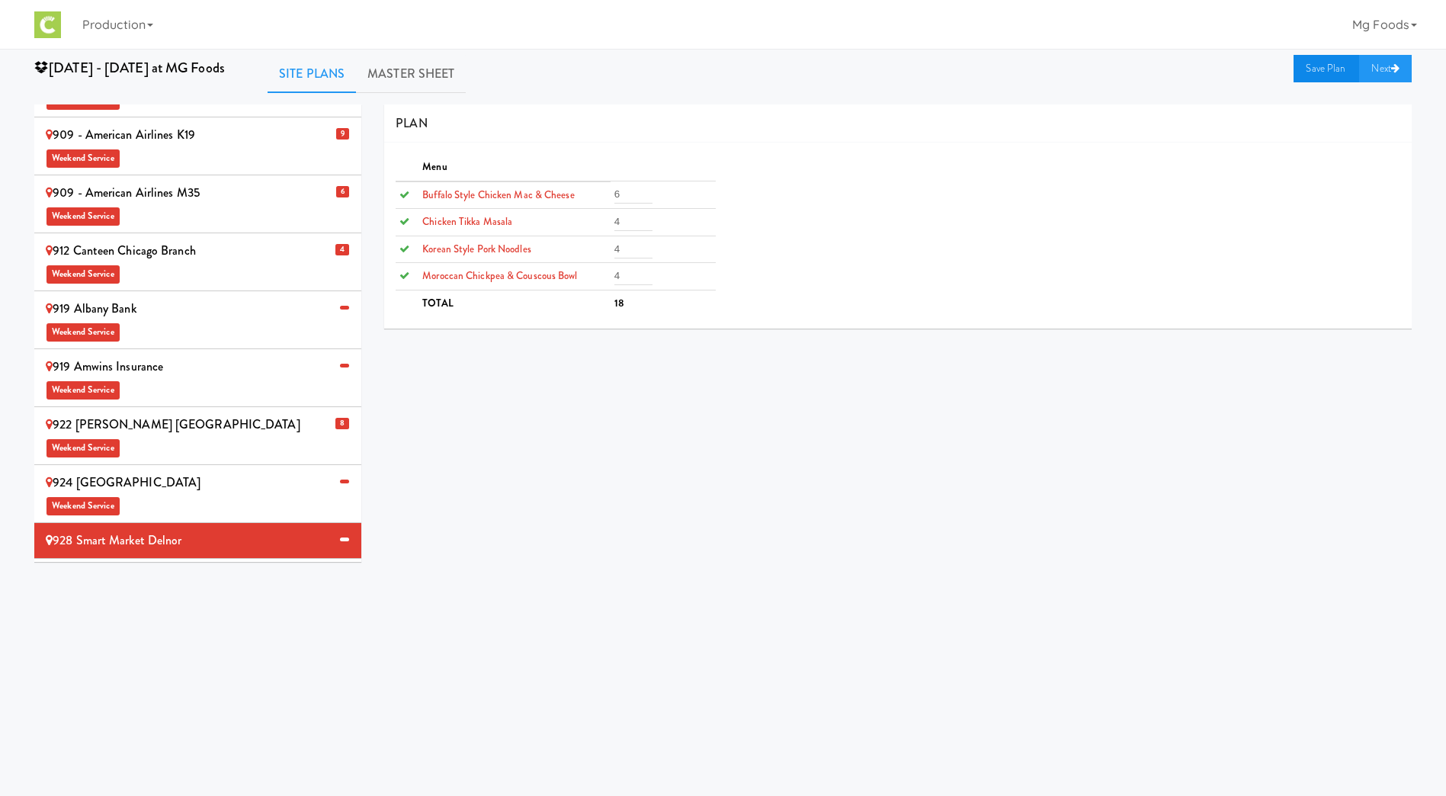
click at [1325, 66] on link "Save Plan" at bounding box center [1327, 68] width 66 height 27
click at [181, 494] on span "Weekend Service" at bounding box center [198, 505] width 304 height 23
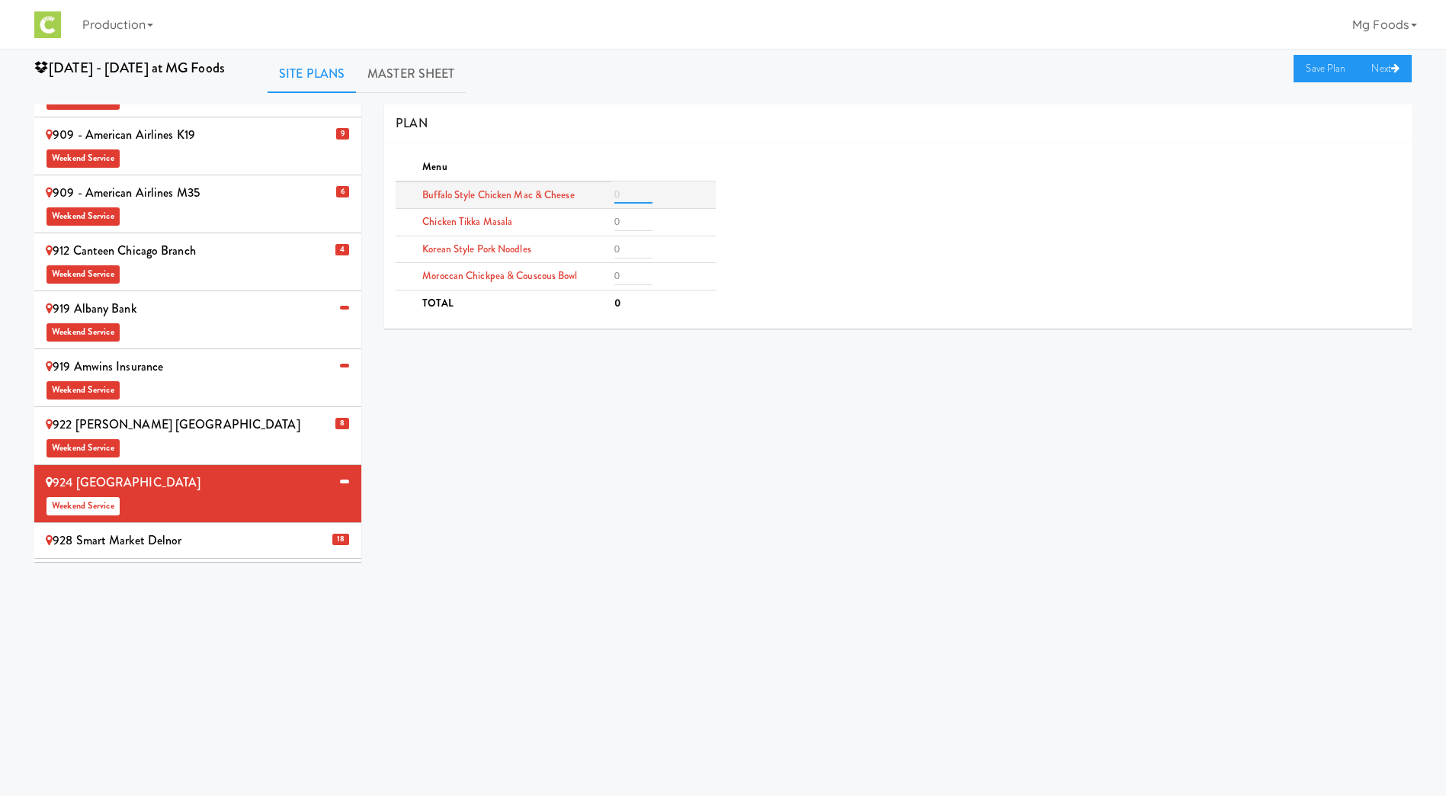
click at [620, 188] on input "number" at bounding box center [633, 194] width 38 height 18
type input "2"
click at [630, 219] on input "number" at bounding box center [633, 222] width 38 height 18
type input "2"
click at [627, 246] on input "number" at bounding box center [633, 249] width 38 height 18
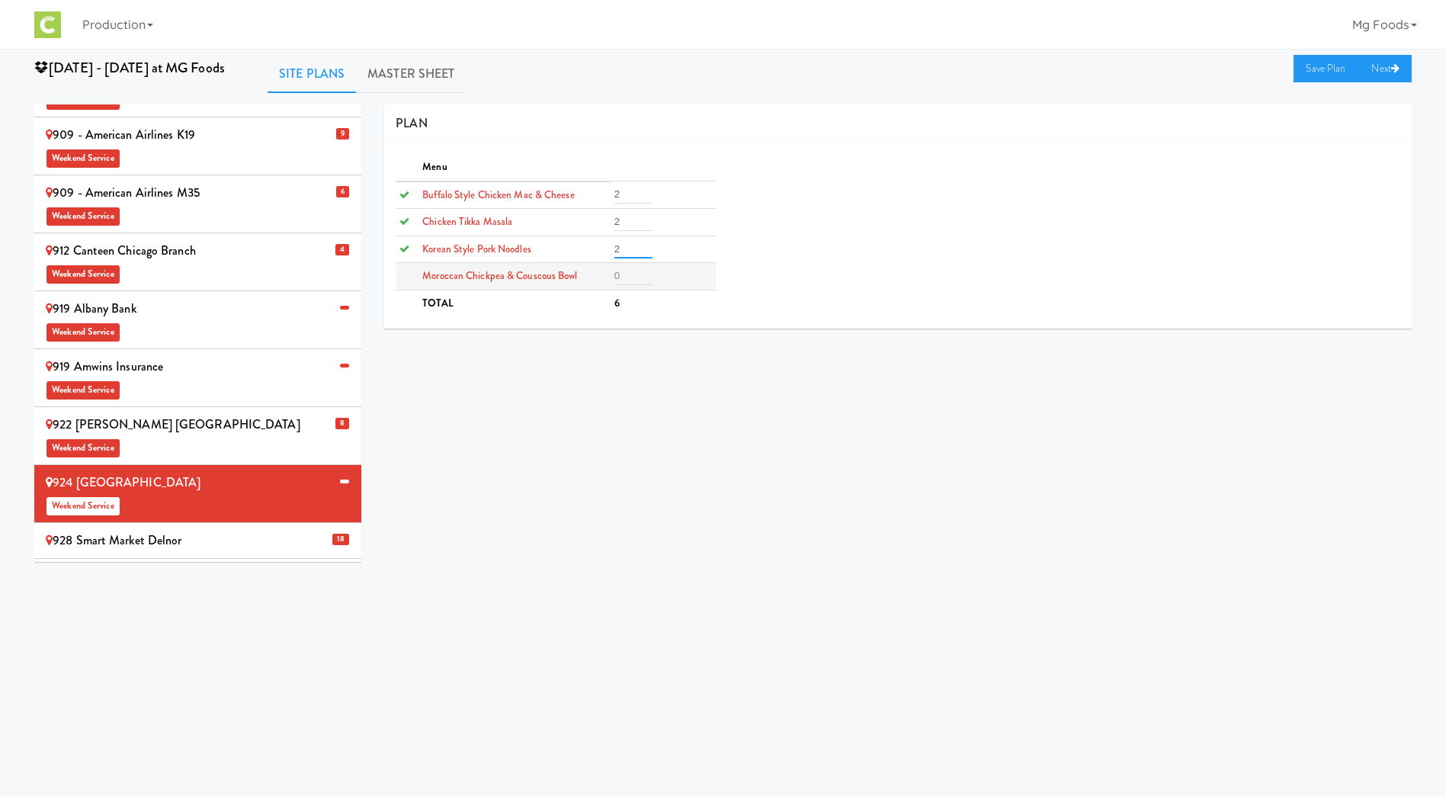
type input "2"
click at [629, 276] on input "number" at bounding box center [633, 276] width 38 height 18
type input "2"
click at [1314, 74] on link "Save Plan" at bounding box center [1327, 68] width 66 height 27
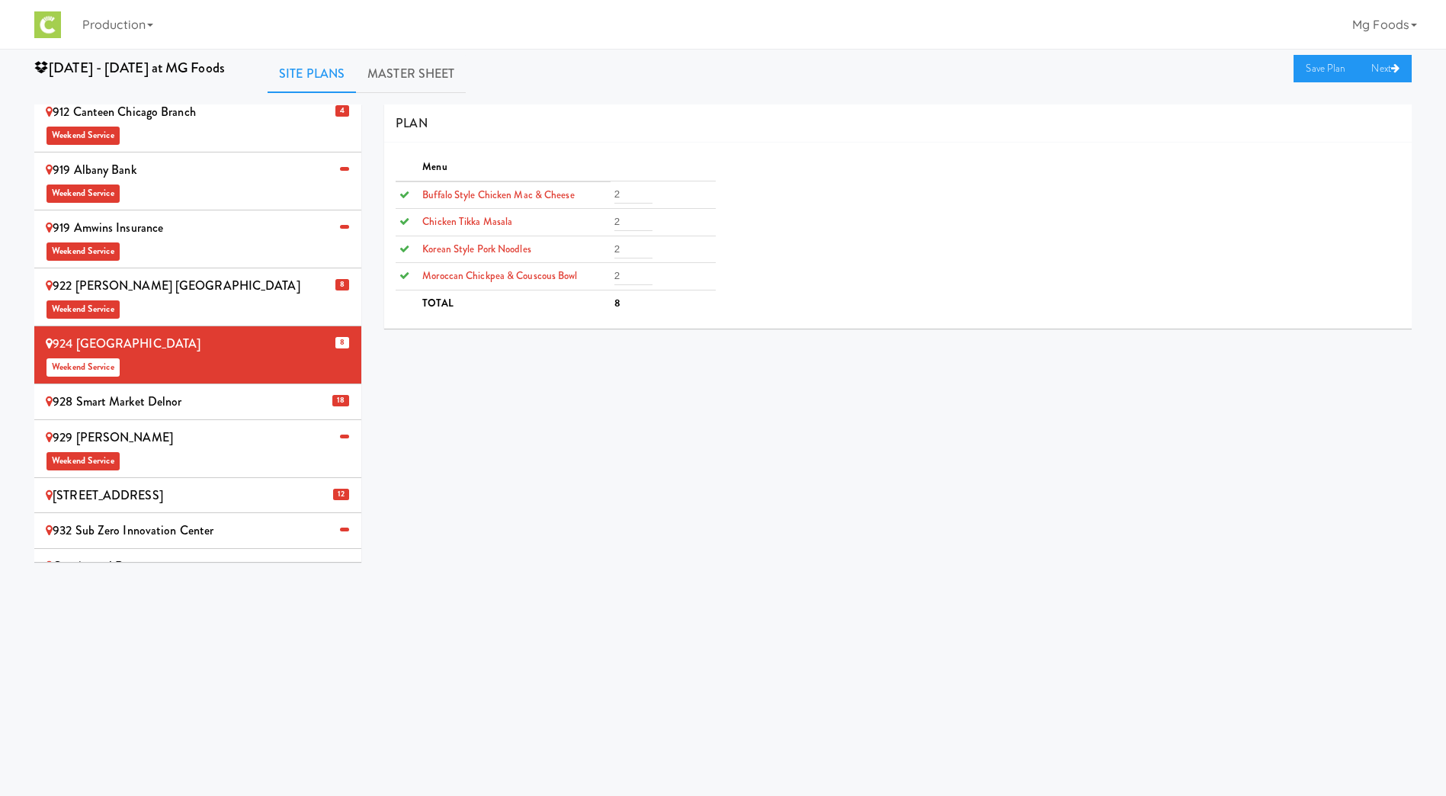
scroll to position [839, 0]
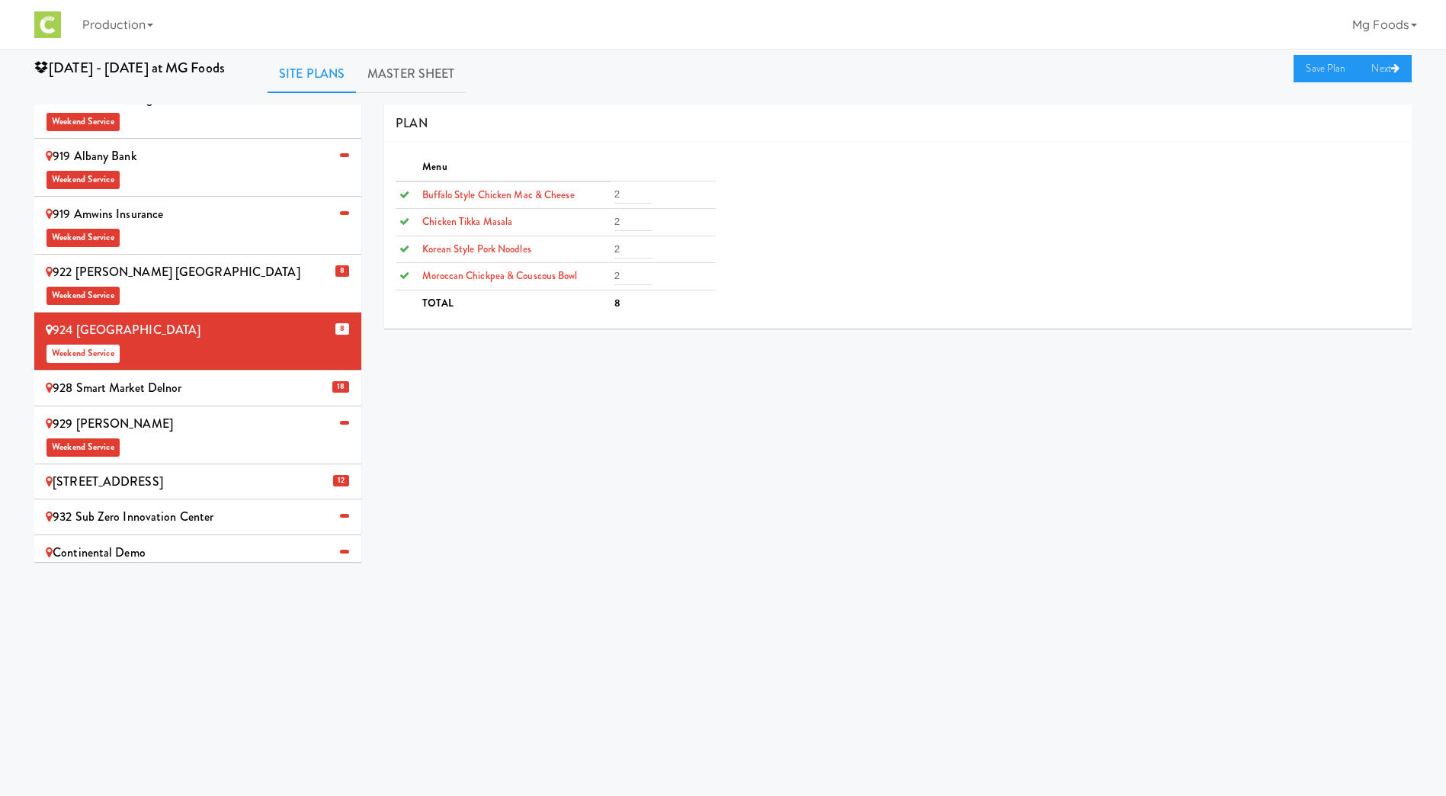
click at [159, 435] on span "Weekend Service" at bounding box center [198, 446] width 304 height 23
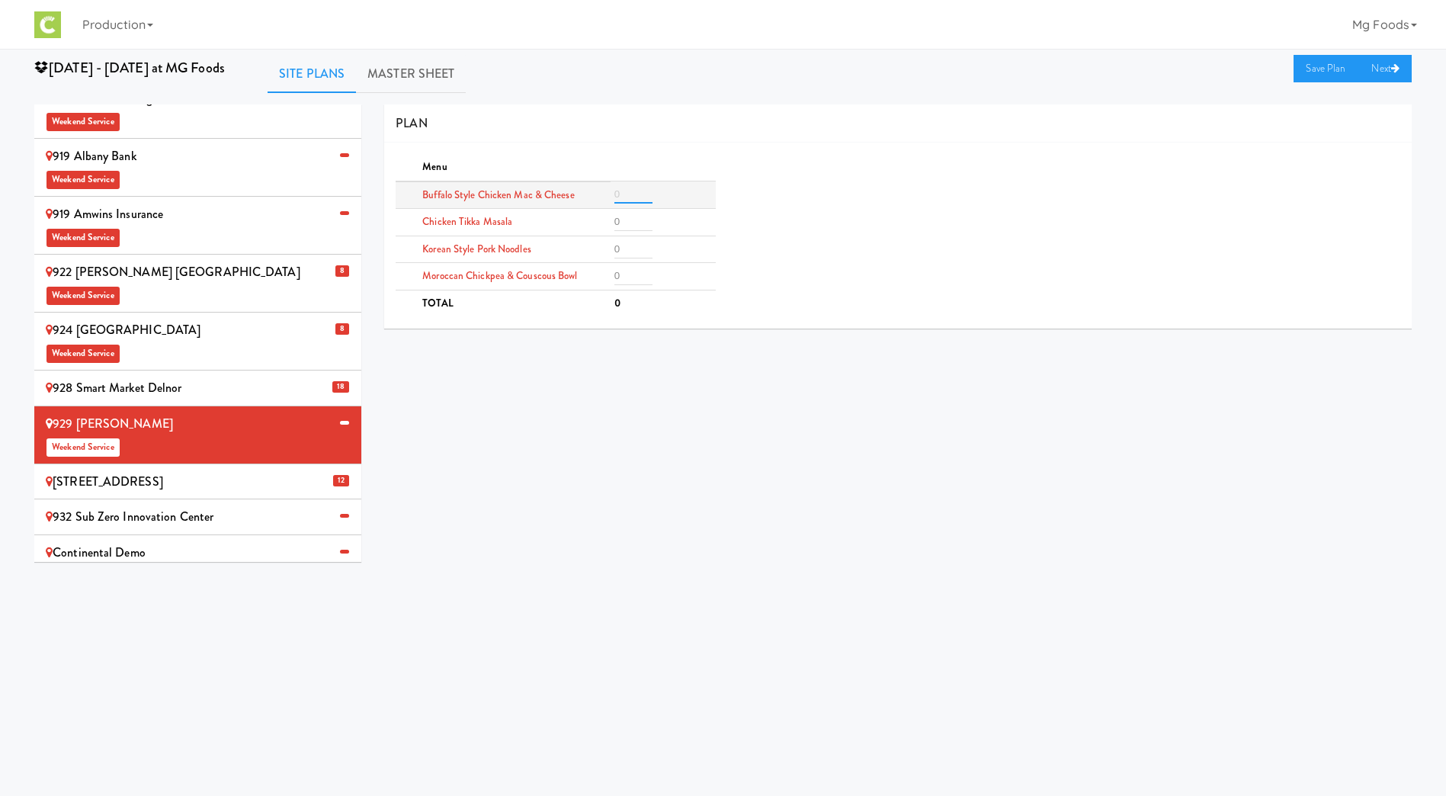
click at [618, 194] on input "number" at bounding box center [633, 194] width 38 height 18
type input "2"
click at [619, 233] on td at bounding box center [663, 222] width 105 height 27
click at [622, 223] on input "number" at bounding box center [633, 222] width 38 height 18
type input "2"
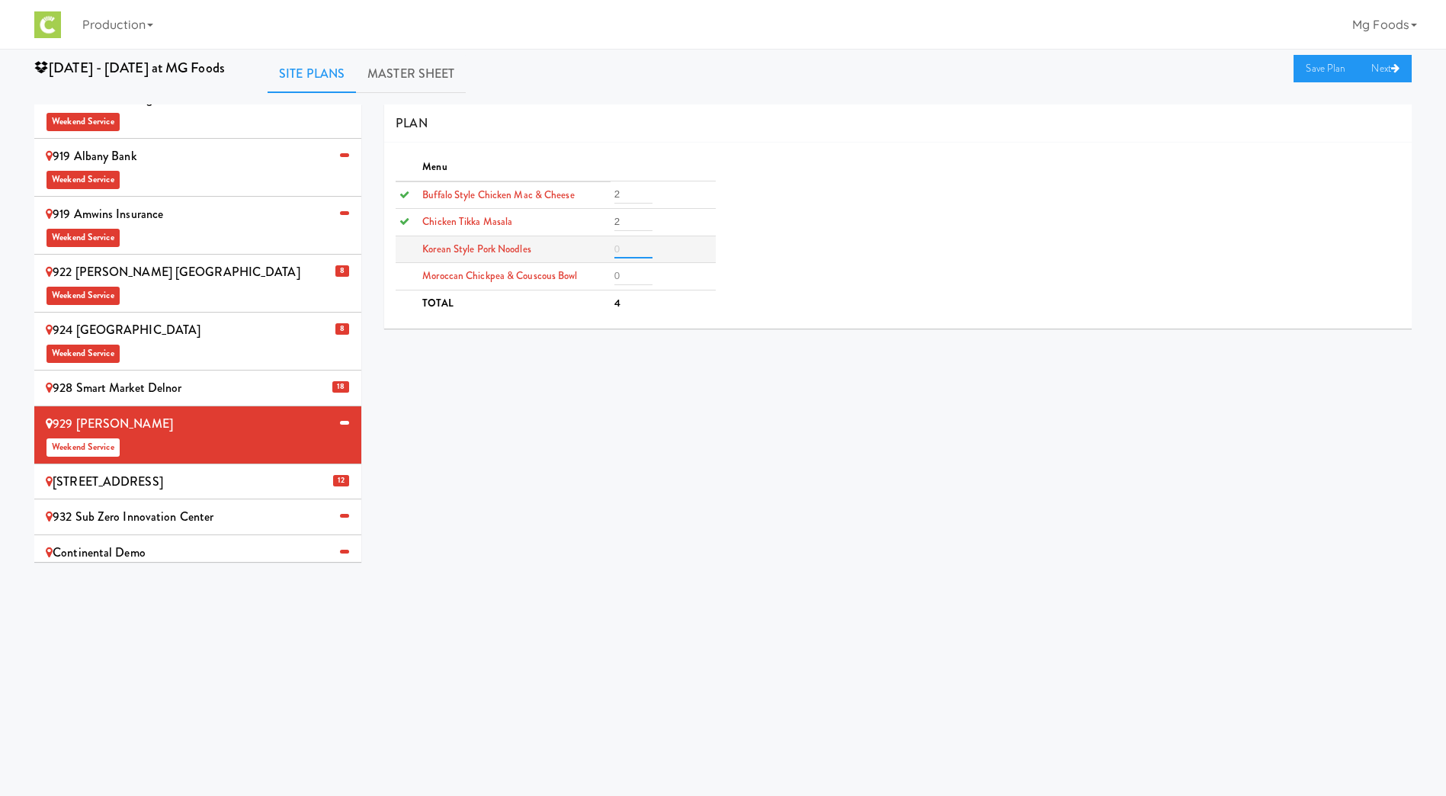
click at [622, 249] on input "number" at bounding box center [633, 249] width 38 height 18
type input "2"
click at [621, 273] on input "number" at bounding box center [633, 276] width 38 height 18
type input "2"
click at [1307, 59] on link "Save Plan" at bounding box center [1327, 68] width 66 height 27
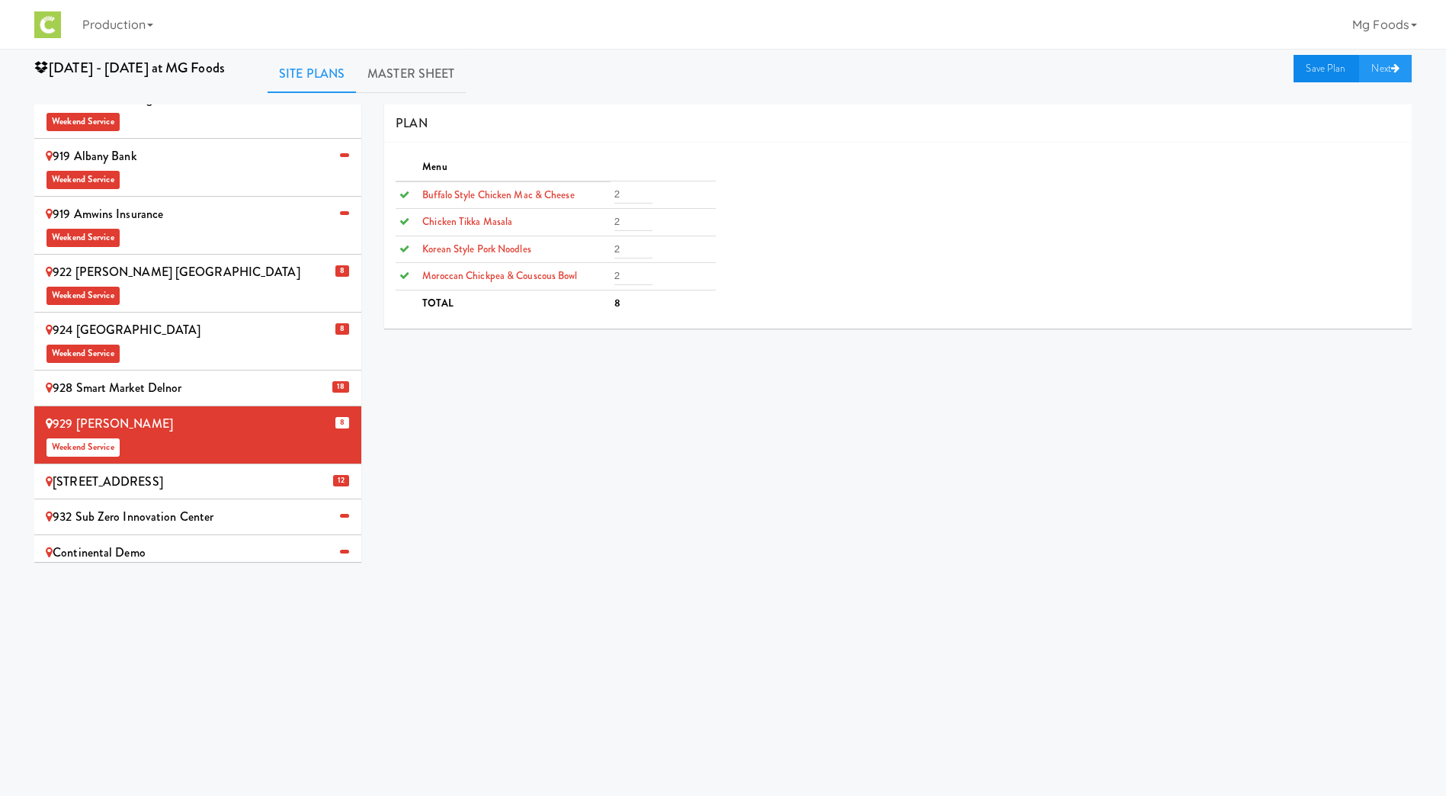
click at [1314, 64] on link "Save Plan" at bounding box center [1327, 68] width 66 height 27
click at [381, 63] on link "Master Sheet" at bounding box center [411, 74] width 110 height 38
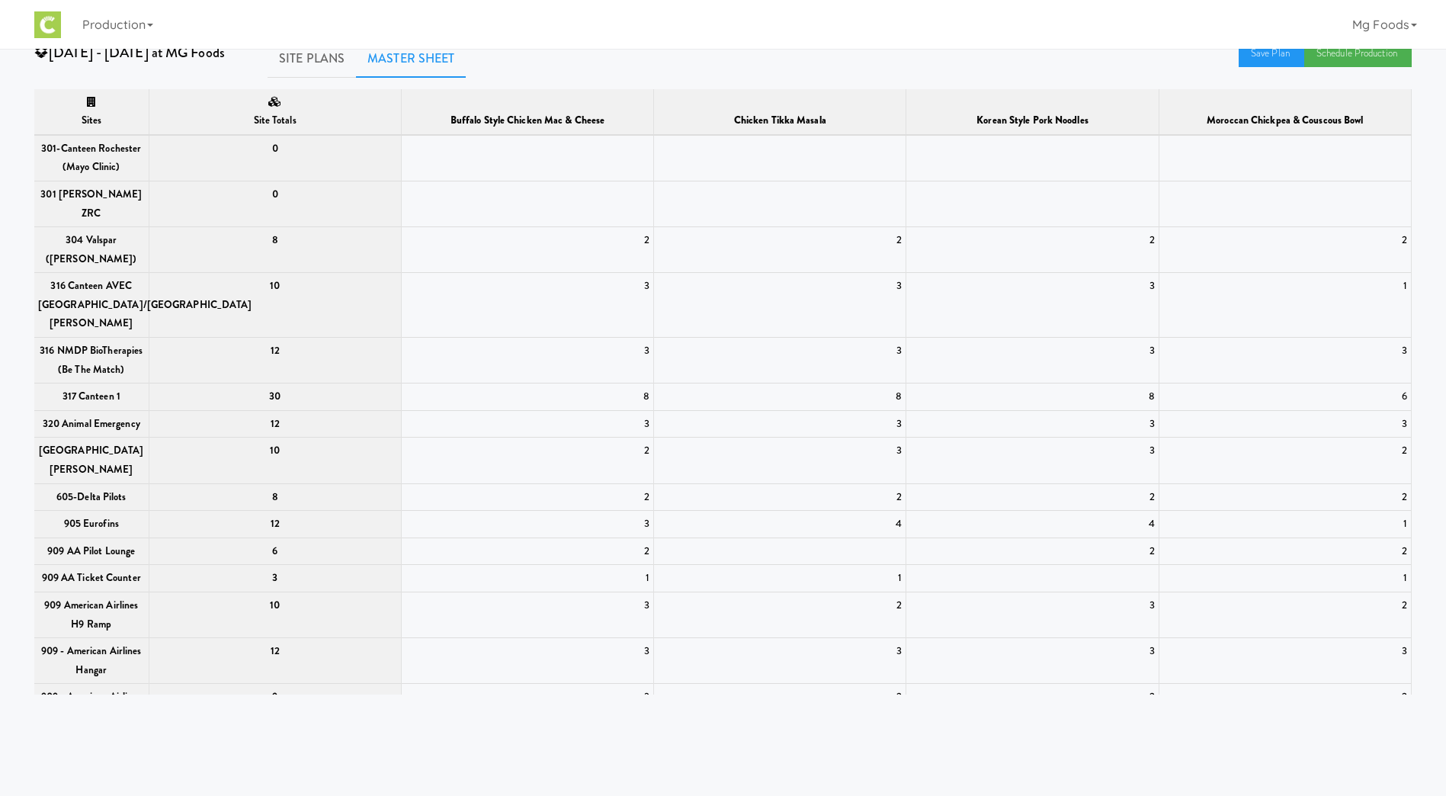
scroll to position [0, 0]
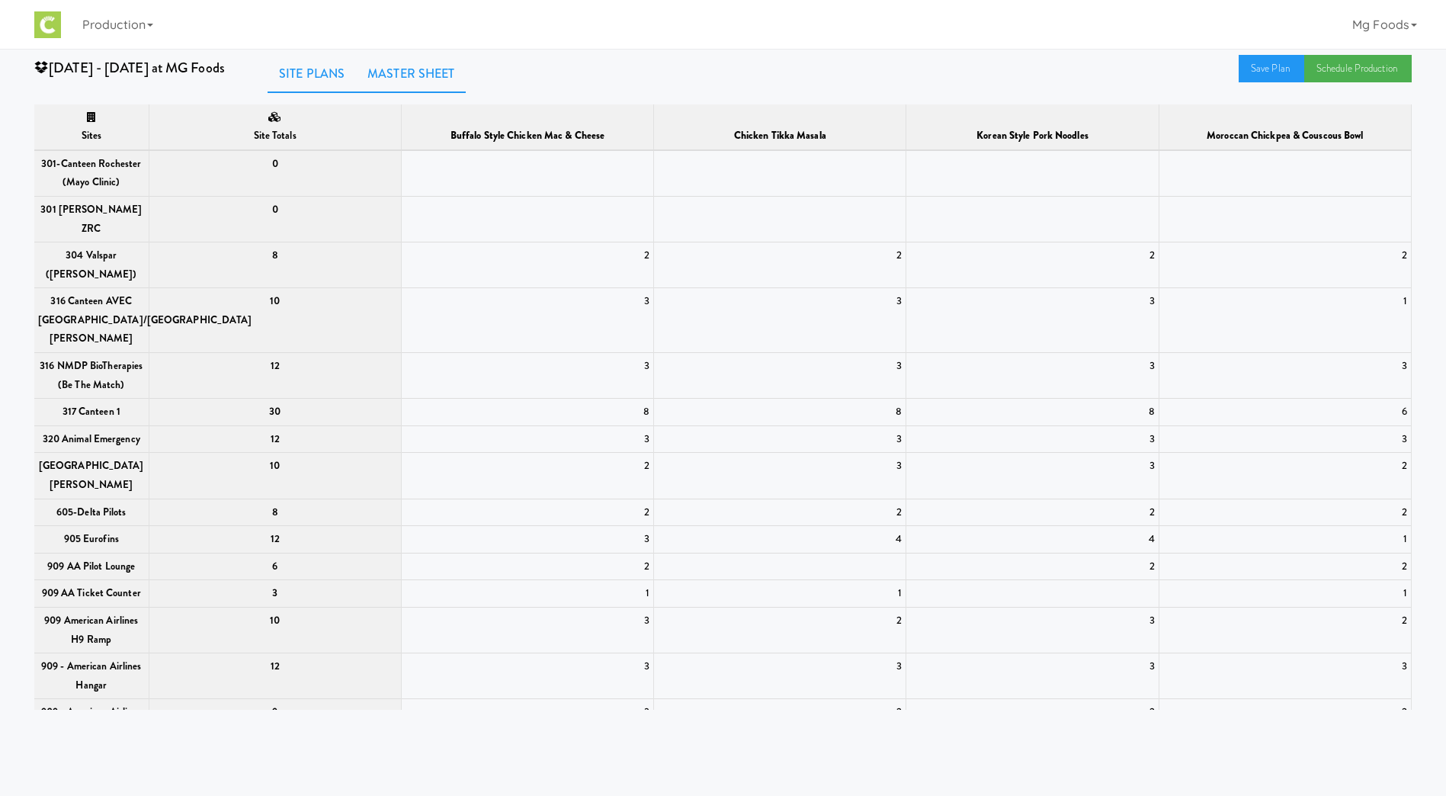
click at [310, 68] on link "Site Plans" at bounding box center [312, 74] width 88 height 38
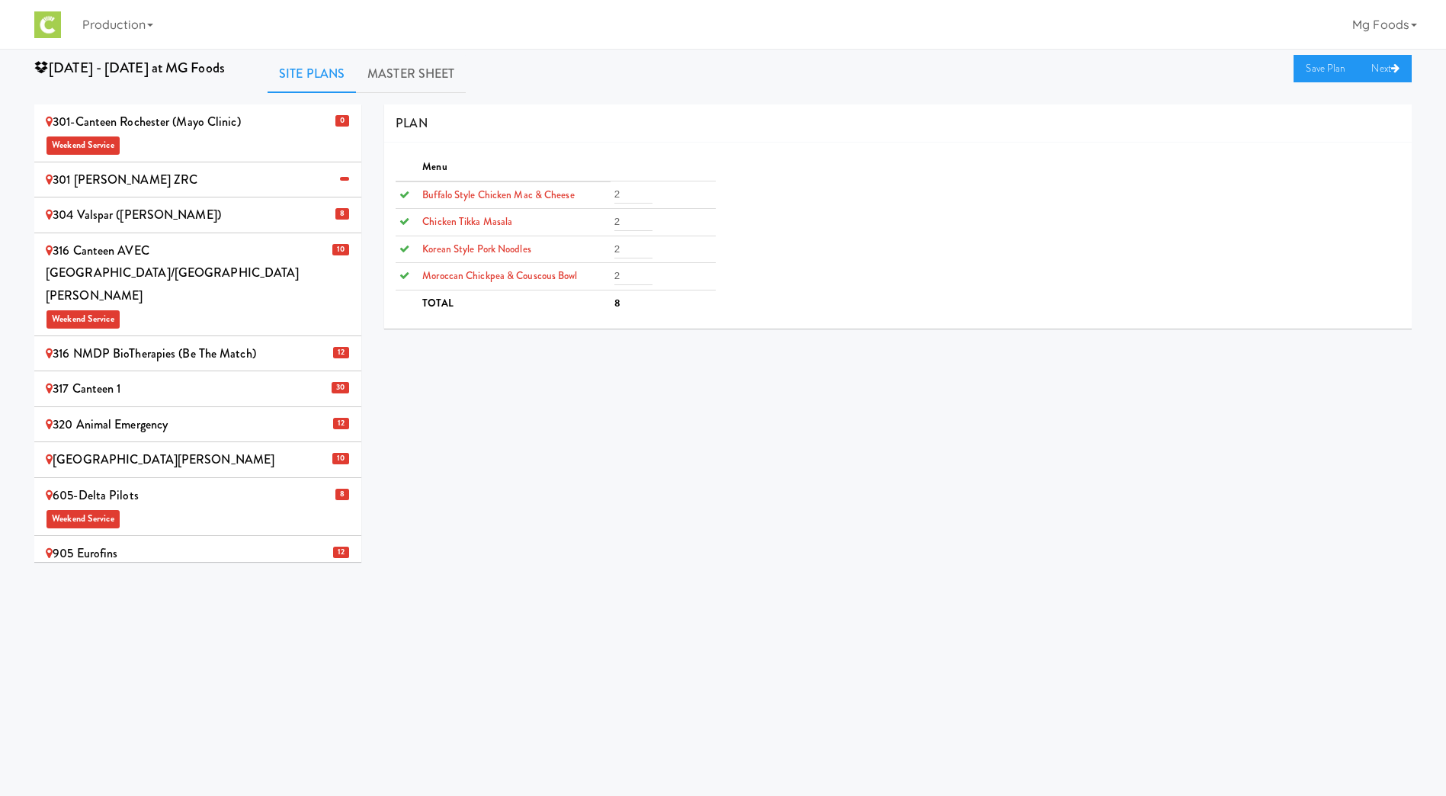
click at [172, 130] on div "301-Canteen Rochester (Mayo Clinic) Weekend Service" at bounding box center [198, 133] width 304 height 45
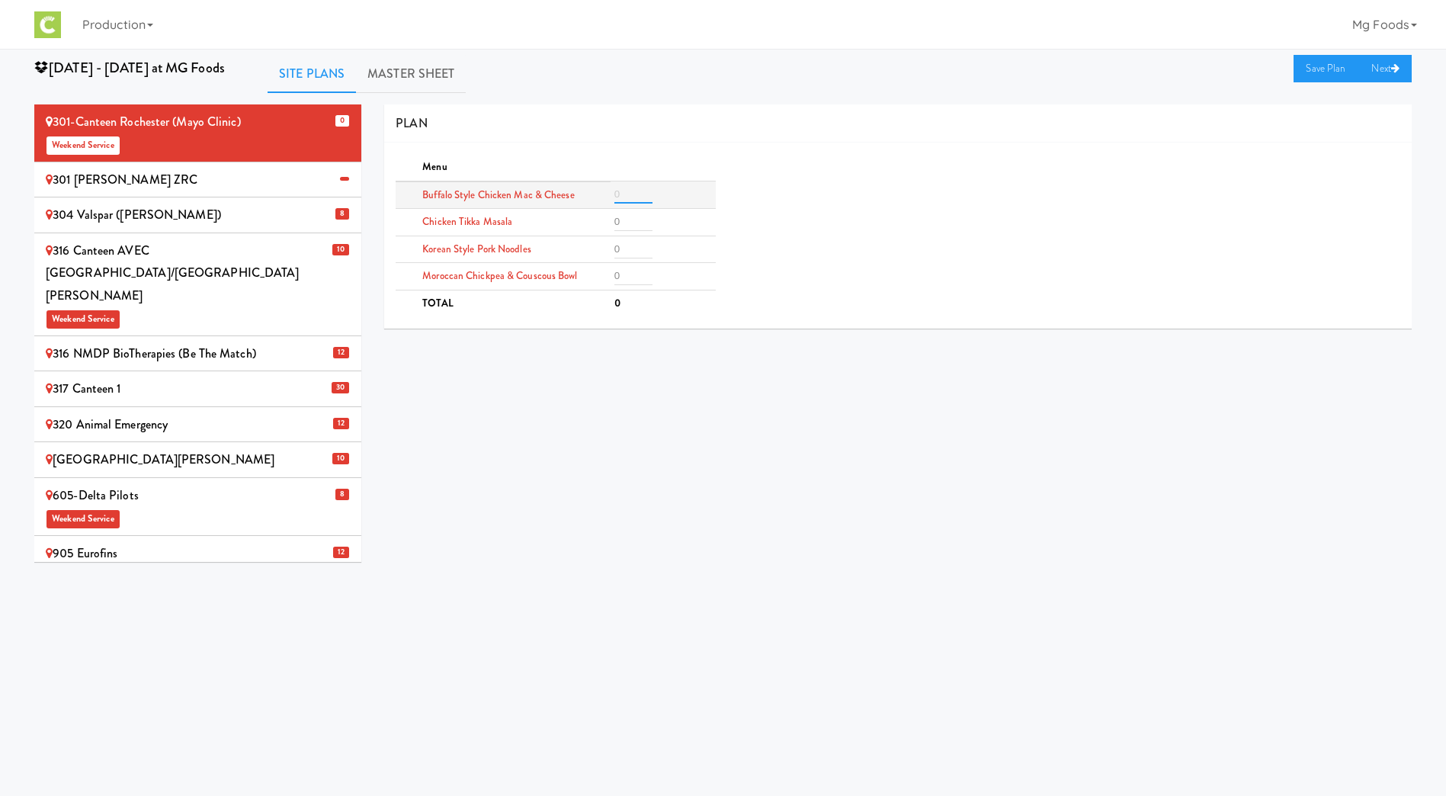
click at [630, 194] on input "number" at bounding box center [633, 194] width 38 height 18
type input "5"
click at [623, 224] on input "number" at bounding box center [633, 222] width 38 height 18
type input "5"
click at [626, 251] on input "number" at bounding box center [633, 249] width 38 height 18
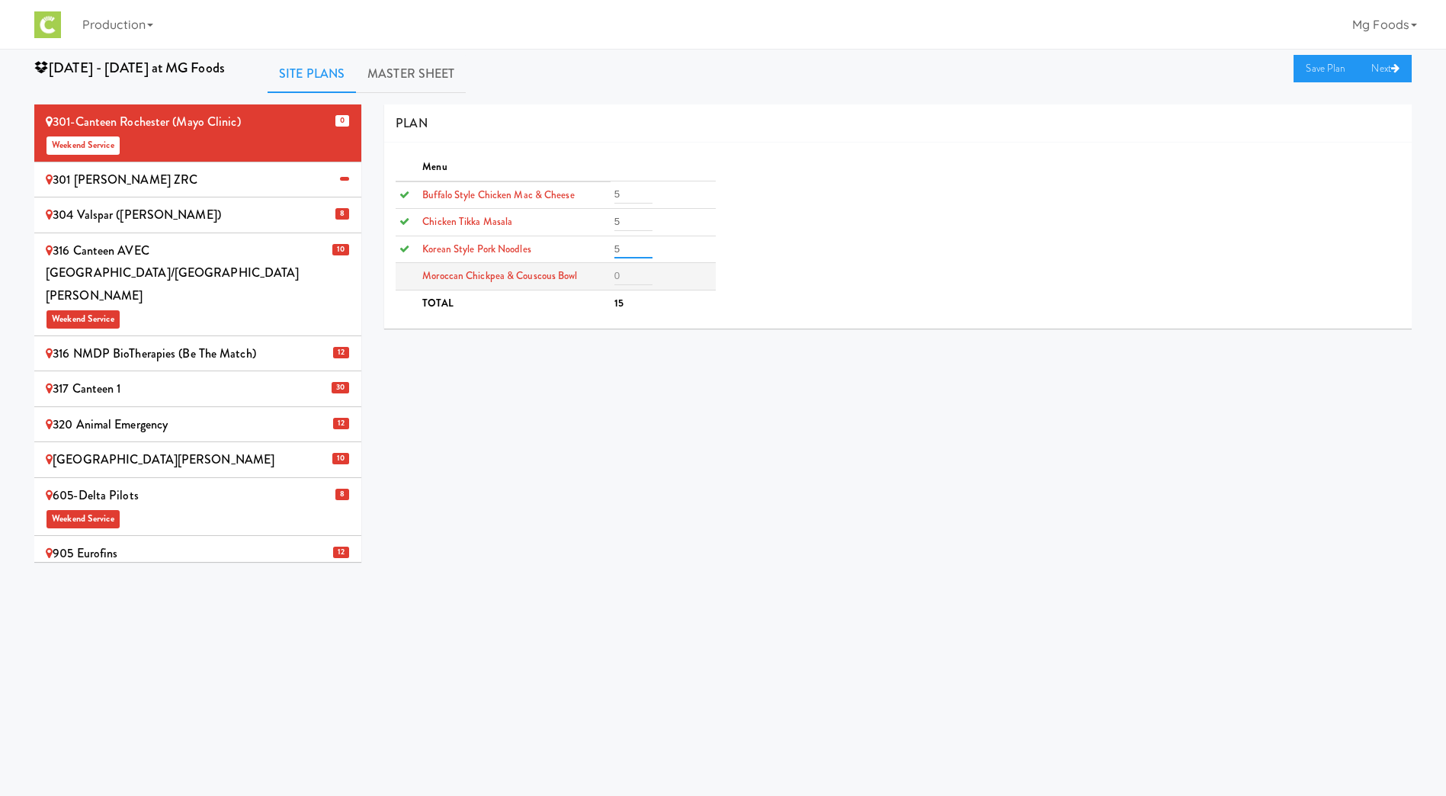
type input "5"
click at [623, 281] on input "number" at bounding box center [633, 276] width 38 height 18
type input "5"
click at [1304, 69] on link "Save Plan" at bounding box center [1327, 68] width 66 height 27
click at [397, 75] on link "Master Sheet" at bounding box center [411, 74] width 110 height 38
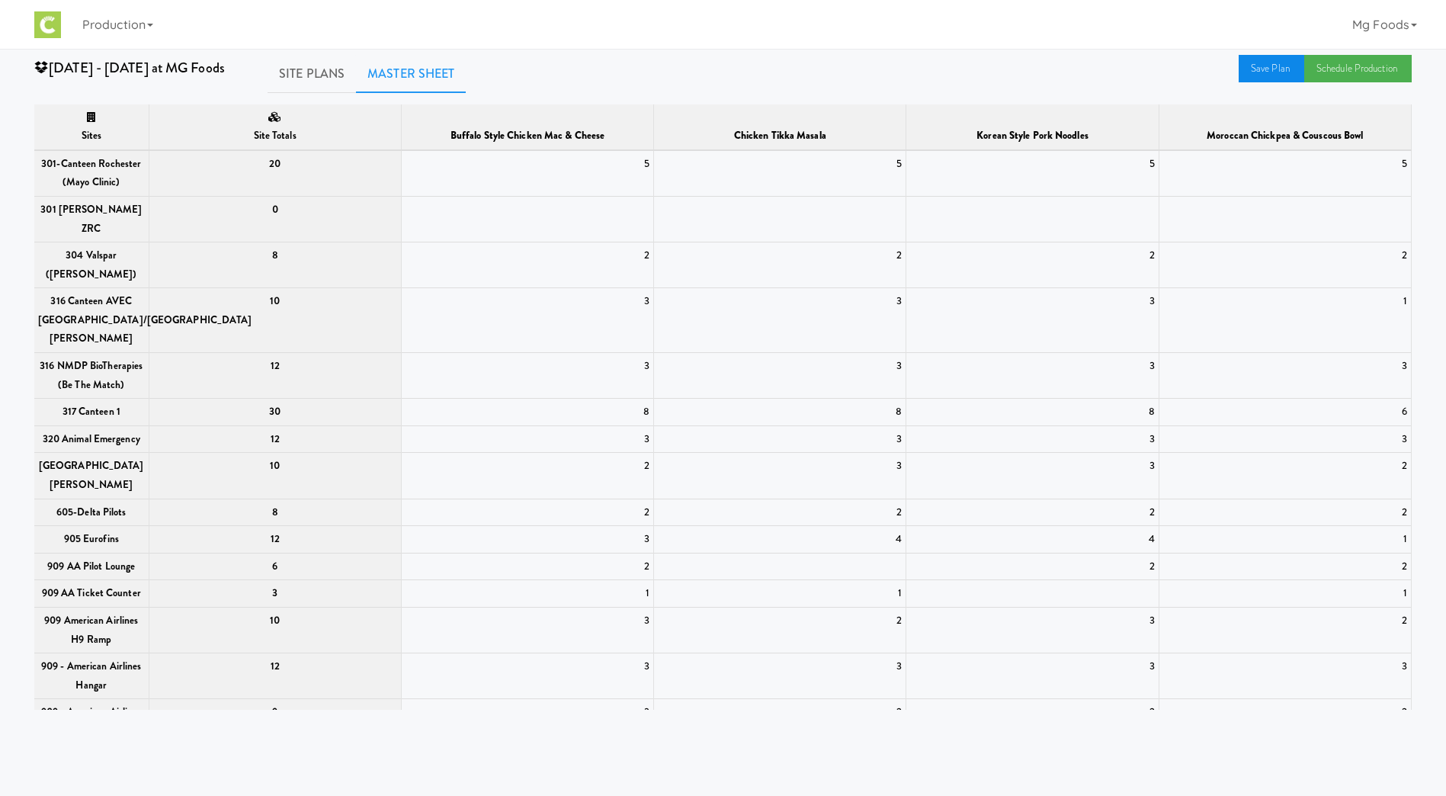
click at [1266, 63] on link "Save Plan" at bounding box center [1272, 68] width 66 height 27
click at [1352, 63] on link "Schedule Production" at bounding box center [1357, 68] width 107 height 27
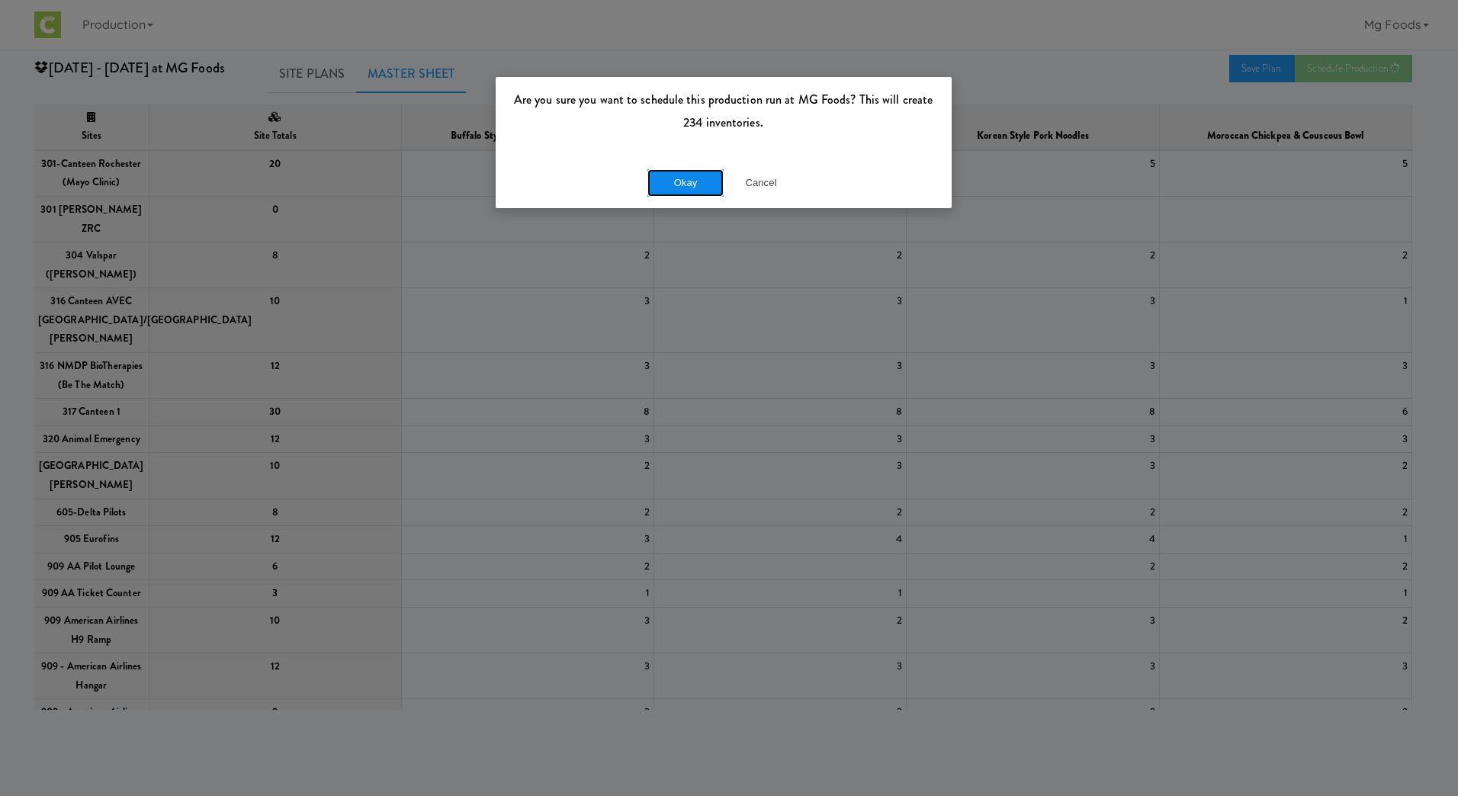
click at [697, 181] on button "Okay" at bounding box center [685, 182] width 76 height 27
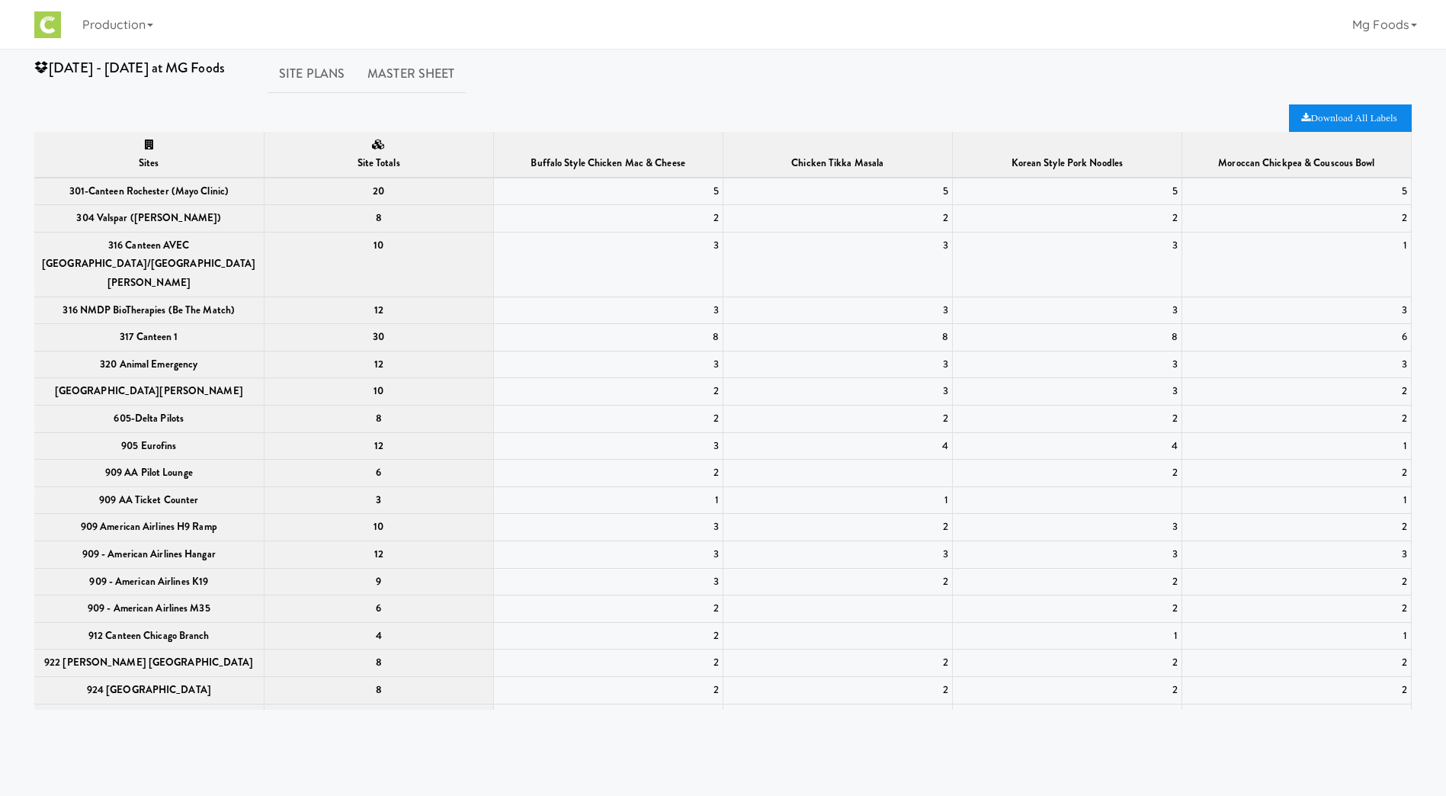
click at [1326, 115] on icon "Download All Labels" at bounding box center [1348, 118] width 95 height 10
click at [874, 64] on ul "Site Plans Master Sheet" at bounding box center [665, 74] width 794 height 38
